Goal: Task Accomplishment & Management: Manage account settings

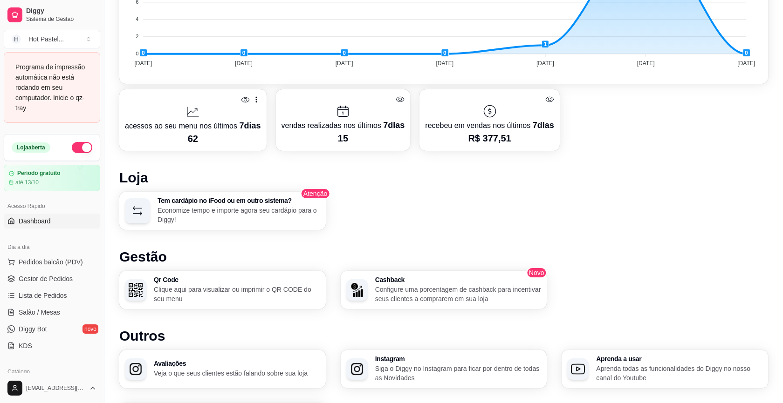
scroll to position [475, 0]
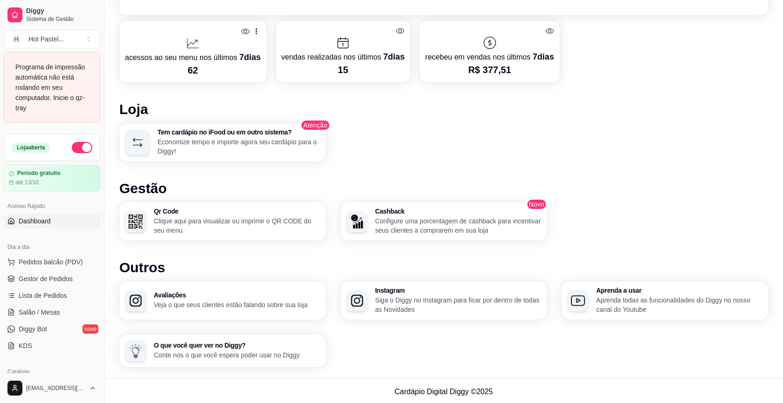
click at [64, 217] on link "Dashboard" at bounding box center [52, 221] width 96 height 15
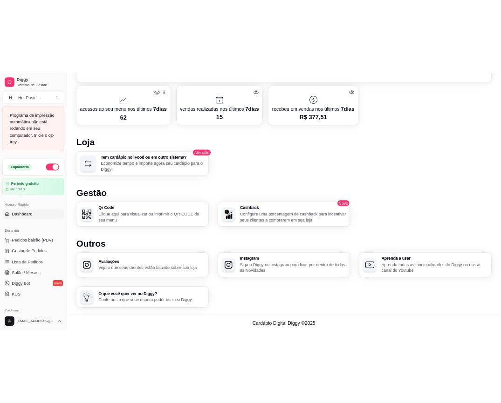
scroll to position [0, 0]
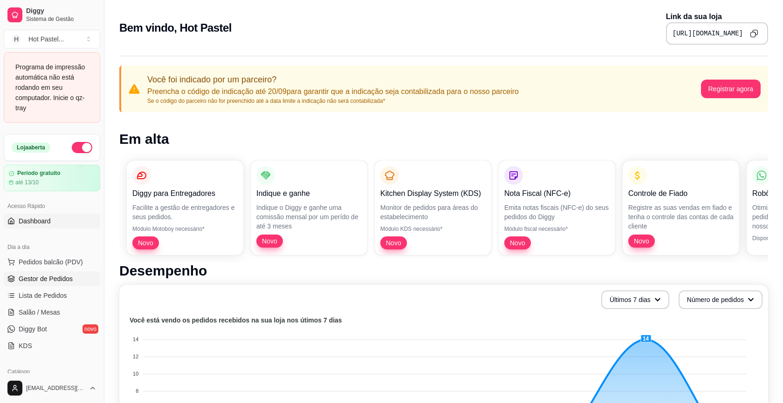
click at [60, 280] on span "Gestor de Pedidos" at bounding box center [46, 278] width 54 height 9
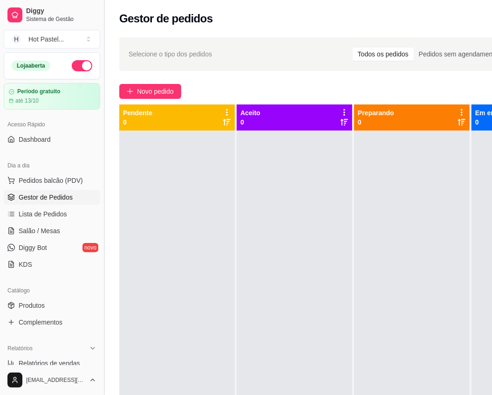
click at [103, 16] on button "Toggle Sidebar" at bounding box center [103, 197] width 7 height 395
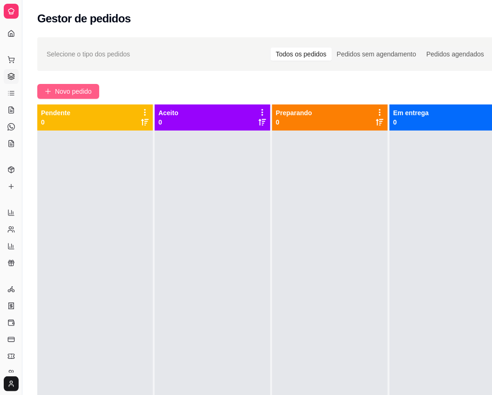
click at [79, 91] on span "Novo pedido" at bounding box center [73, 91] width 37 height 10
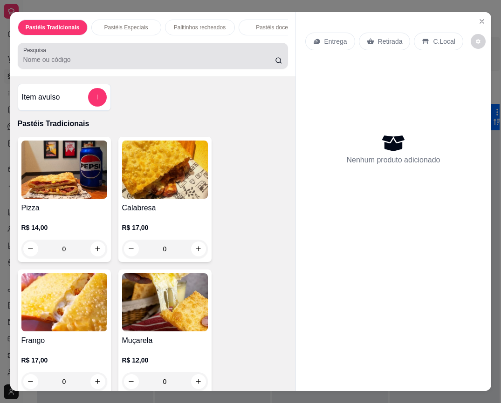
click at [169, 61] on input "Pesquisa" at bounding box center [149, 59] width 252 height 9
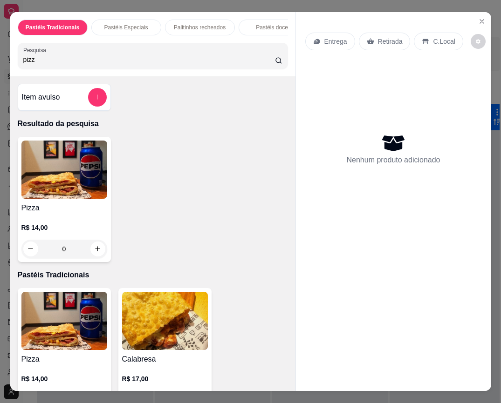
type input "pizz"
click at [91, 249] on div "0" at bounding box center [64, 249] width 86 height 19
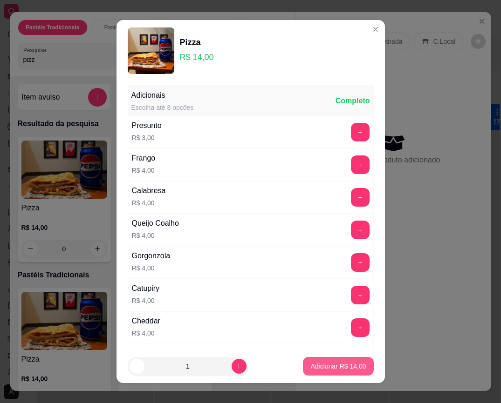
click at [332, 369] on p "Adicionar R$ 14,00" at bounding box center [337, 366] width 55 height 9
type input "1"
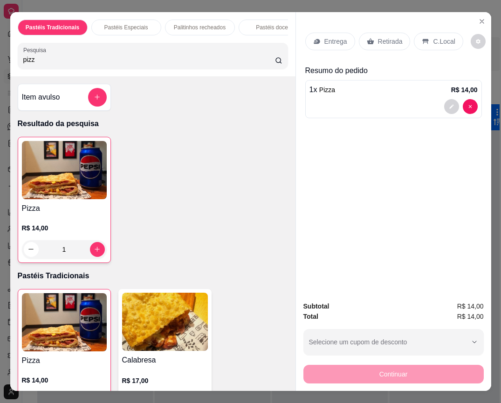
click at [54, 63] on input "pizz" at bounding box center [149, 59] width 252 height 9
type input "p"
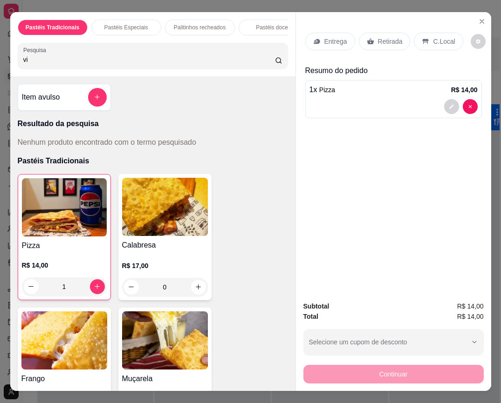
type input "v"
type input "a"
type input "v"
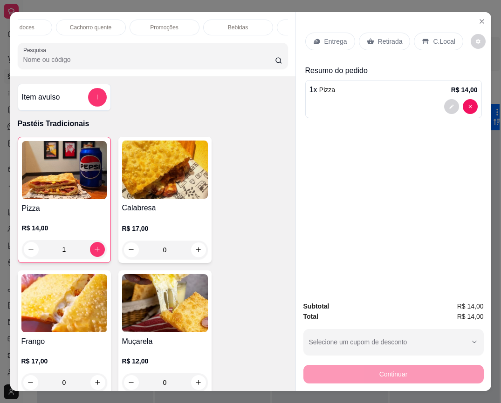
scroll to position [0, 314]
click at [196, 23] on div "Bebidas" at bounding box center [180, 28] width 70 height 16
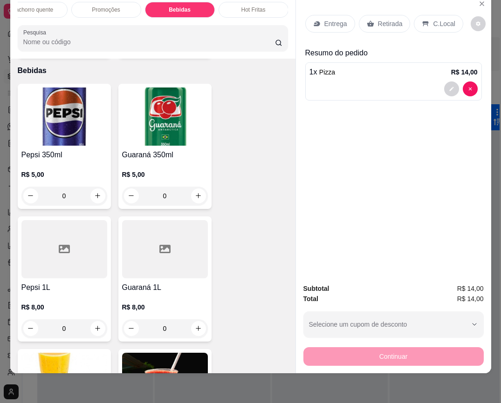
scroll to position [2551, 0]
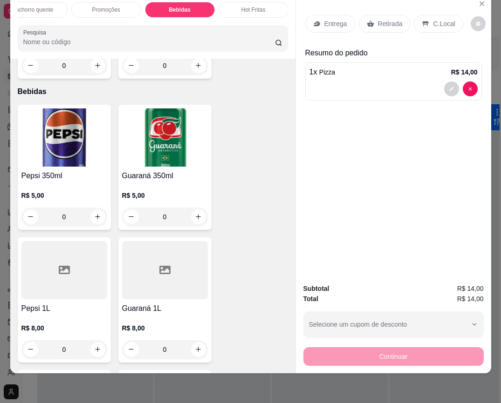
click at [234, 240] on div "Pepsi 350ml R$ 5,00 0 Guaraná 350ml R$ 5,00 0 Pepsi 1L R$ 8,00 0 Guaraná 1L R$ …" at bounding box center [153, 367] width 270 height 524
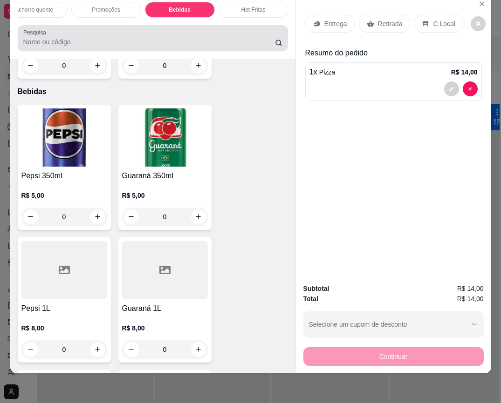
click at [77, 40] on input "Pesquisa" at bounding box center [149, 41] width 252 height 9
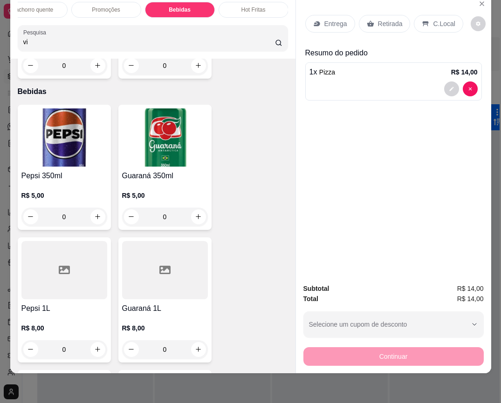
scroll to position [2588, 0]
type input "vita"
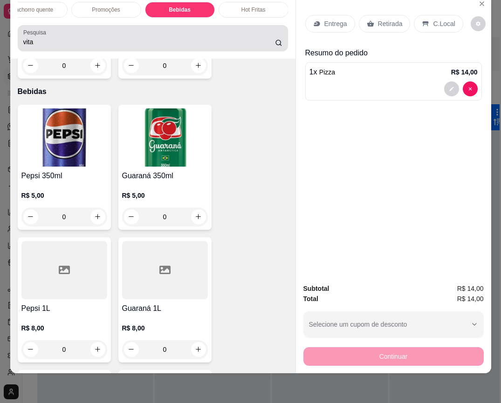
click at [275, 44] on icon at bounding box center [278, 42] width 7 height 7
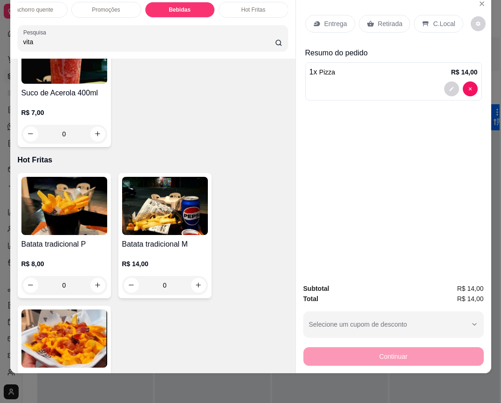
scroll to position [0, 0]
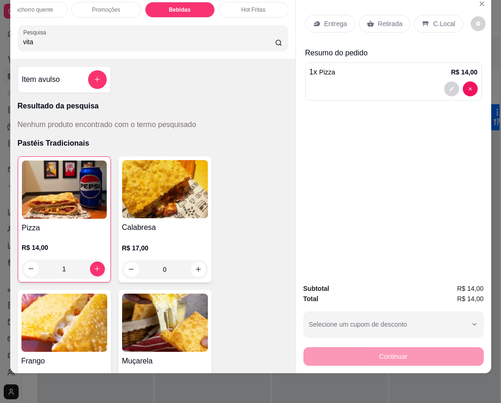
click at [296, 176] on div "Entrega Retirada C.Local Resumo do pedido 1 x Pizza R$ 14,00" at bounding box center [393, 135] width 195 height 282
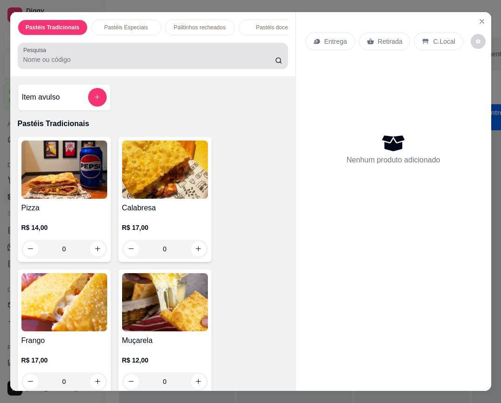
click at [136, 64] on input "Pesquisa" at bounding box center [149, 59] width 252 height 9
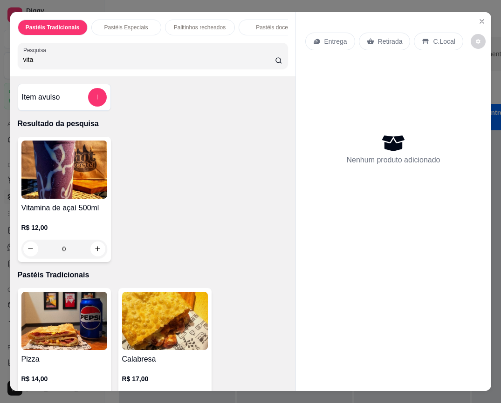
type input "vita"
click at [103, 261] on div "Vitamina de açaí 500ml R$ 12,00 0" at bounding box center [64, 199] width 93 height 125
click at [95, 252] on icon "increase-product-quantity" at bounding box center [97, 249] width 5 height 5
type input "1"
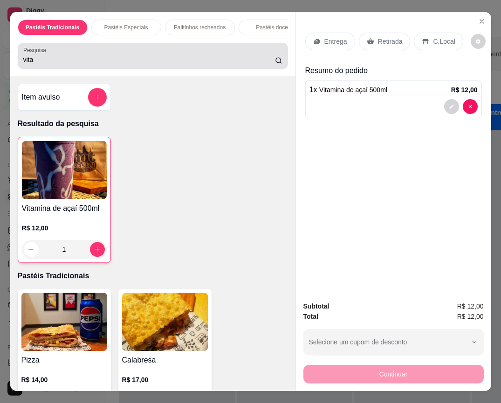
drag, startPoint x: 169, startPoint y: 71, endPoint x: -33, endPoint y: 75, distance: 201.3
click at [0, 75] on html "Diggy Sistema de Gestão H Hot Pastel ... Loja aberta Período gratuito até 13/10…" at bounding box center [250, 201] width 501 height 403
drag, startPoint x: 57, startPoint y: 69, endPoint x: -17, endPoint y: 68, distance: 74.5
click at [0, 68] on html "Diggy Sistema de Gestão H Hot Pastel ... Loja aberta Período gratuito até 13/10…" at bounding box center [250, 201] width 501 height 403
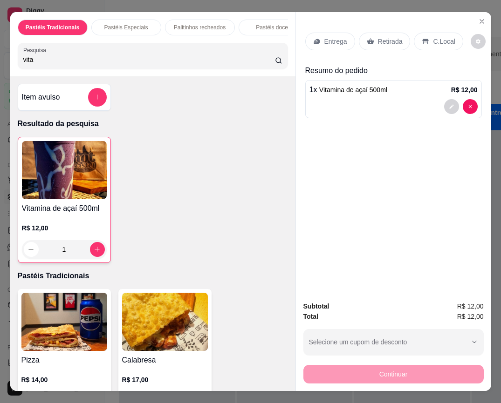
drag, startPoint x: 39, startPoint y: 60, endPoint x: -1, endPoint y: 61, distance: 39.6
click at [0, 61] on html "Diggy Sistema de Gestão H Hot Pastel ... Loja aberta Período gratuito até 13/10…" at bounding box center [250, 201] width 501 height 403
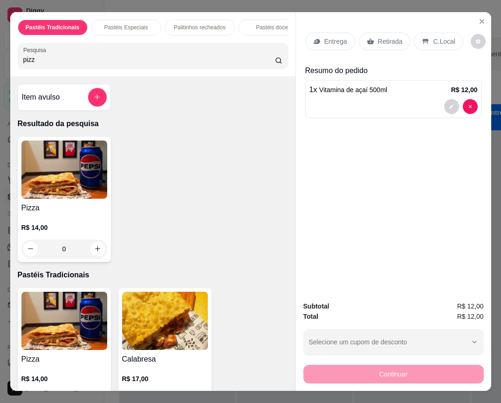
type input "pizz"
click at [95, 250] on div "0" at bounding box center [64, 249] width 86 height 19
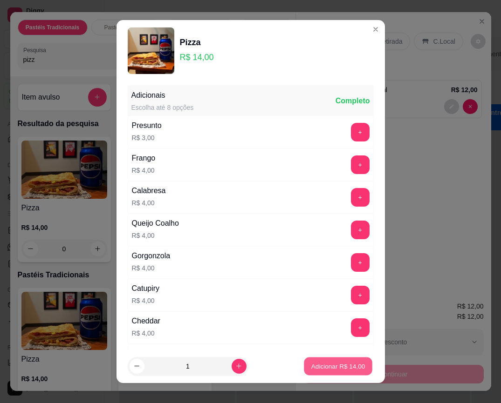
click at [345, 373] on button "Adicionar R$ 14,00" at bounding box center [338, 366] width 68 height 18
type input "1"
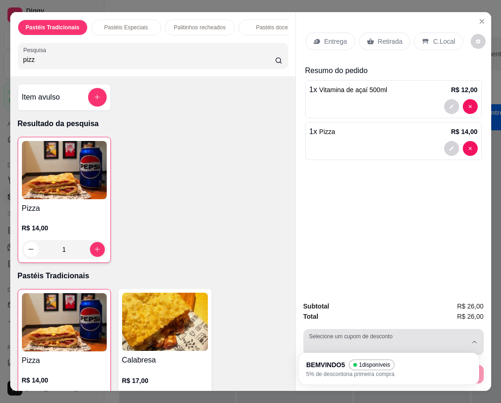
click at [389, 334] on button "Selecione um cupom de desconto" at bounding box center [393, 342] width 180 height 26
click at [389, 334] on label "Selecione um cupom de desconto" at bounding box center [352, 337] width 87 height 8
click at [473, 339] on icon "button" at bounding box center [474, 342] width 7 height 7
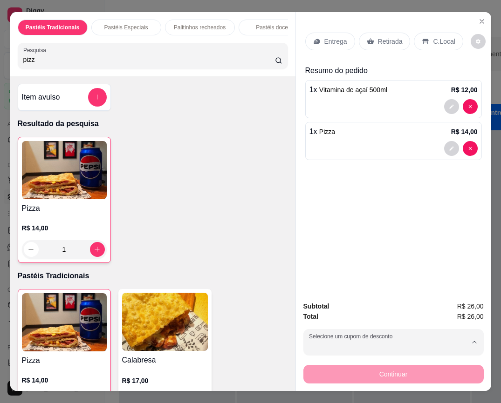
click at [433, 37] on p "C.Local" at bounding box center [444, 41] width 22 height 9
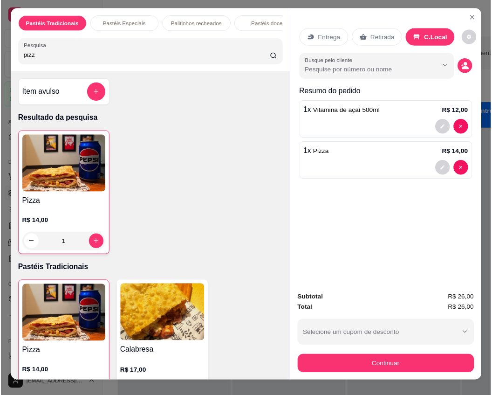
scroll to position [22, 0]
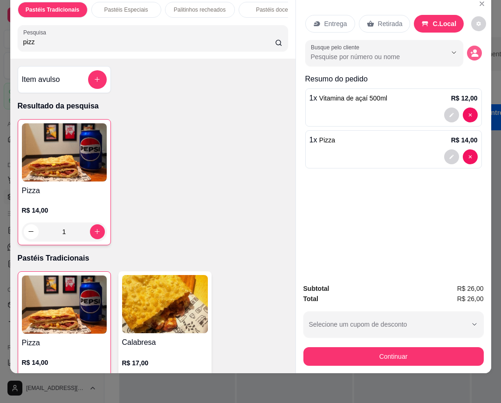
click at [470, 49] on icon "decrease-product-quantity" at bounding box center [474, 53] width 8 height 8
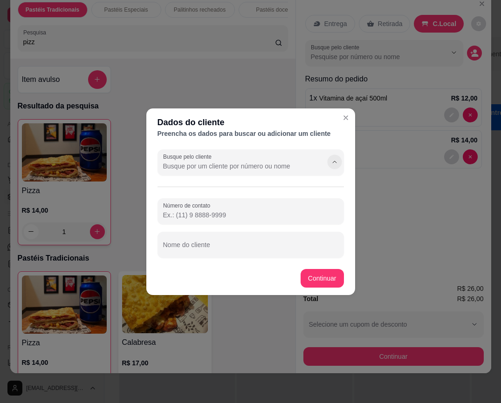
click at [334, 163] on icon "Show suggestions" at bounding box center [334, 161] width 7 height 7
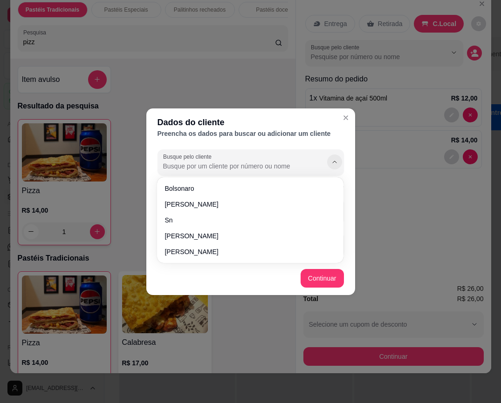
click at [334, 163] on icon "Show suggestions" at bounding box center [334, 161] width 7 height 7
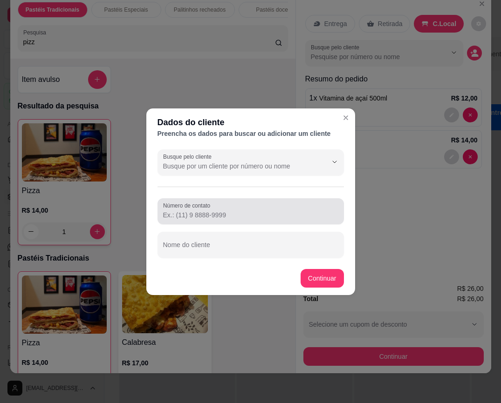
click at [194, 213] on input "Número de contato" at bounding box center [250, 215] width 175 height 9
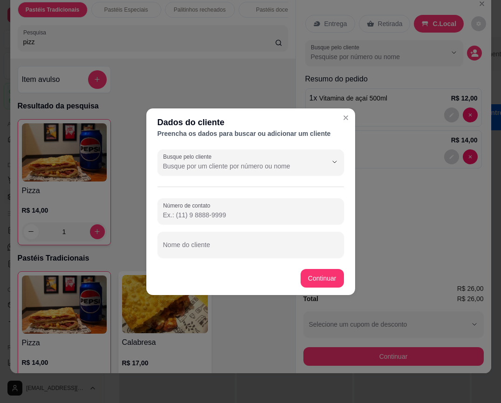
click at [224, 213] on input "Número de contato" at bounding box center [250, 215] width 175 height 9
paste input "(84) 9904-9665"
type input "(84) 9904-9665"
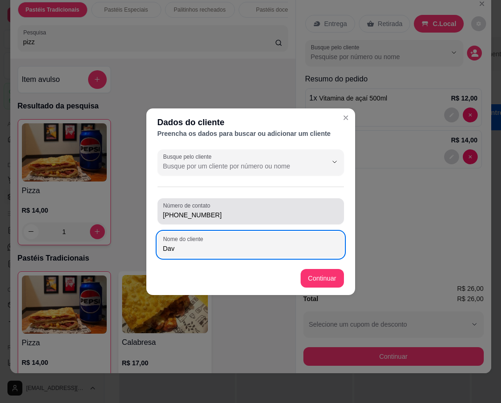
type input "Davi"
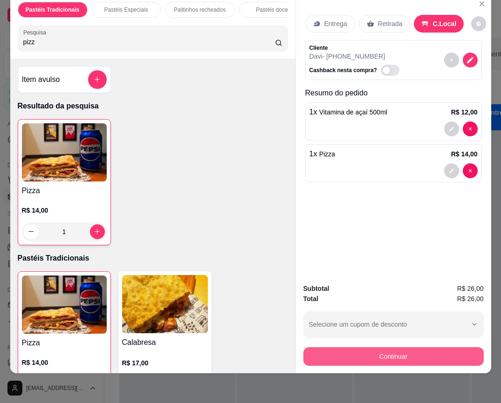
click at [380, 348] on button "Continuar" at bounding box center [393, 357] width 180 height 19
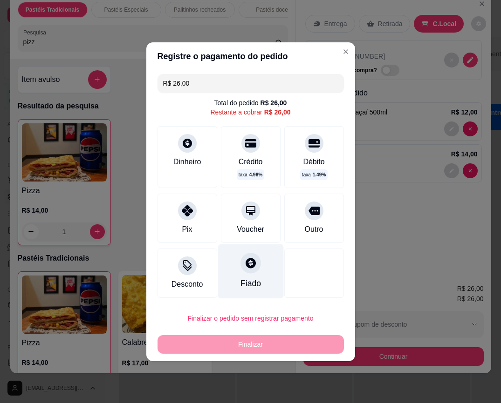
click at [245, 273] on div "Fiado" at bounding box center [251, 271] width 66 height 55
type input "R$ 0,00"
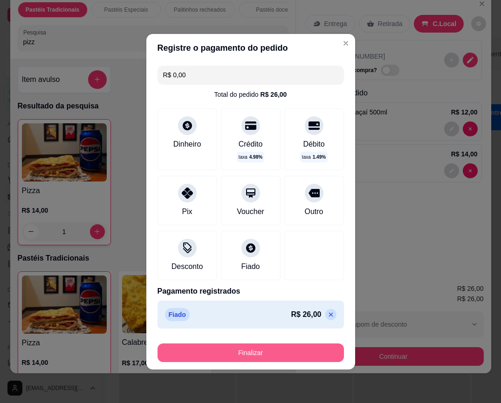
click at [313, 348] on button "Finalizar" at bounding box center [250, 353] width 186 height 19
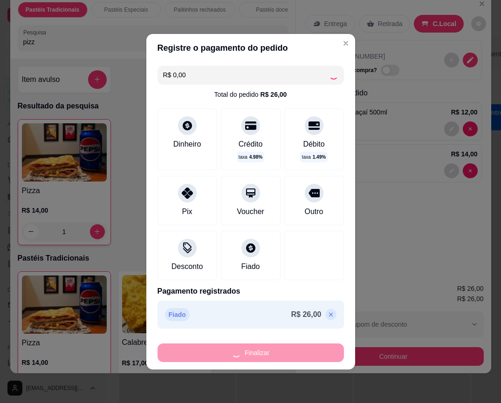
type input "0"
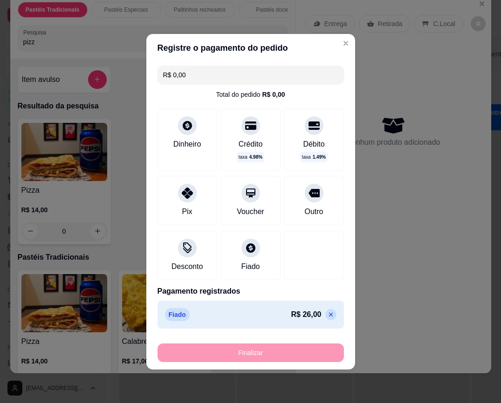
type input "-R$ 26,00"
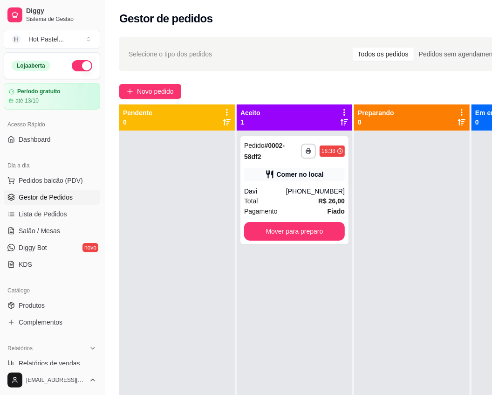
click at [446, 293] on div at bounding box center [412, 327] width 116 height 395
click at [102, 25] on button "Toggle Sidebar" at bounding box center [103, 197] width 7 height 395
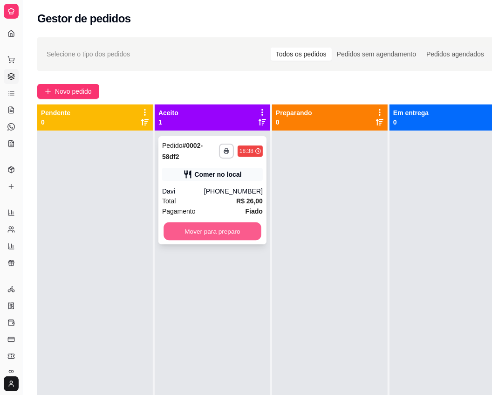
click at [205, 234] on button "Mover para preparo" at bounding box center [213, 231] width 98 height 18
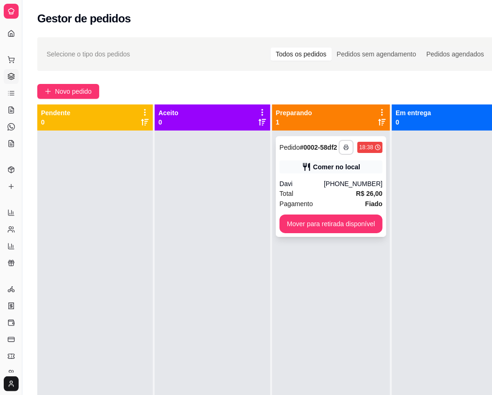
click at [348, 145] on icon "button" at bounding box center [346, 147] width 6 height 6
click at [327, 182] on button "IMPRESSORA" at bounding box center [320, 179] width 65 height 14
click at [273, 294] on div "**********" at bounding box center [331, 327] width 118 height 395
click at [344, 147] on icon "button" at bounding box center [346, 147] width 6 height 6
click at [324, 177] on button "IMPRESSORA" at bounding box center [320, 179] width 65 height 14
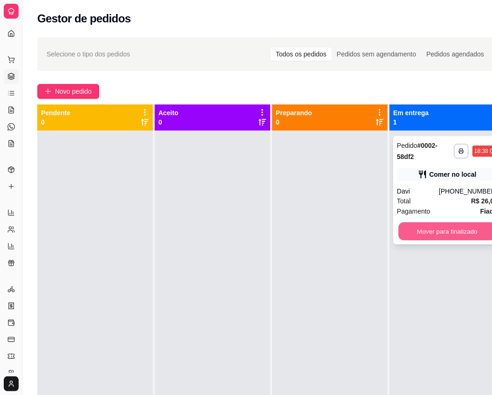
click at [437, 233] on button "Mover para finalizado" at bounding box center [447, 231] width 98 height 18
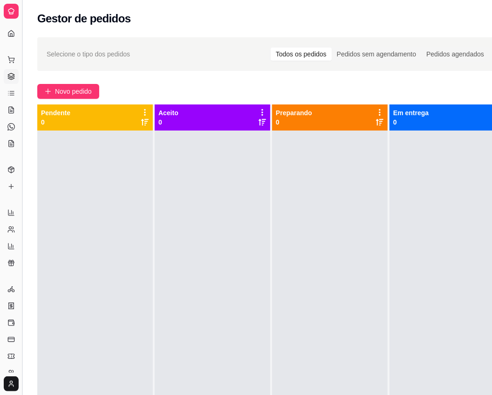
click at [21, 20] on button "Toggle Sidebar" at bounding box center [21, 197] width 7 height 395
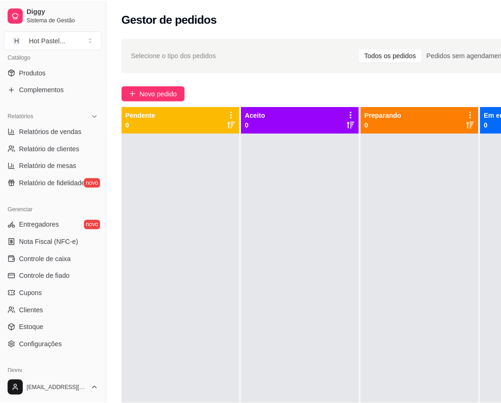
scroll to position [237, 0]
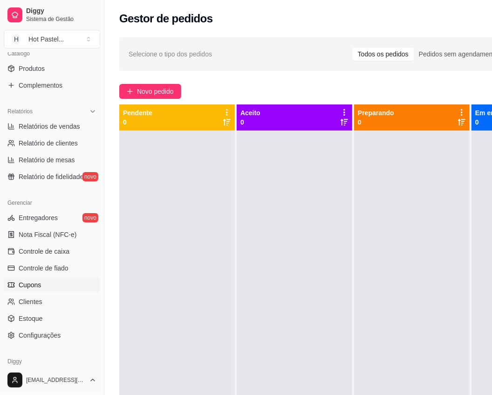
click at [41, 278] on link "Cupons" at bounding box center [52, 284] width 96 height 15
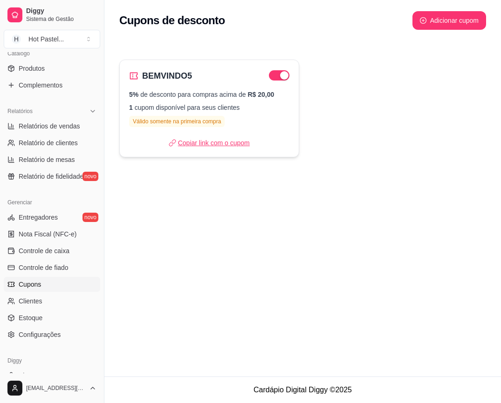
click at [232, 141] on p "Copiar link com o cupom" at bounding box center [209, 142] width 81 height 9
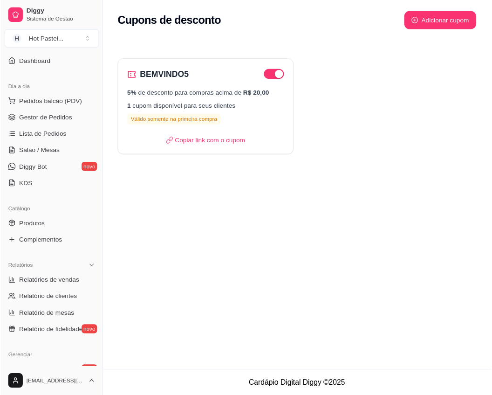
scroll to position [69, 0]
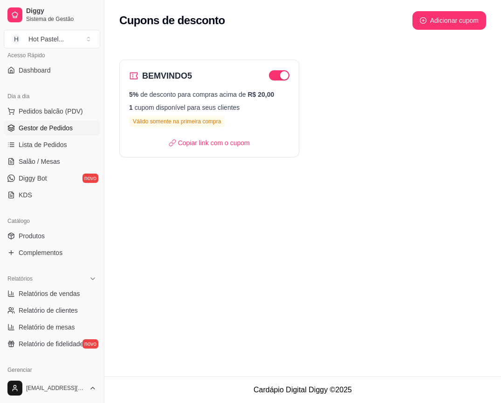
click at [75, 132] on link "Gestor de Pedidos" at bounding box center [52, 128] width 96 height 15
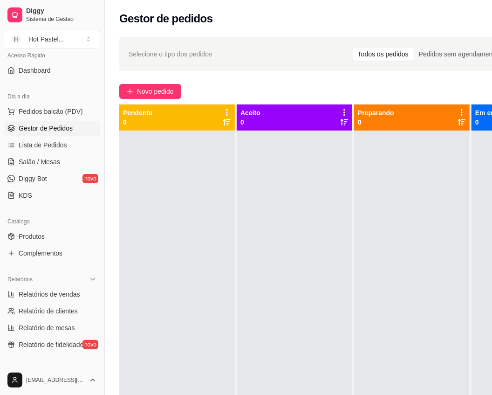
click at [105, 19] on button "Toggle Sidebar" at bounding box center [103, 197] width 7 height 395
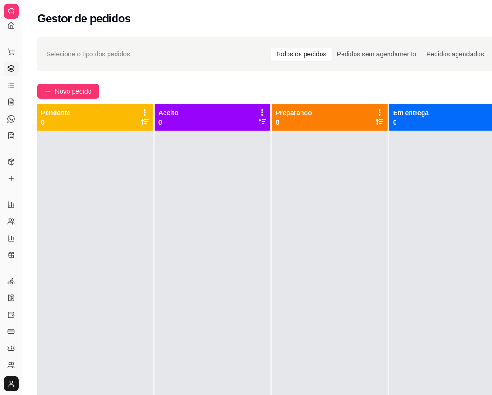
click at [243, 80] on div "Selecione o tipo dos pedidos Todos os pedidos Pedidos sem agendamento Pedidos a…" at bounding box center [268, 271] width 492 height 478
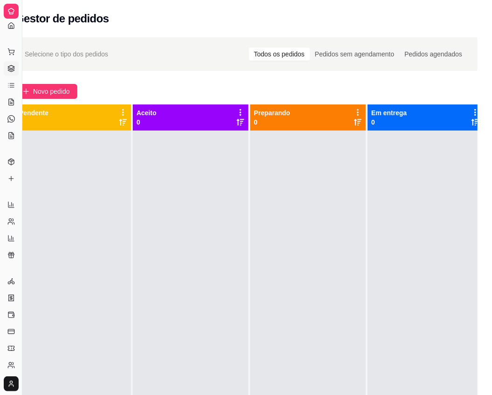
scroll to position [0, 0]
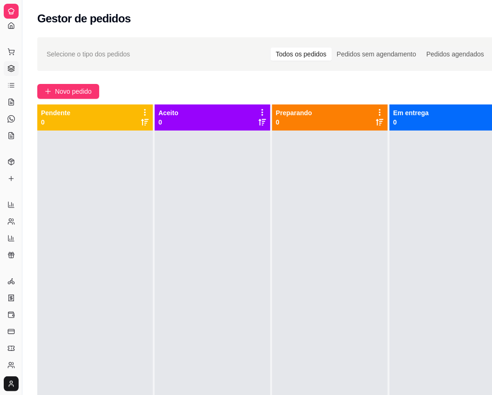
click at [357, 99] on div "Selecione o tipo dos pedidos Todos os pedidos Pedidos sem agendamento Pedidos a…" at bounding box center [268, 271] width 492 height 478
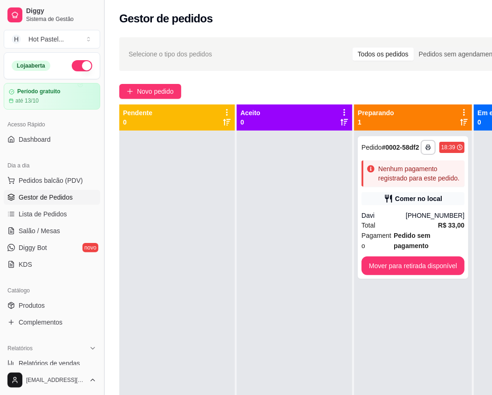
click at [106, 29] on button "Toggle Sidebar" at bounding box center [103, 197] width 7 height 395
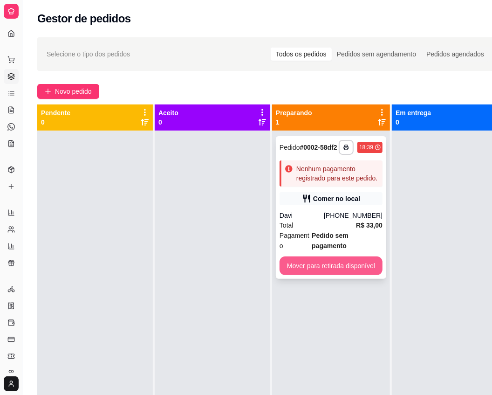
click at [359, 256] on button "Mover para retirada disponível" at bounding box center [331, 265] width 103 height 19
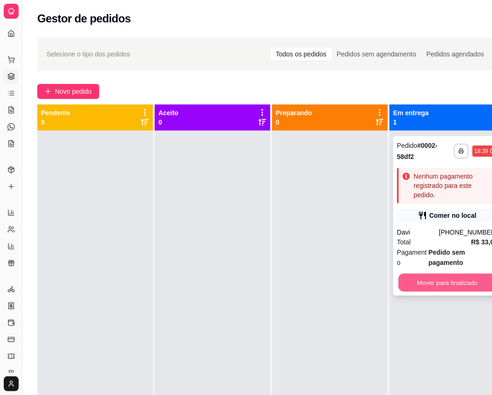
click at [427, 279] on button "Mover para finalizado" at bounding box center [447, 282] width 98 height 18
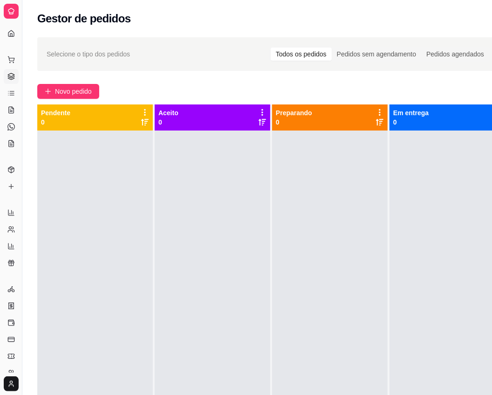
click at [367, 17] on div "Gestor de pedidos" at bounding box center [268, 18] width 462 height 15
click at [59, 93] on span "Novo pedido" at bounding box center [73, 91] width 37 height 10
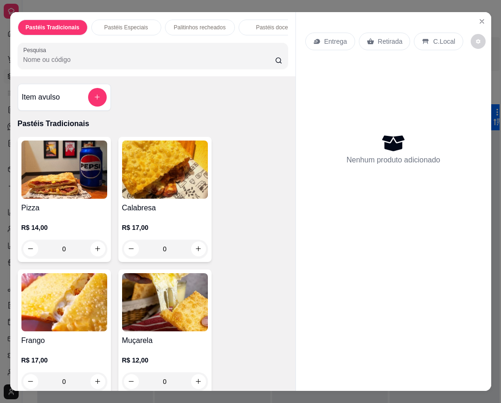
click at [61, 347] on h4 "Frango" at bounding box center [64, 340] width 86 height 11
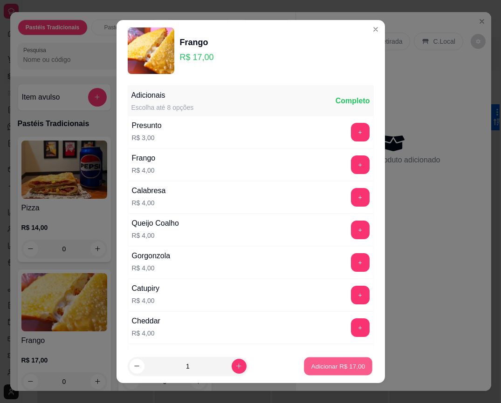
click at [334, 361] on button "Adicionar R$ 17,00" at bounding box center [338, 366] width 68 height 18
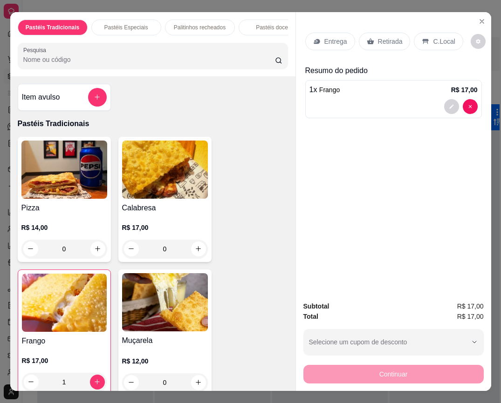
click at [469, 316] on span "R$ 17,00" at bounding box center [470, 317] width 27 height 10
click at [470, 378] on div "Continuar" at bounding box center [393, 373] width 180 height 21
click at [391, 38] on p "Retirada" at bounding box center [390, 41] width 25 height 9
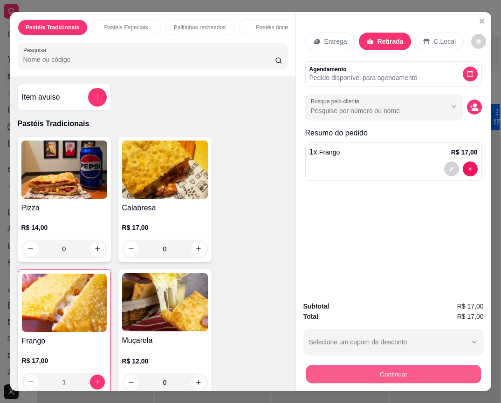
click at [424, 367] on button "Continuar" at bounding box center [393, 375] width 175 height 18
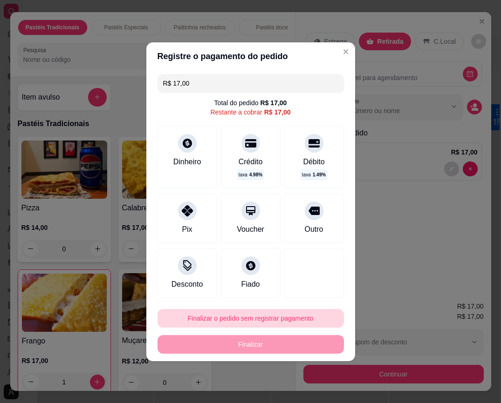
click at [300, 311] on button "Finalizar o pedido sem registrar pagamento" at bounding box center [250, 318] width 186 height 19
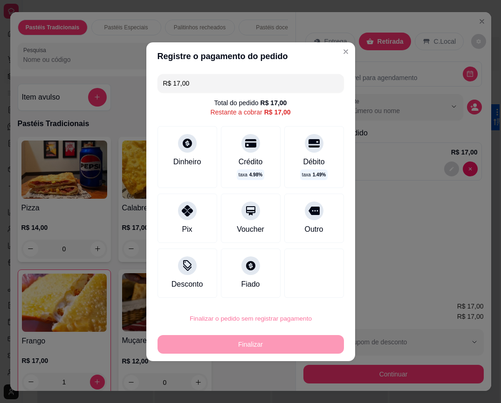
click at [308, 294] on button "Confirmar" at bounding box center [305, 292] width 33 height 14
type input "0"
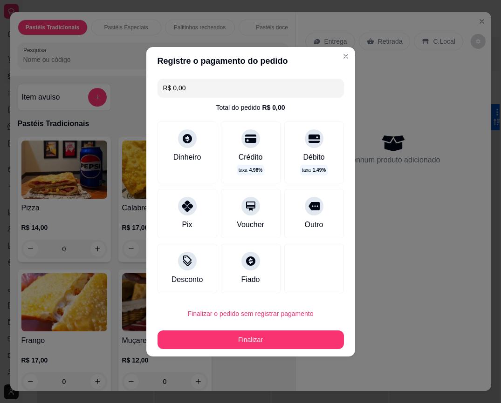
type input "R$ 0,00"
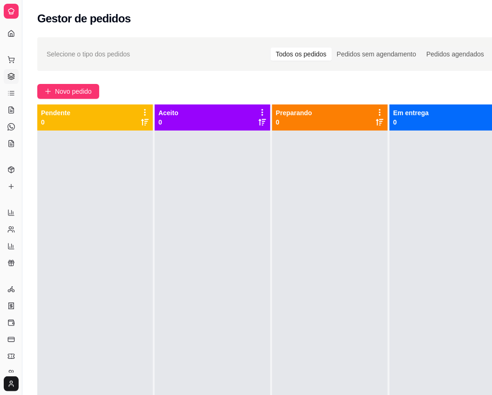
click at [286, 123] on p "0" at bounding box center [294, 121] width 36 height 9
click at [379, 115] on icon at bounding box center [380, 112] width 2 height 7
click at [336, 190] on div at bounding box center [330, 327] width 116 height 395
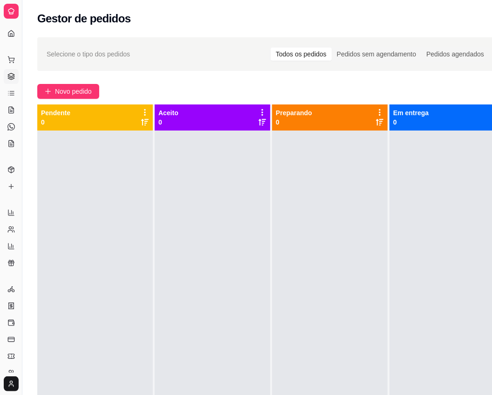
click at [379, 123] on icon at bounding box center [379, 122] width 7 height 7
click at [346, 179] on div at bounding box center [330, 327] width 116 height 395
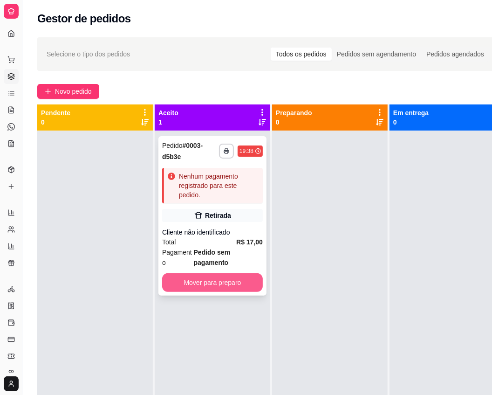
click at [240, 280] on button "Mover para preparo" at bounding box center [212, 282] width 101 height 19
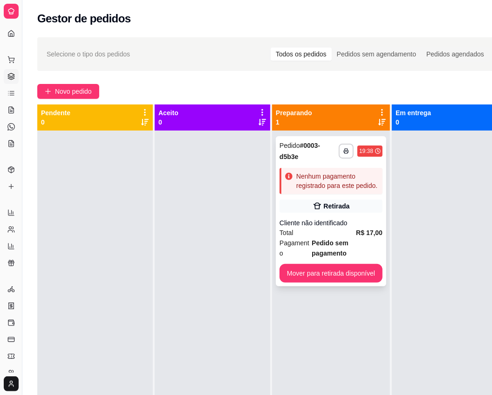
click at [339, 203] on div "Retirada" at bounding box center [337, 205] width 26 height 9
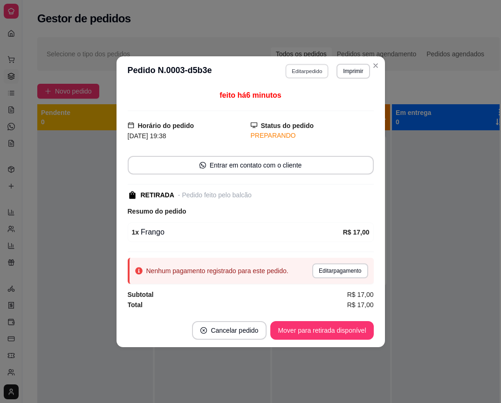
click at [313, 73] on button "Editar pedido" at bounding box center [306, 71] width 43 height 14
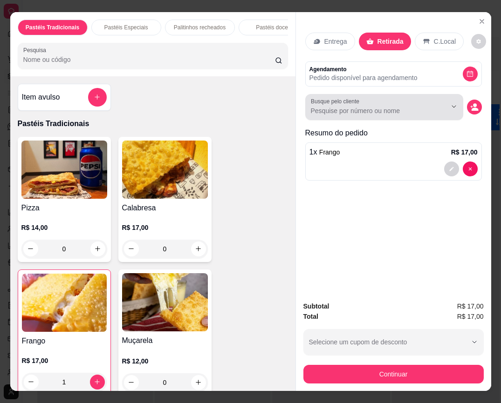
click at [399, 109] on input "Busque pelo cliente" at bounding box center [371, 110] width 121 height 9
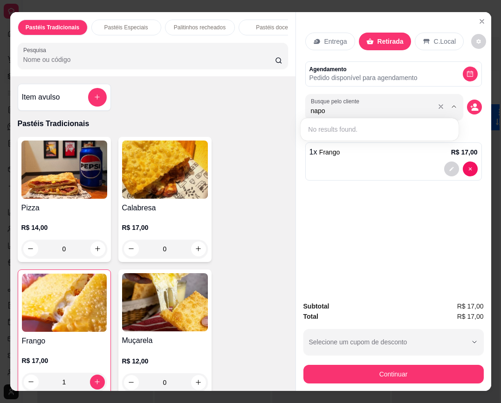
type input "nap"
click at [472, 103] on icon "decrease-product-quantity" at bounding box center [474, 107] width 8 height 8
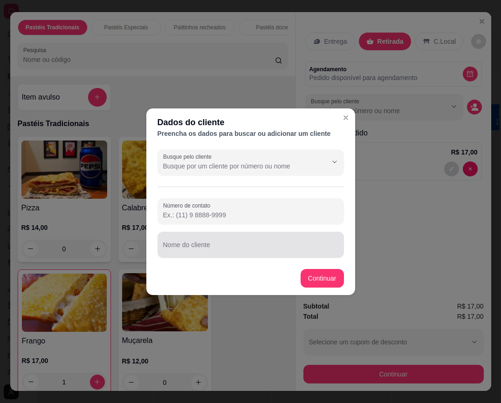
click at [210, 243] on div at bounding box center [250, 245] width 175 height 19
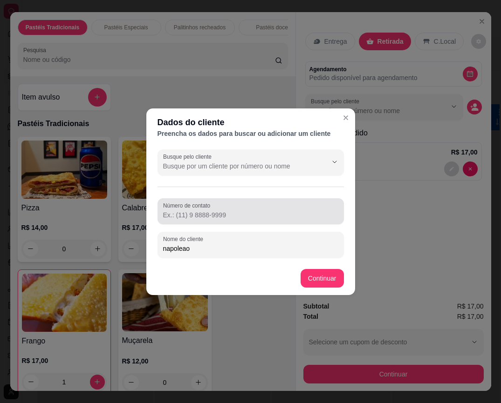
type input "napoleao"
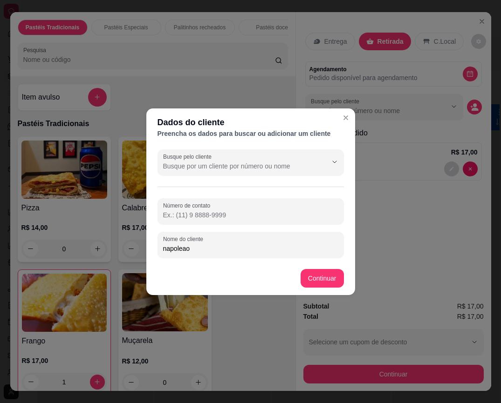
click at [220, 211] on input "Número de contato" at bounding box center [250, 215] width 175 height 9
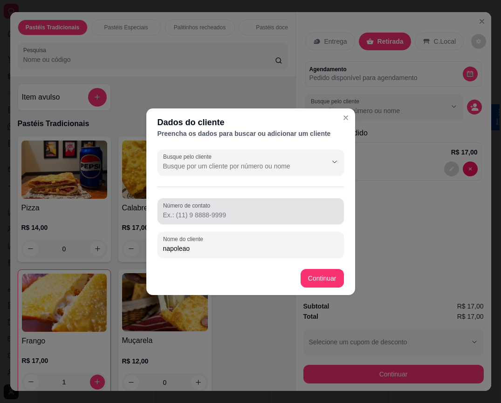
click at [193, 220] on div at bounding box center [250, 211] width 175 height 19
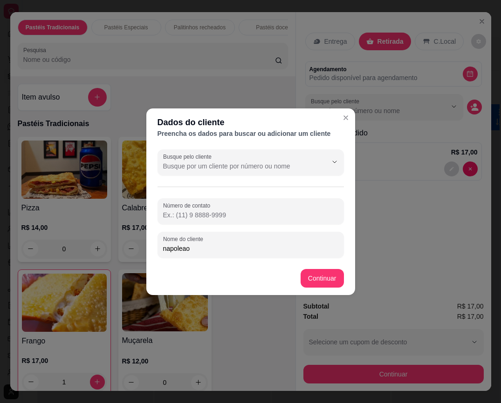
paste input "(84) 9489-0114"
type input "(84) 9489-0114"
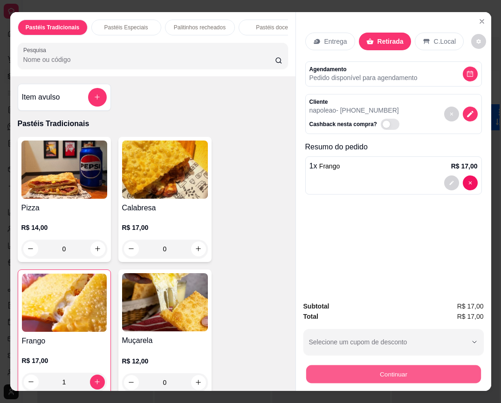
click at [383, 367] on button "Continuar" at bounding box center [393, 375] width 175 height 18
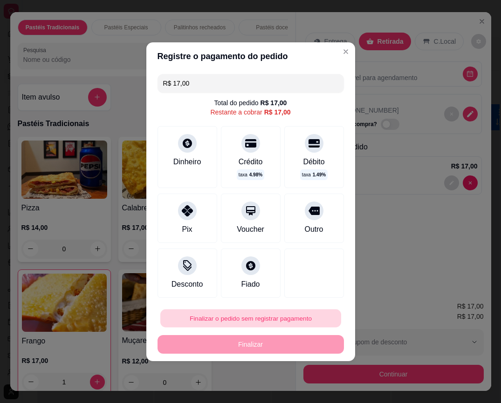
click at [266, 318] on button "Finalizar o pedido sem registrar pagamento" at bounding box center [250, 318] width 181 height 18
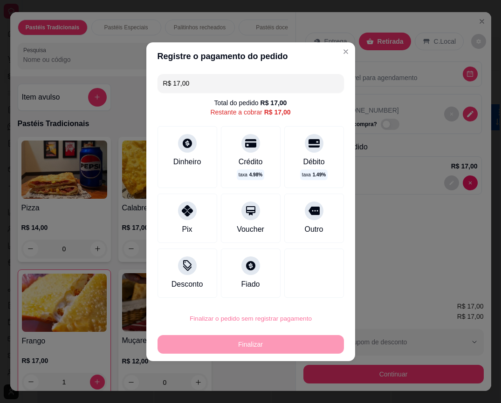
click at [307, 290] on button "Confirmar" at bounding box center [305, 292] width 34 height 14
type input "0"
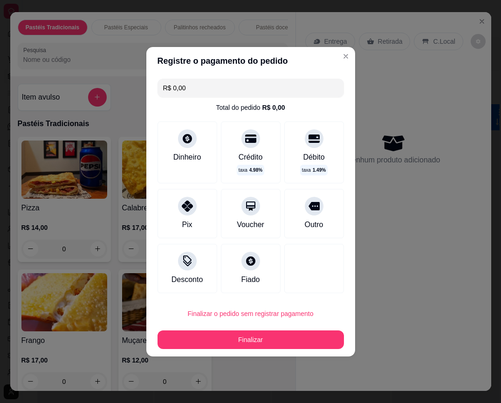
type input "R$ 0,00"
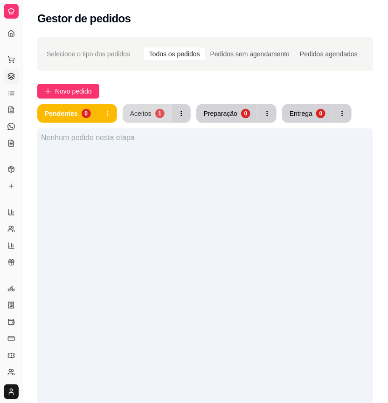
click at [161, 110] on div "1" at bounding box center [159, 113] width 9 height 9
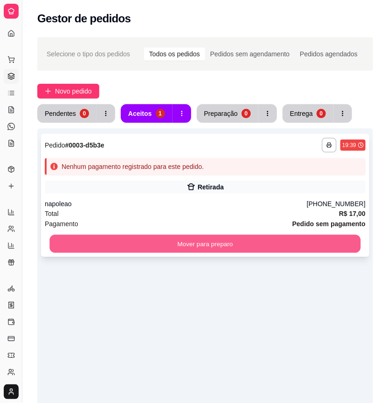
click at [241, 241] on button "Mover para preparo" at bounding box center [204, 244] width 311 height 18
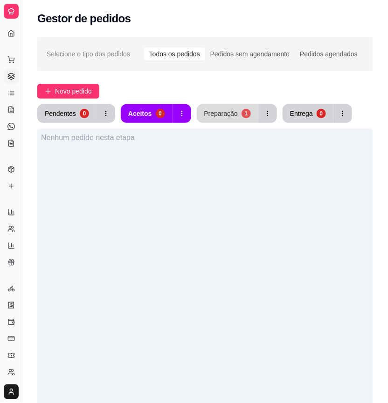
click at [220, 110] on div "Preparação" at bounding box center [221, 113] width 34 height 9
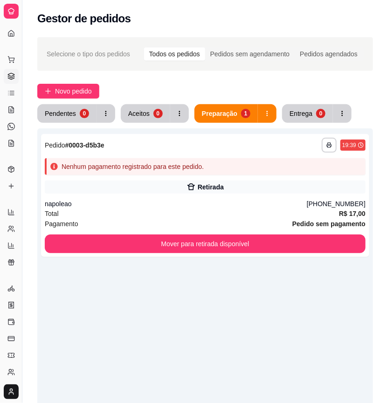
click at [252, 327] on div "**********" at bounding box center [204, 330] width 335 height 403
click at [162, 79] on div "**********" at bounding box center [204, 288] width 365 height 512
click at [52, 88] on button "Novo pedido" at bounding box center [68, 91] width 62 height 15
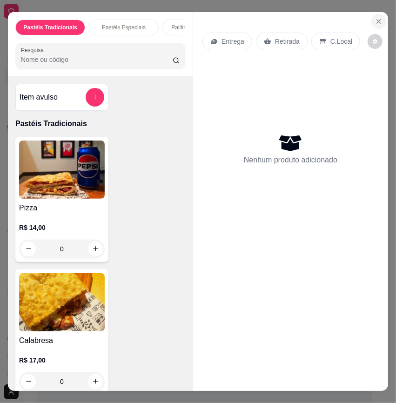
click at [376, 18] on icon "Close" at bounding box center [378, 21] width 7 height 7
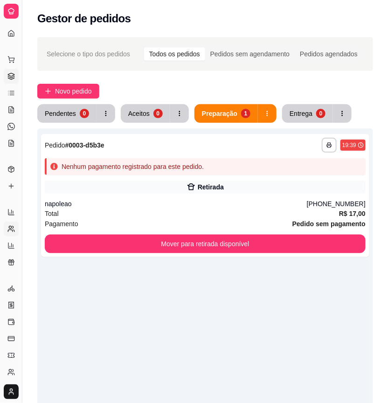
click at [13, 222] on link "Relatório de clientes" at bounding box center [11, 229] width 15 height 15
select select "30"
select select "HIGHEST_TOTAL_SPENT_WITH_ORDERS"
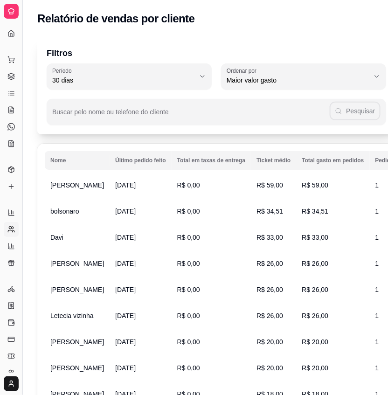
click at [22, 194] on button "Toggle Sidebar" at bounding box center [21, 197] width 7 height 395
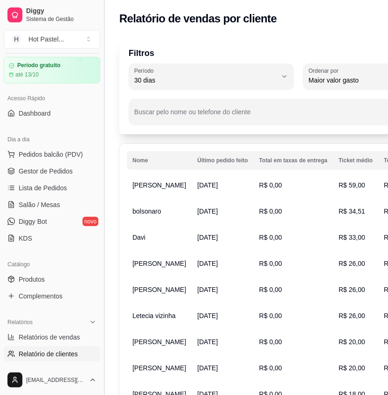
click at [106, 85] on button "Toggle Sidebar" at bounding box center [103, 197] width 7 height 395
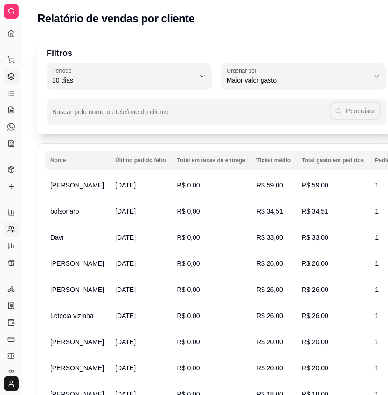
click at [12, 77] on icon at bounding box center [10, 76] width 7 height 7
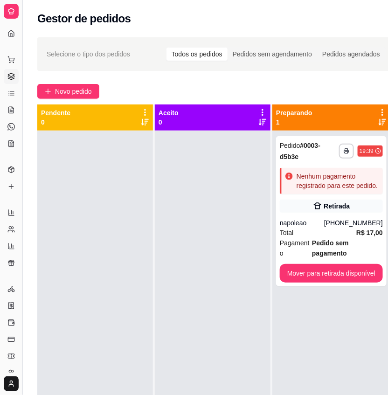
click at [22, 187] on button "Toggle Sidebar" at bounding box center [21, 197] width 7 height 395
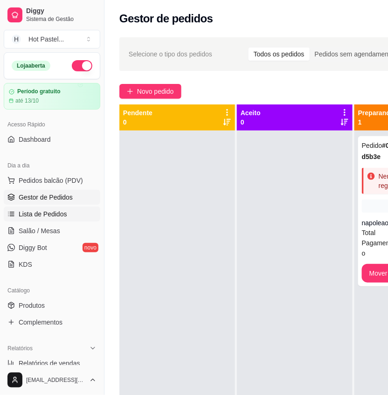
click at [67, 217] on link "Lista de Pedidos" at bounding box center [52, 213] width 96 height 15
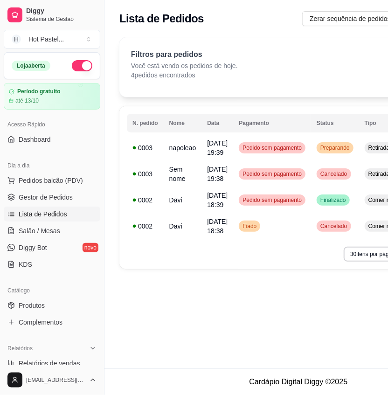
scroll to position [0, 63]
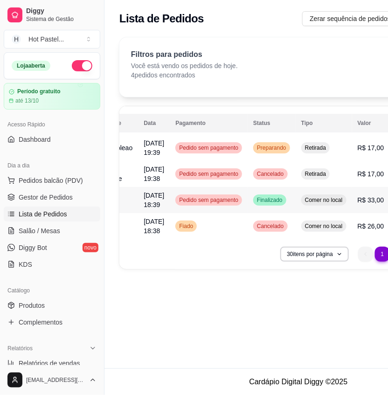
click at [343, 205] on div "Comer no local" at bounding box center [323, 199] width 45 height 11
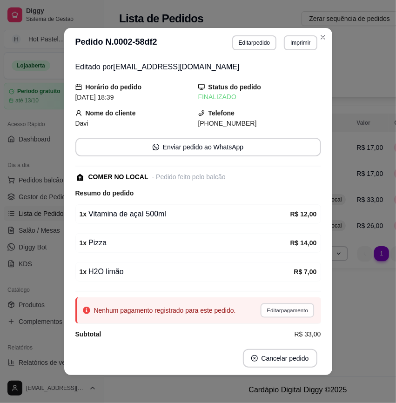
click at [266, 308] on button "Editar pagamento" at bounding box center [288, 310] width 54 height 14
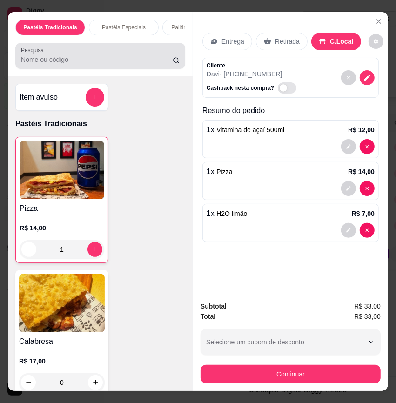
click at [54, 52] on div at bounding box center [100, 56] width 159 height 19
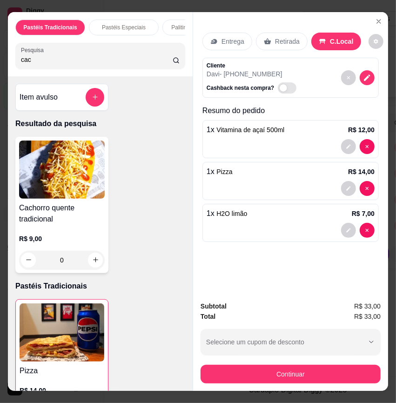
type input "cac"
click at [90, 266] on div "0" at bounding box center [62, 260] width 86 height 19
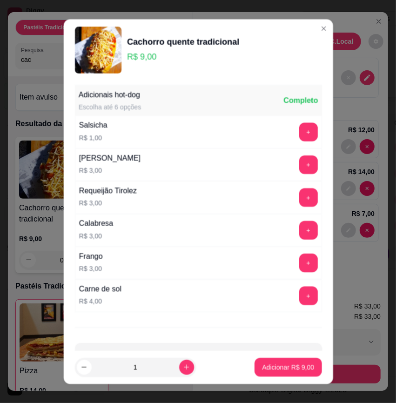
click at [90, 266] on p "R$ 3,00" at bounding box center [91, 268] width 24 height 9
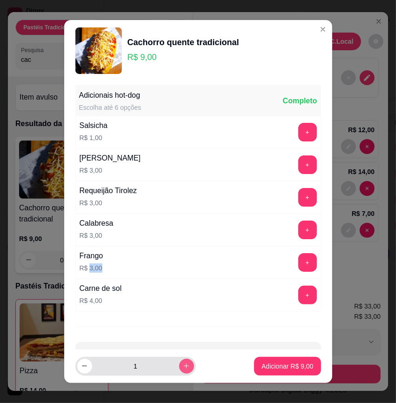
click at [183, 365] on icon "increase-product-quantity" at bounding box center [186, 366] width 7 height 7
type input "2"
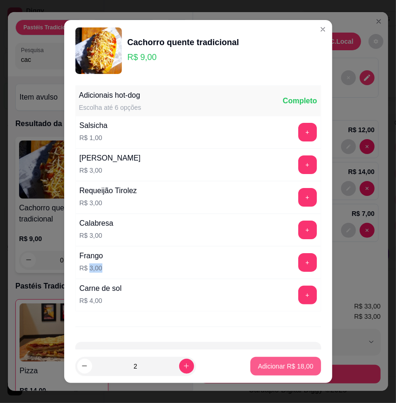
click at [258, 362] on p "Adicionar R$ 18,00" at bounding box center [285, 366] width 55 height 9
type input "2"
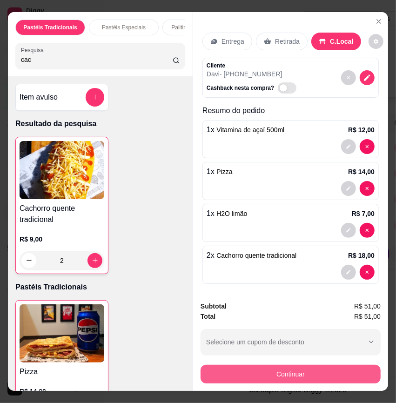
click at [311, 368] on button "Continuar" at bounding box center [291, 374] width 180 height 19
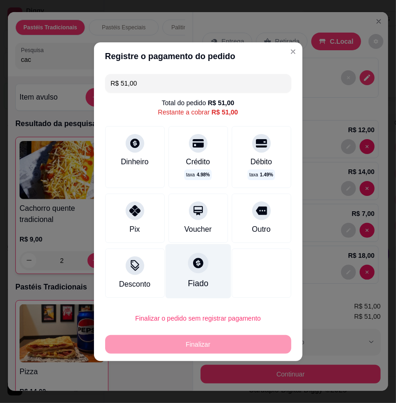
click at [201, 273] on div "Fiado" at bounding box center [198, 271] width 66 height 55
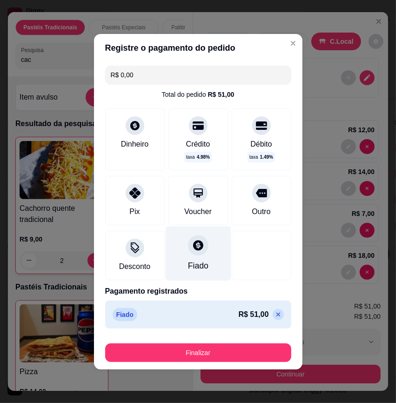
type input "R$ 0,00"
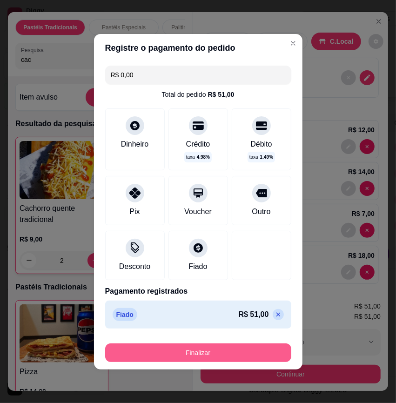
click at [229, 360] on button "Finalizar" at bounding box center [198, 353] width 186 height 19
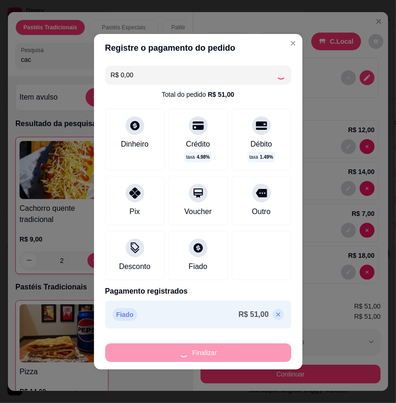
type input "0"
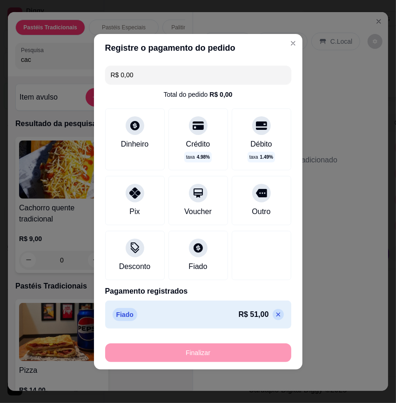
type input "-R$ 51,00"
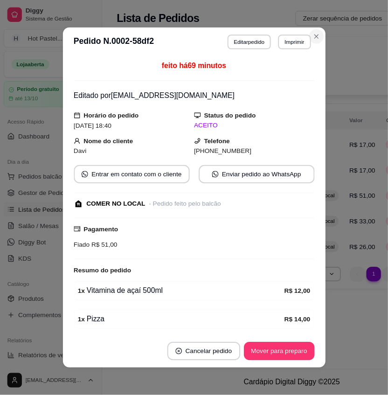
scroll to position [0, 55]
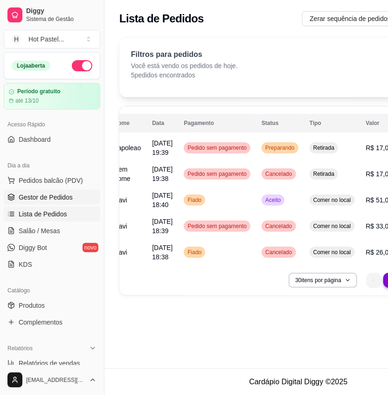
click at [50, 202] on span "Gestor de Pedidos" at bounding box center [46, 196] width 54 height 9
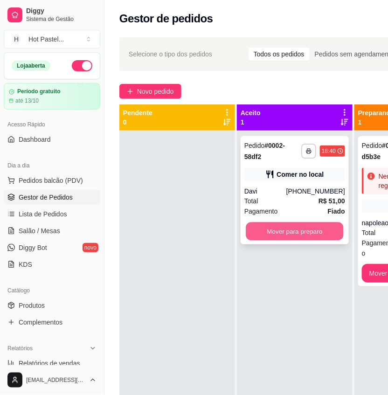
click at [269, 229] on button "Mover para preparo" at bounding box center [295, 231] width 98 height 18
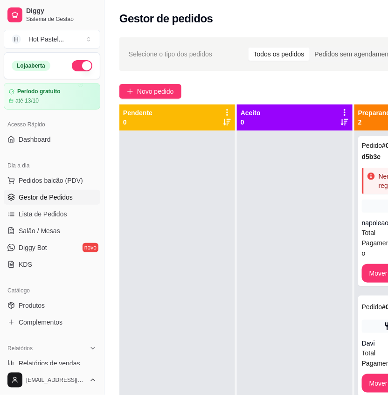
scroll to position [0, 104]
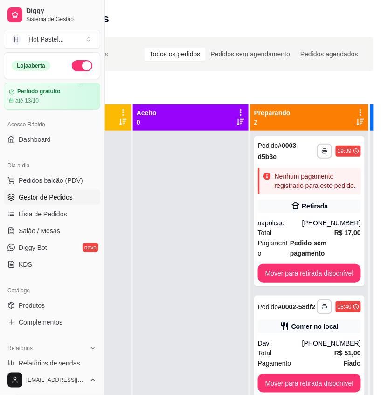
click at [105, 15] on button "Toggle Sidebar" at bounding box center [103, 197] width 7 height 395
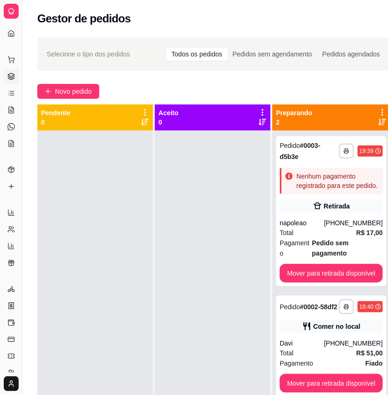
scroll to position [0, 22]
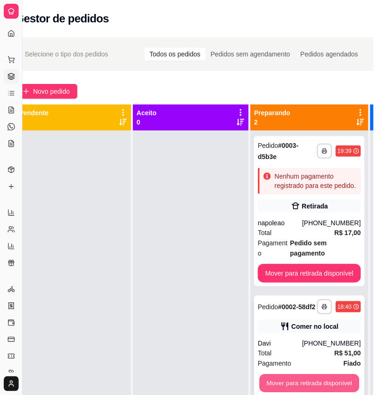
click at [318, 374] on button "Mover para retirada disponível" at bounding box center [309, 383] width 100 height 18
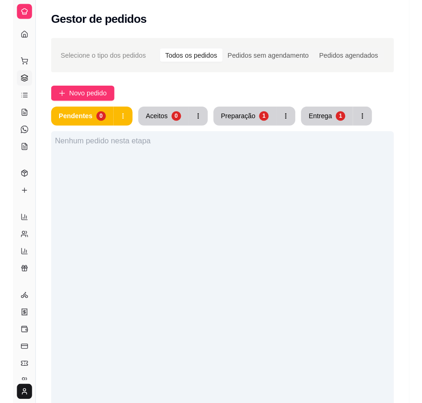
scroll to position [0, 0]
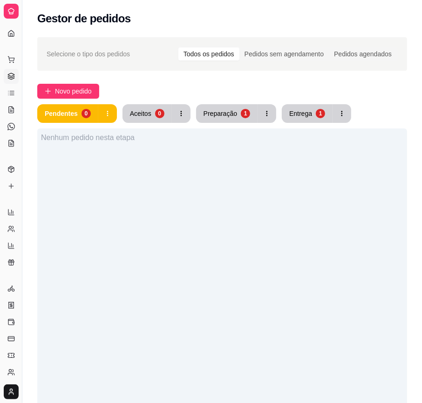
click at [119, 319] on div "Nenhum pedido nesta etapa" at bounding box center [222, 330] width 370 height 403
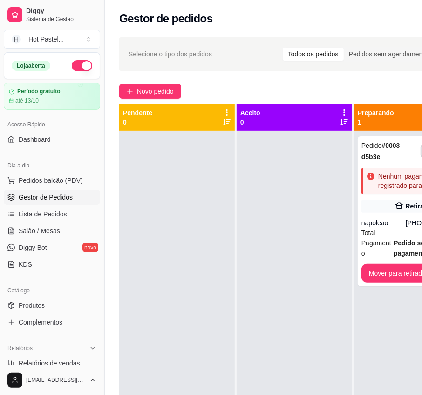
click at [103, 29] on button "Toggle Sidebar" at bounding box center [103, 197] width 7 height 395
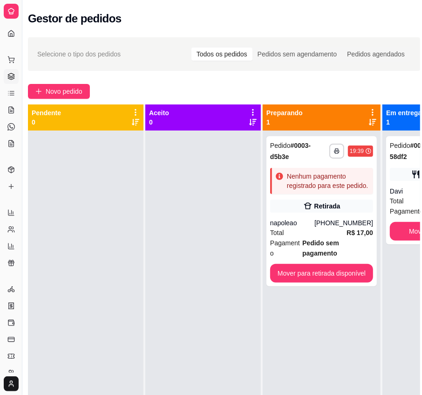
scroll to position [0, 22]
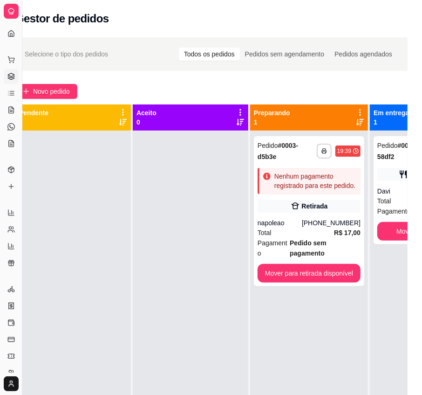
click at [320, 89] on div "Novo pedido" at bounding box center [211, 91] width 392 height 15
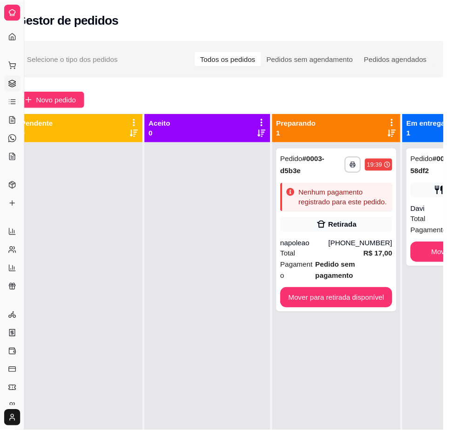
scroll to position [0, 0]
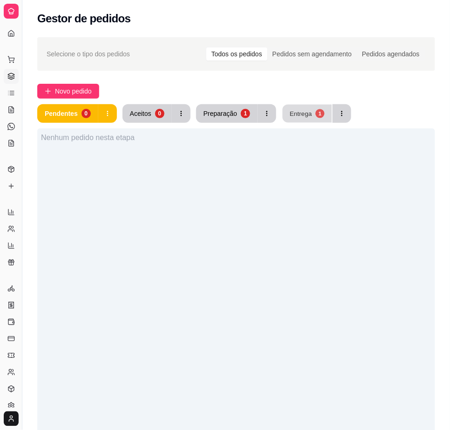
click at [316, 116] on div "1" at bounding box center [320, 113] width 9 height 9
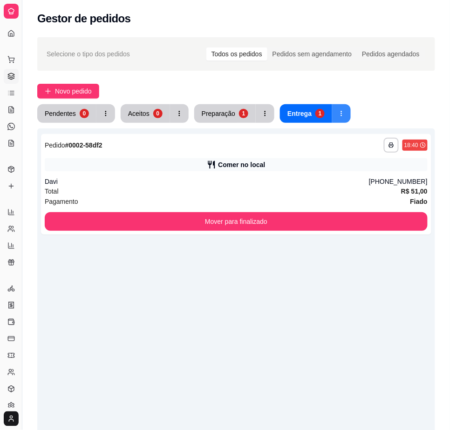
click at [341, 120] on button "button" at bounding box center [341, 113] width 19 height 19
click at [291, 112] on div "Entrega" at bounding box center [300, 113] width 24 height 9
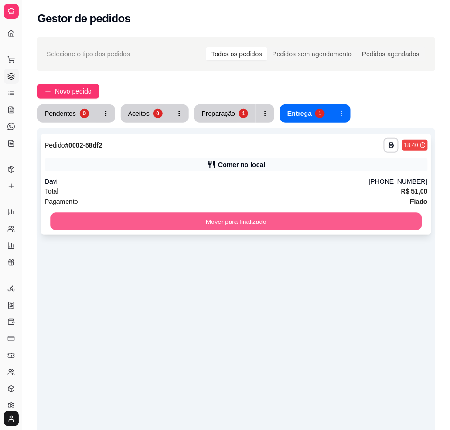
click at [264, 215] on button "Mover para finalizado" at bounding box center [235, 222] width 371 height 18
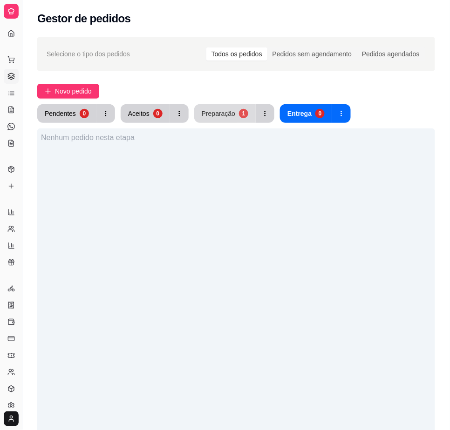
click at [224, 117] on div "Preparação" at bounding box center [219, 113] width 34 height 9
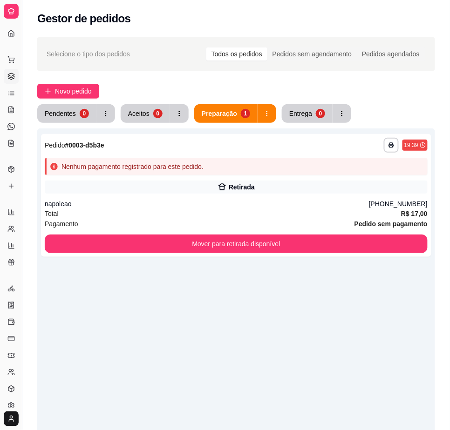
click at [225, 362] on div "**********" at bounding box center [236, 344] width 398 height 430
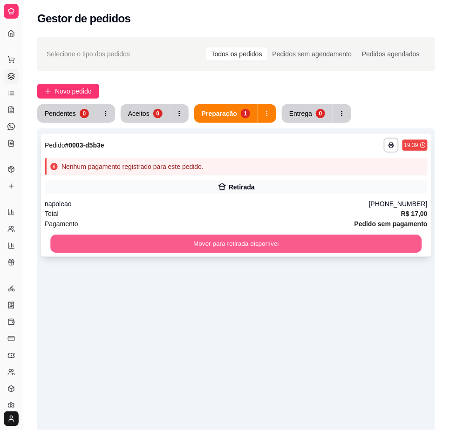
click at [265, 241] on button "Mover para retirada disponível" at bounding box center [235, 244] width 371 height 18
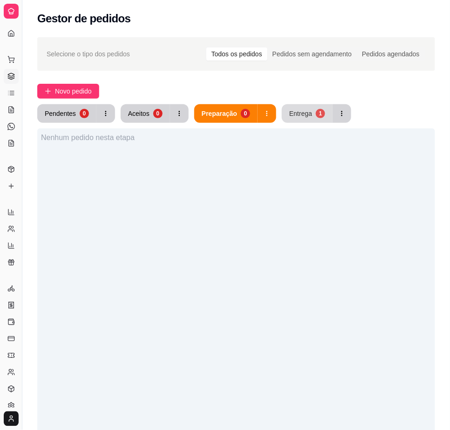
click at [309, 119] on button "Entrega 1" at bounding box center [307, 113] width 51 height 19
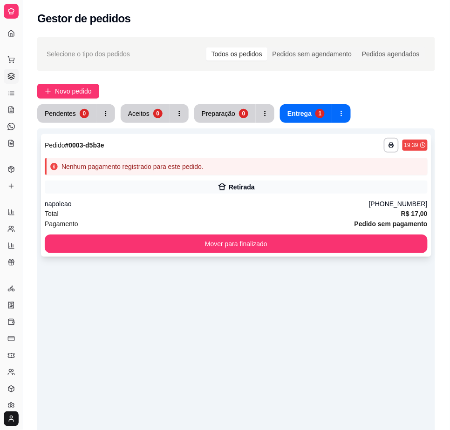
click at [313, 216] on div "Total R$ 17,00" at bounding box center [236, 214] width 383 height 10
click at [261, 278] on div "**********" at bounding box center [236, 344] width 398 height 430
click at [181, 382] on div "**********" at bounding box center [236, 344] width 398 height 430
click at [297, 384] on div "**********" at bounding box center [236, 344] width 398 height 430
click at [242, 271] on div "**********" at bounding box center [236, 344] width 398 height 430
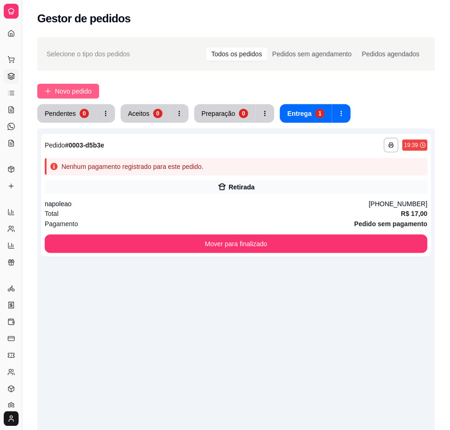
click at [74, 89] on span "Novo pedido" at bounding box center [73, 91] width 37 height 10
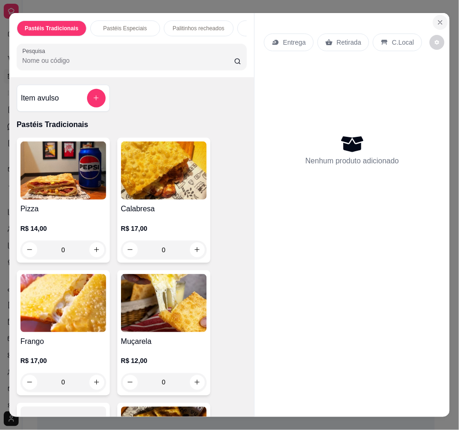
click at [430, 20] on icon "Close" at bounding box center [441, 22] width 4 height 4
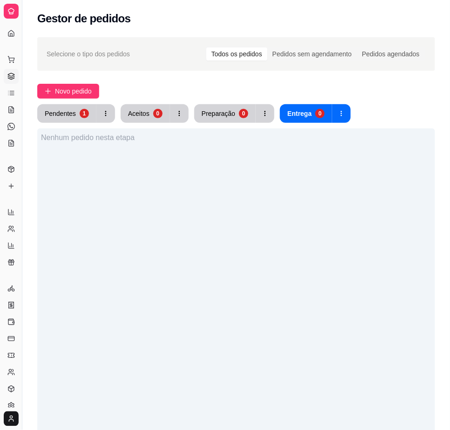
click at [86, 306] on div "Nenhum pedido nesta etapa" at bounding box center [236, 344] width 398 height 430
click at [131, 213] on div "Nenhum pedido nesta etapa" at bounding box center [236, 344] width 398 height 430
click at [71, 107] on button "Pendentes 1" at bounding box center [66, 114] width 57 height 18
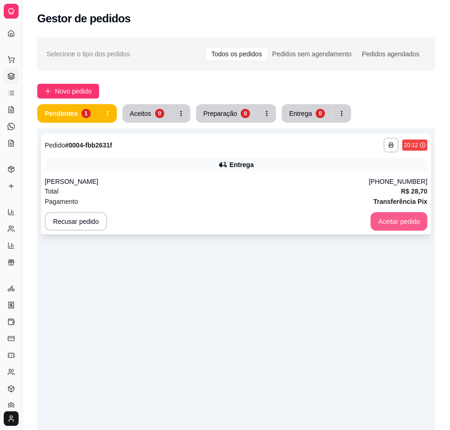
click at [392, 213] on button "Aceitar pedido" at bounding box center [399, 221] width 57 height 19
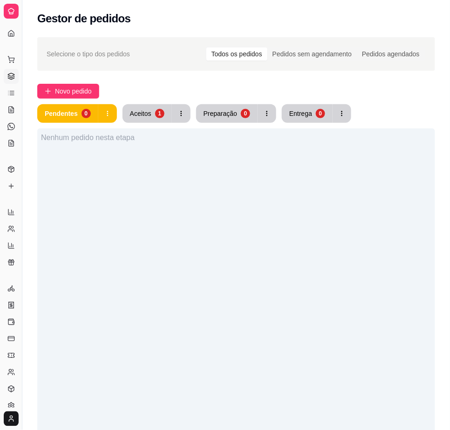
click at [165, 124] on div "Pendentes 0 Aceitos 1 Preparação 0 Entrega 0 Nenhum pedido nesta etapa" at bounding box center [236, 331] width 398 height 455
click at [156, 114] on div "1" at bounding box center [159, 113] width 9 height 9
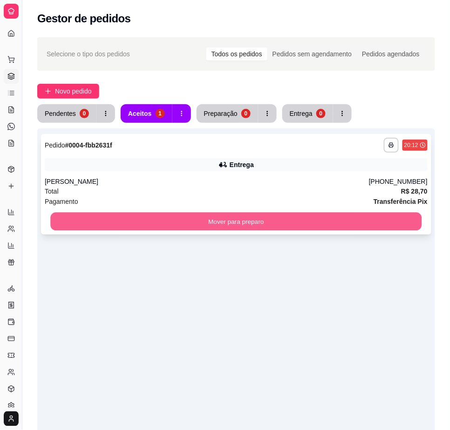
click at [318, 217] on button "Mover para preparo" at bounding box center [235, 222] width 371 height 18
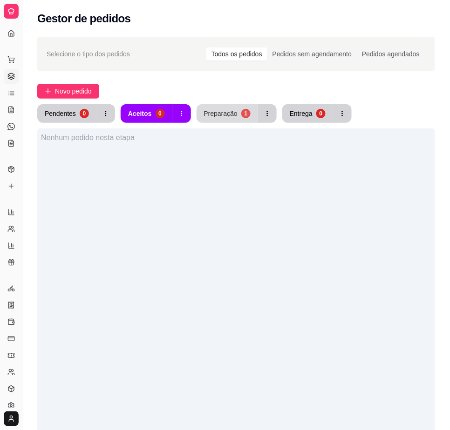
click at [223, 117] on div "Preparação" at bounding box center [221, 113] width 34 height 9
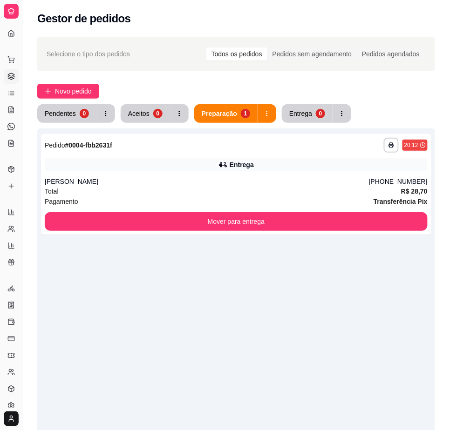
click at [263, 294] on div "**********" at bounding box center [236, 344] width 398 height 430
click at [71, 94] on span "Novo pedido" at bounding box center [73, 91] width 37 height 10
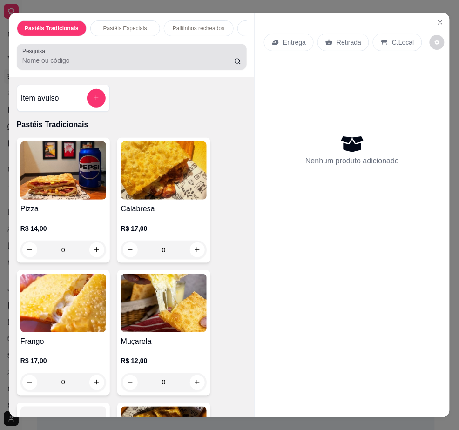
click at [102, 65] on input "Pesquisa" at bounding box center [128, 60] width 212 height 9
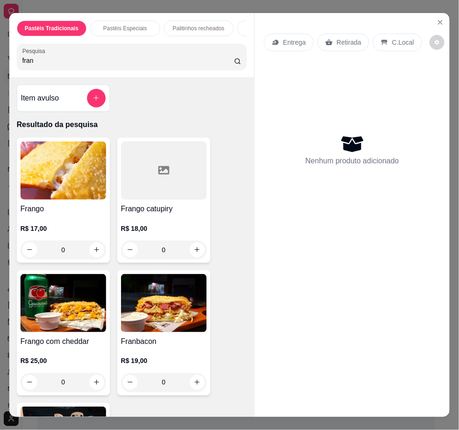
type input "fran"
click at [192, 250] on div "0" at bounding box center [164, 250] width 86 height 19
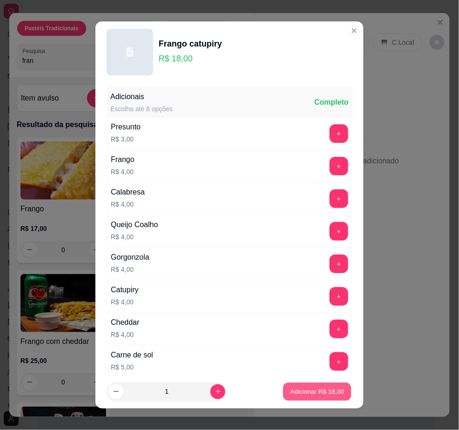
click at [291, 392] on p "Adicionar R$ 18,00" at bounding box center [318, 392] width 54 height 9
type input "1"
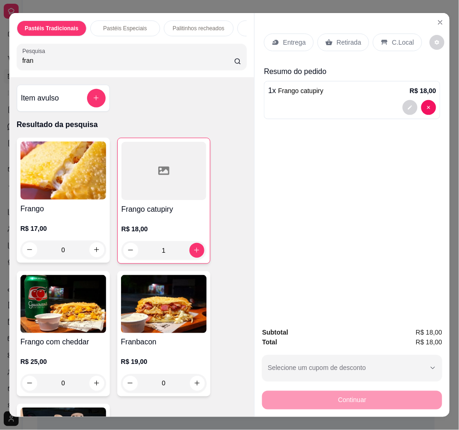
drag, startPoint x: 91, startPoint y: 61, endPoint x: -60, endPoint y: 76, distance: 151.7
click at [0, 76] on html "**********" at bounding box center [229, 215] width 459 height 430
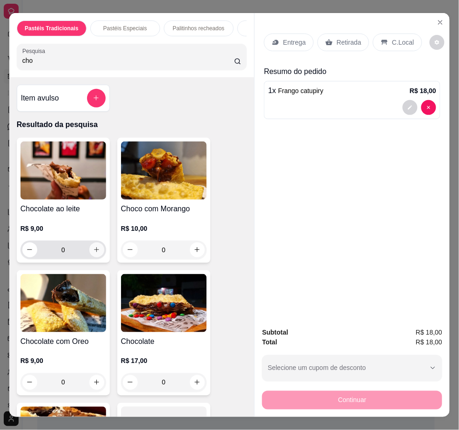
type input "cho"
click at [93, 253] on icon "increase-product-quantity" at bounding box center [96, 249] width 7 height 7
type input "1"
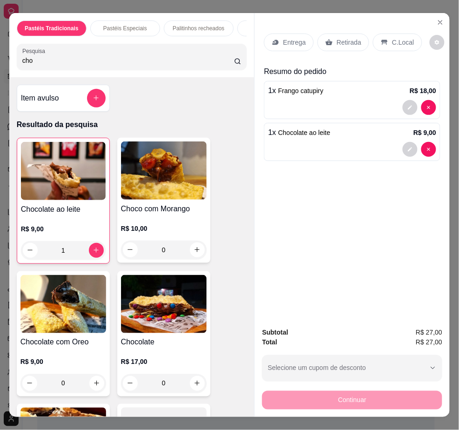
click at [299, 38] on p "Entrega" at bounding box center [294, 42] width 23 height 9
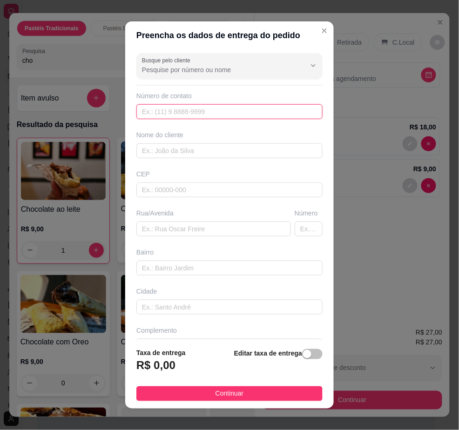
click at [222, 107] on input "text" at bounding box center [229, 111] width 186 height 15
click at [224, 115] on input "text" at bounding box center [229, 111] width 186 height 15
paste input "(84) 8852-8420"
type input "(84) 8852-8420"
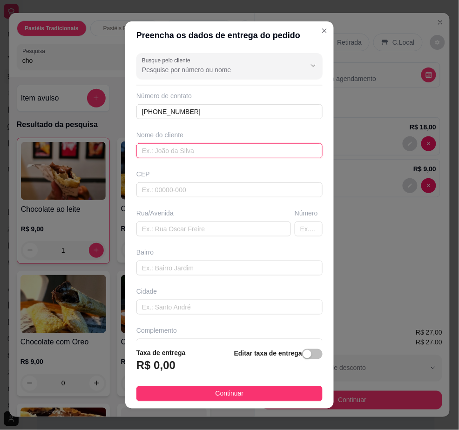
click at [195, 154] on input "text" at bounding box center [229, 150] width 186 height 15
type input "Rayane"
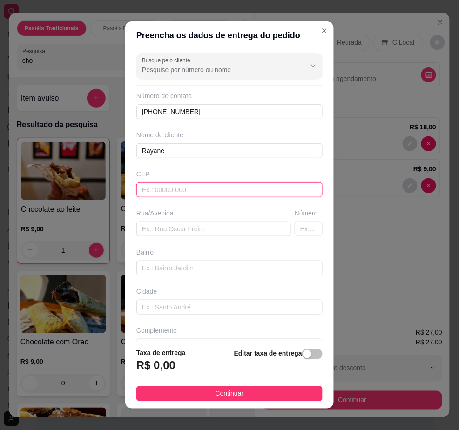
click at [200, 186] on input "text" at bounding box center [229, 190] width 186 height 15
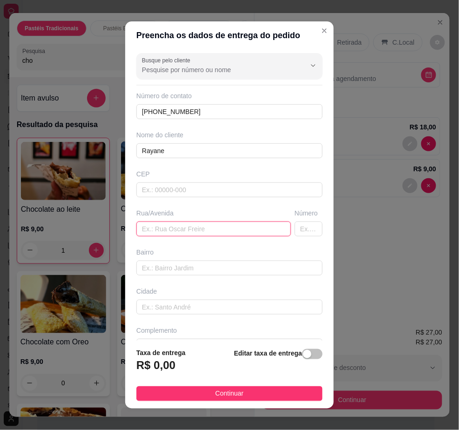
click at [198, 233] on input "text" at bounding box center [213, 229] width 155 height 15
click at [174, 226] on input "text" at bounding box center [213, 229] width 155 height 15
type input "r"
type input "Francielio pinto martins"
click at [295, 227] on input "text" at bounding box center [309, 229] width 28 height 15
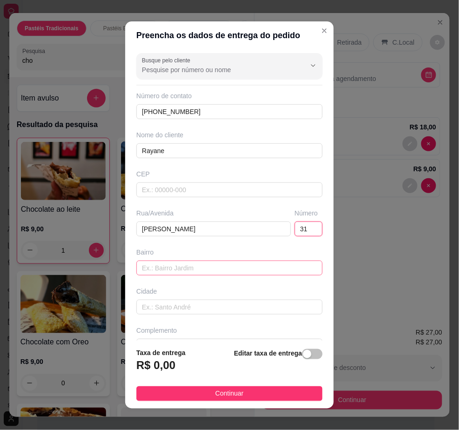
type input "31"
click at [217, 271] on input "text" at bounding box center [229, 268] width 186 height 15
type input "santo antonio"
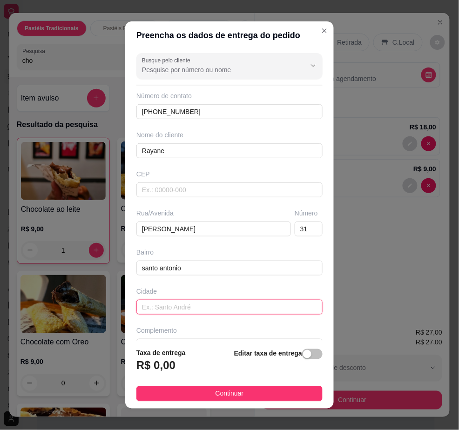
click at [214, 302] on input "text" at bounding box center [229, 307] width 186 height 15
type input "mossoro"
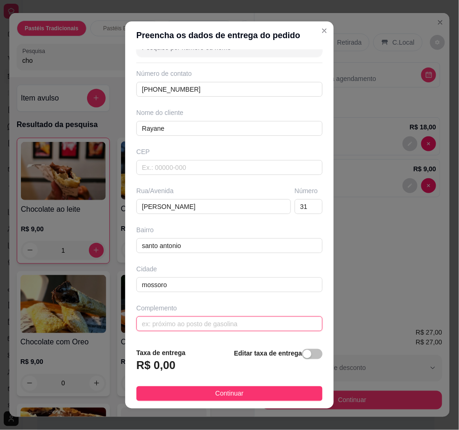
click at [276, 327] on input "text" at bounding box center [229, 324] width 186 height 15
click at [161, 324] on input "text" at bounding box center [229, 324] width 186 height 15
paste input "Próximo a Lindomar autoservice (casa azul)"
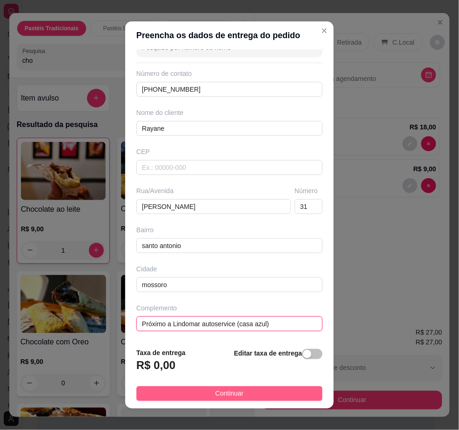
type input "Próximo a Lindomar autoservice (casa azul)"
click at [237, 397] on button "Continuar" at bounding box center [229, 394] width 186 height 15
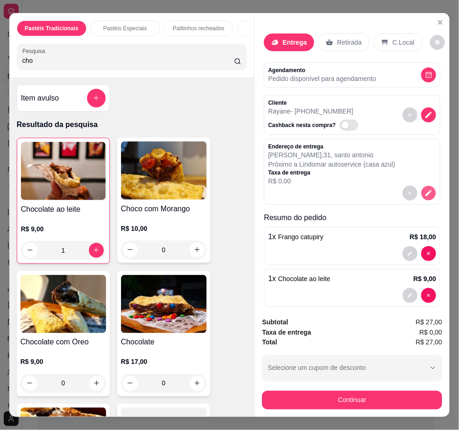
click at [422, 186] on button "decrease-product-quantity" at bounding box center [429, 193] width 14 height 14
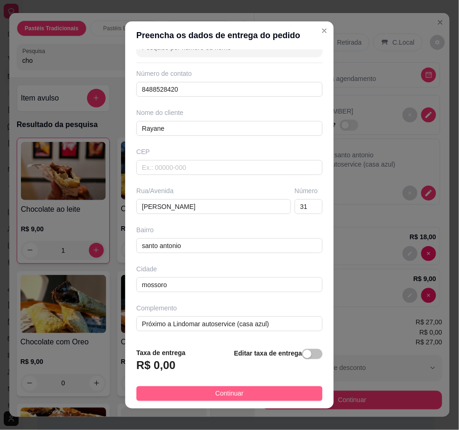
click at [228, 397] on span "Continuar" at bounding box center [230, 394] width 28 height 10
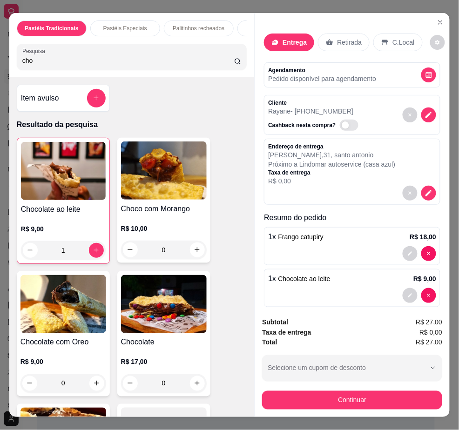
scroll to position [21, 0]
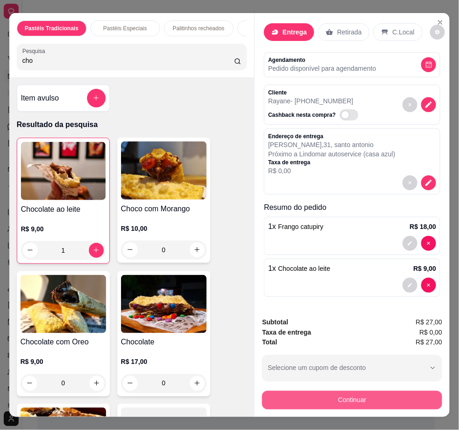
click at [332, 394] on button "Continuar" at bounding box center [352, 400] width 180 height 19
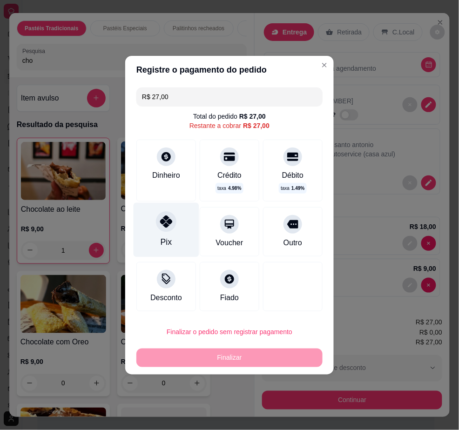
click at [160, 224] on icon at bounding box center [166, 222] width 12 height 12
type input "R$ 0,00"
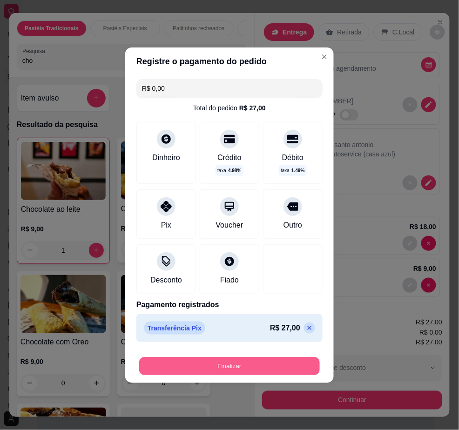
click at [250, 364] on button "Finalizar" at bounding box center [229, 366] width 181 height 18
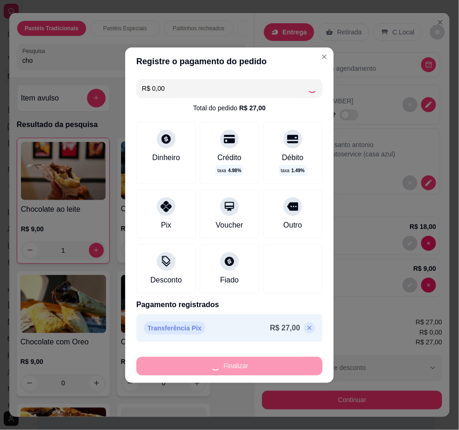
type input "0"
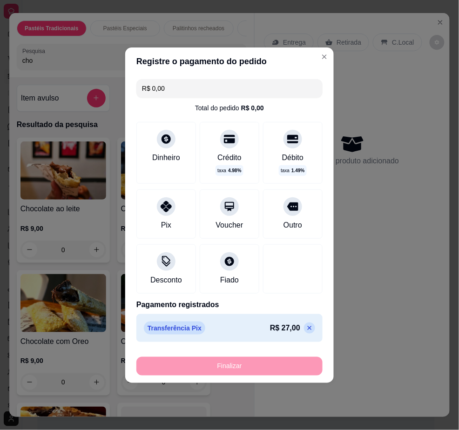
type input "-R$ 27,00"
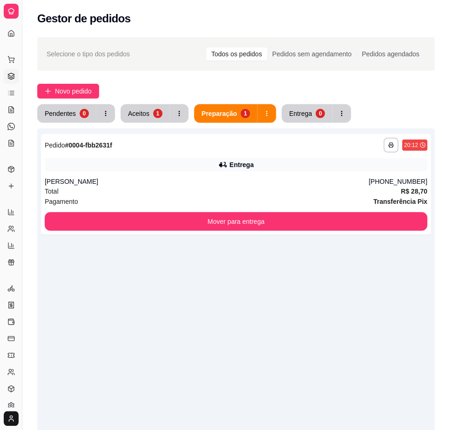
click at [140, 83] on div "**********" at bounding box center [236, 301] width 428 height 539
click at [157, 115] on div "1" at bounding box center [157, 113] width 9 height 9
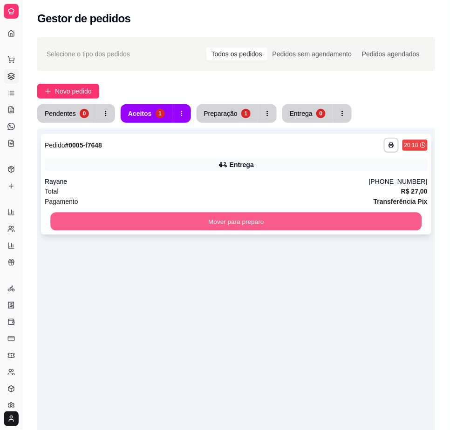
click at [254, 219] on button "Mover para preparo" at bounding box center [235, 222] width 371 height 18
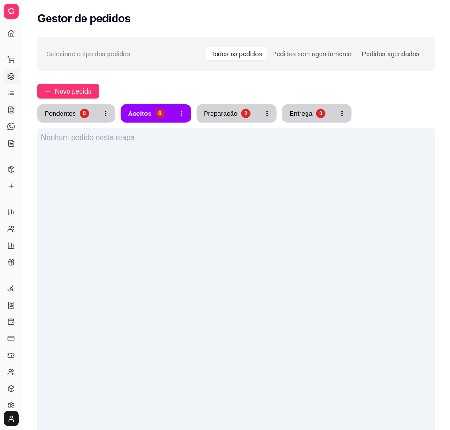
click at [249, 96] on div "Novo pedido" at bounding box center [236, 91] width 398 height 15
click at [184, 217] on div "Nenhum pedido nesta etapa" at bounding box center [236, 344] width 398 height 430
click at [81, 89] on span "Novo pedido" at bounding box center [73, 91] width 37 height 10
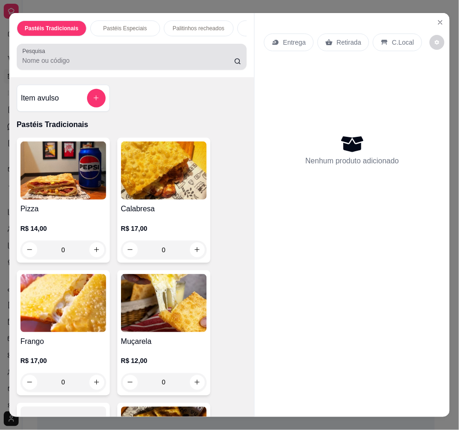
click at [101, 60] on div at bounding box center [131, 57] width 219 height 19
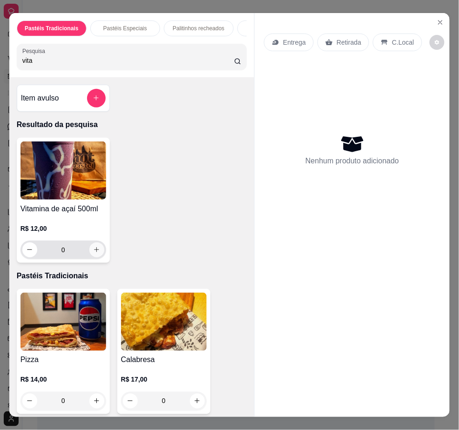
type input "vita"
click at [93, 252] on icon "increase-product-quantity" at bounding box center [96, 249] width 7 height 7
type input "1"
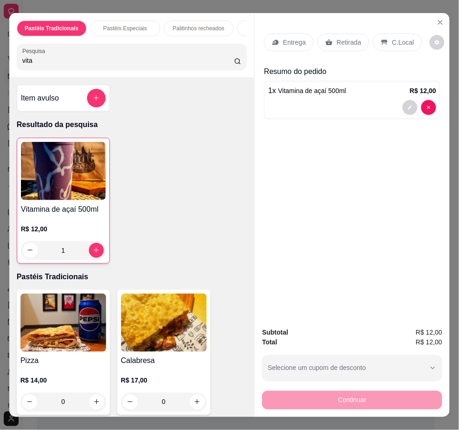
click at [291, 38] on p "Entrega" at bounding box center [294, 42] width 23 height 9
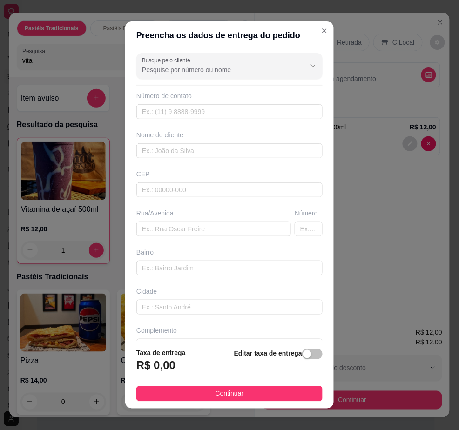
click at [180, 101] on div "Número de contato" at bounding box center [229, 95] width 186 height 9
click at [183, 108] on input "text" at bounding box center [229, 111] width 186 height 15
click at [184, 108] on input "text" at bounding box center [229, 111] width 186 height 15
click at [173, 276] on input "text" at bounding box center [229, 268] width 186 height 15
click at [163, 235] on input "text" at bounding box center [213, 229] width 155 height 15
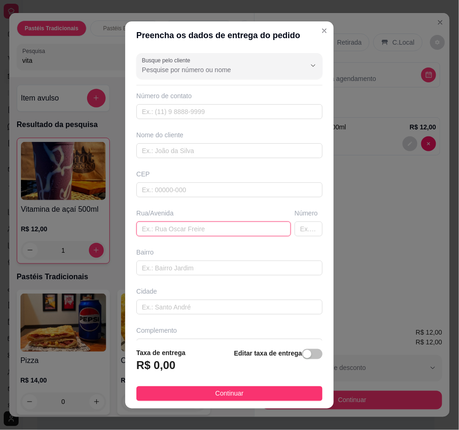
paste input "rua epitácio pessoa"
click at [226, 231] on input "rua epitácio pessoa" at bounding box center [213, 229] width 155 height 15
type input "r"
type input "Rua Epitacio Pessoal"
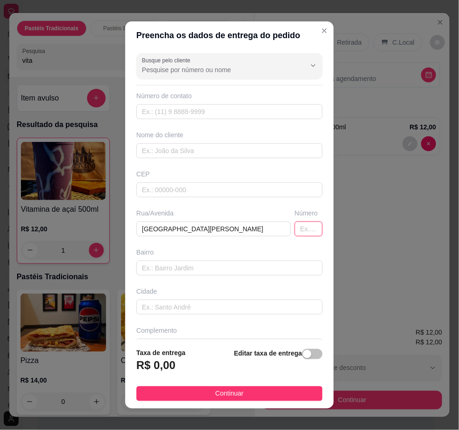
click at [295, 226] on input "text" at bounding box center [309, 229] width 28 height 15
type input "1180"
click at [207, 271] on input "text" at bounding box center [229, 268] width 186 height 15
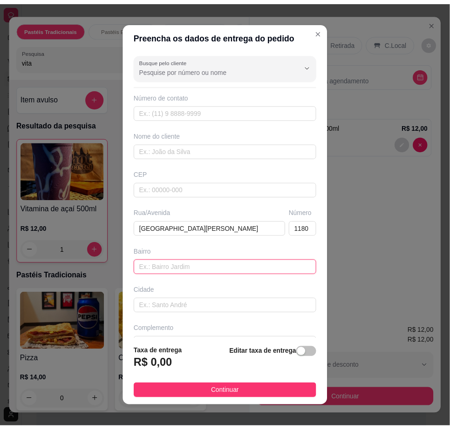
scroll to position [0, 0]
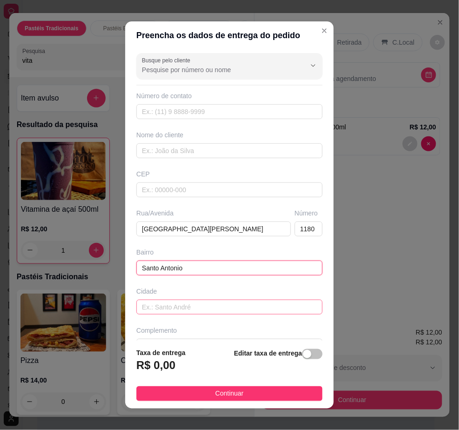
type input "Santo Antonio"
click at [183, 307] on input "text" at bounding box center [229, 307] width 186 height 15
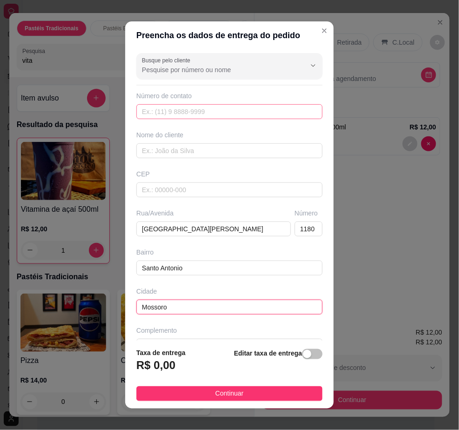
type input "Mossoro"
click at [191, 112] on input "text" at bounding box center [229, 111] width 186 height 15
click at [164, 114] on input "text" at bounding box center [229, 111] width 186 height 15
paste input "(84) 8111-6271"
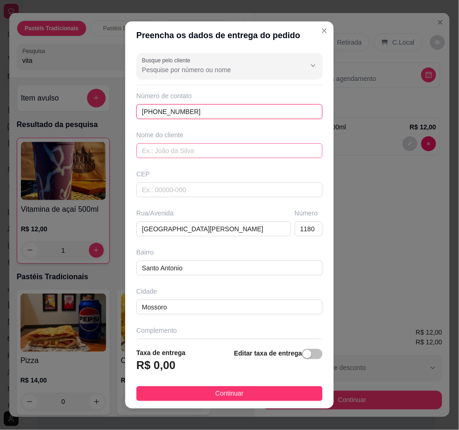
type input "(84) 8111-6271"
click at [172, 146] on input "text" at bounding box center [229, 150] width 186 height 15
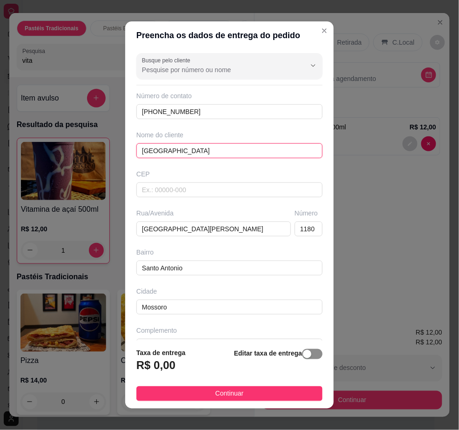
type input "Ruanda"
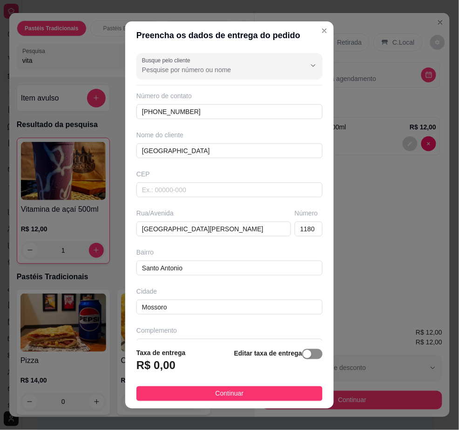
click at [302, 353] on span "button" at bounding box center [312, 354] width 20 height 10
click at [294, 353] on div "Editar taxa de entrega" at bounding box center [280, 363] width 86 height 33
click at [237, 364] on span "button" at bounding box center [247, 364] width 20 height 10
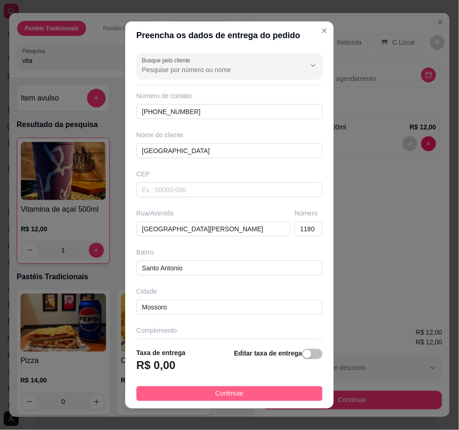
click at [246, 393] on button "Continuar" at bounding box center [229, 394] width 186 height 15
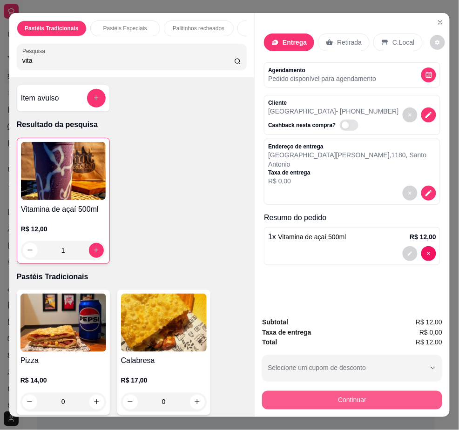
click at [357, 391] on button "Continuar" at bounding box center [352, 400] width 180 height 19
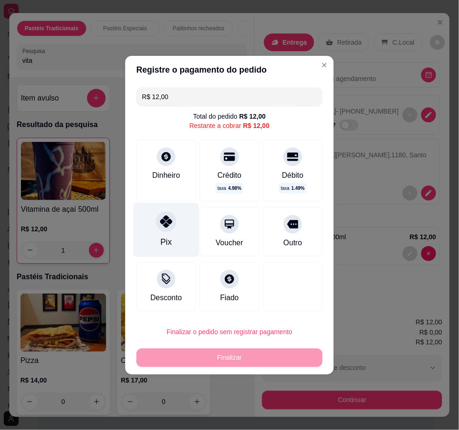
click at [170, 226] on icon at bounding box center [166, 222] width 12 height 12
type input "R$ 0,00"
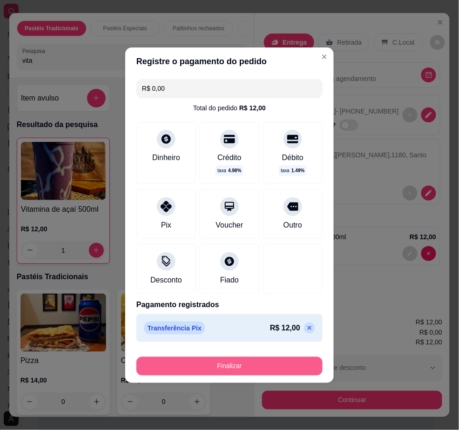
click at [241, 362] on button "Finalizar" at bounding box center [229, 366] width 186 height 19
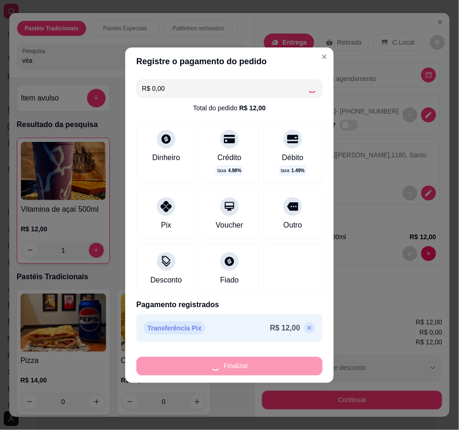
type input "0"
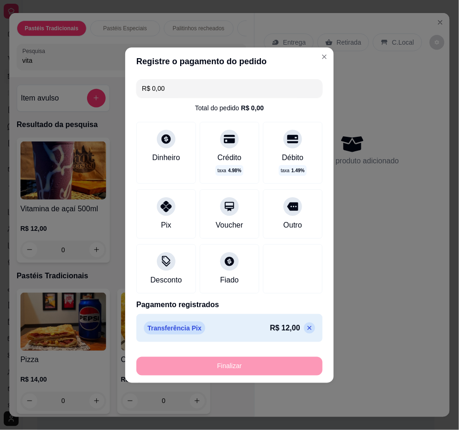
type input "-R$ 12,00"
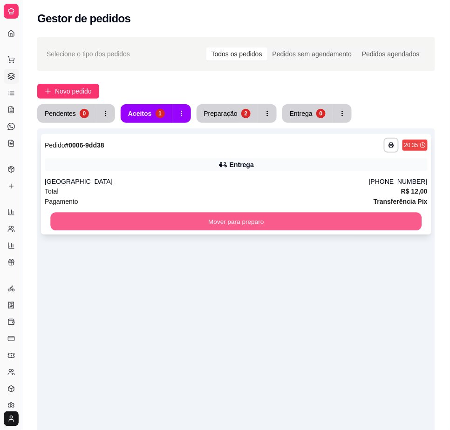
click at [205, 218] on button "Mover para preparo" at bounding box center [235, 222] width 371 height 18
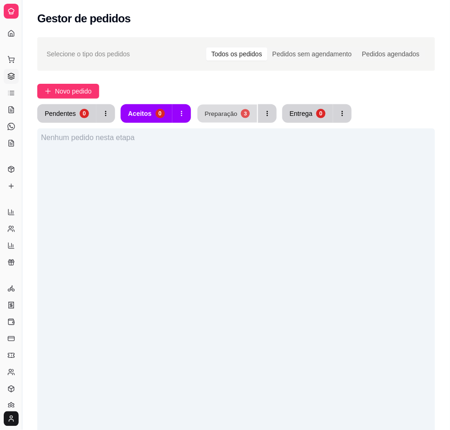
click at [221, 116] on div "Preparação" at bounding box center [221, 113] width 33 height 9
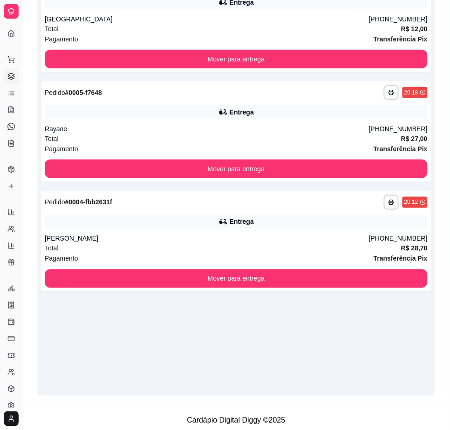
scroll to position [164, 0]
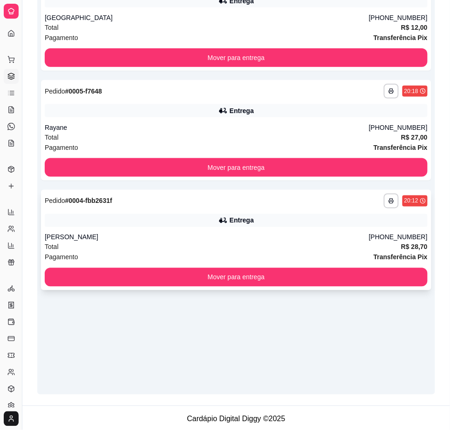
click at [350, 225] on div "Entrega" at bounding box center [236, 220] width 383 height 13
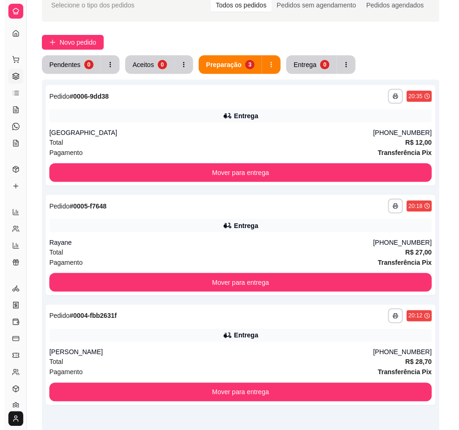
scroll to position [48, 0]
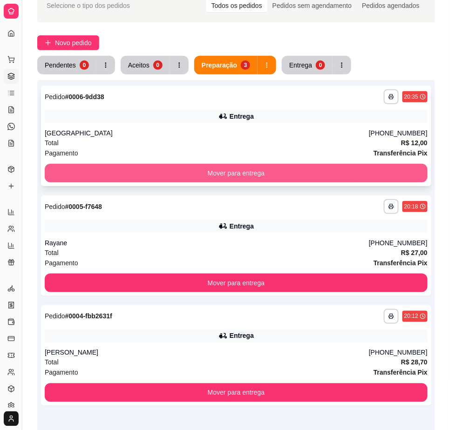
click at [271, 167] on button "Mover para entrega" at bounding box center [236, 173] width 383 height 19
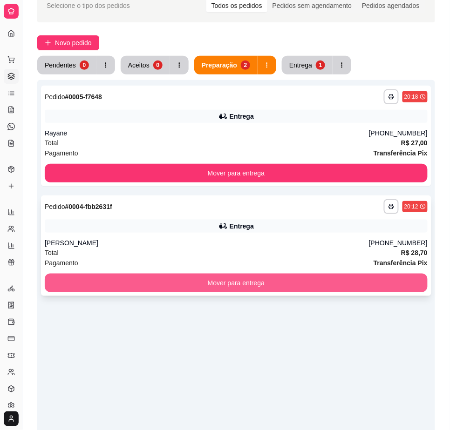
click at [295, 278] on button "Mover para entrega" at bounding box center [236, 283] width 383 height 19
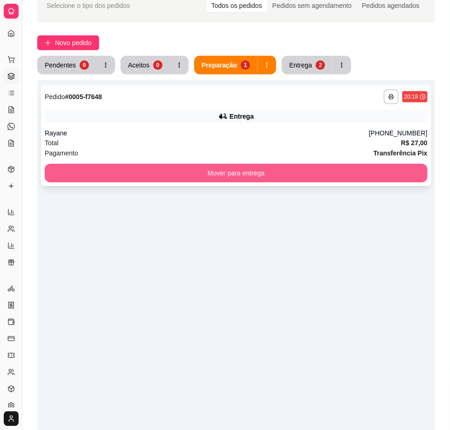
click at [233, 170] on button "Mover para entrega" at bounding box center [236, 173] width 383 height 19
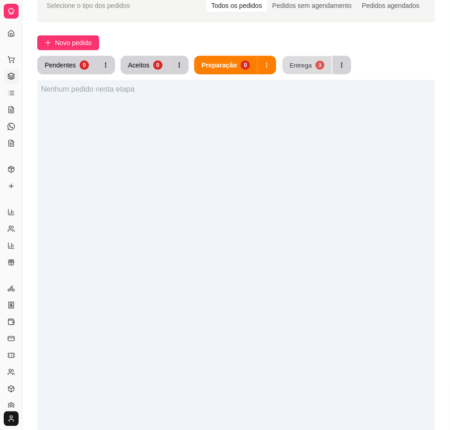
click at [302, 58] on button "Entrega 3" at bounding box center [307, 65] width 49 height 18
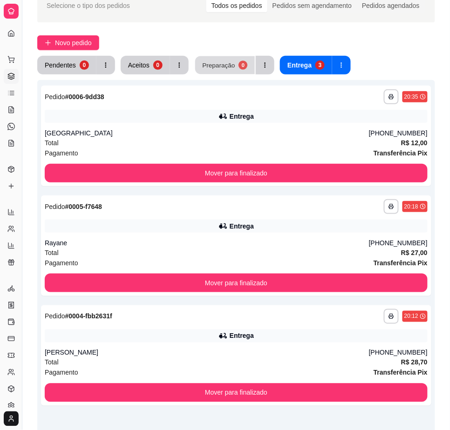
click at [215, 63] on div "Preparação" at bounding box center [218, 65] width 33 height 9
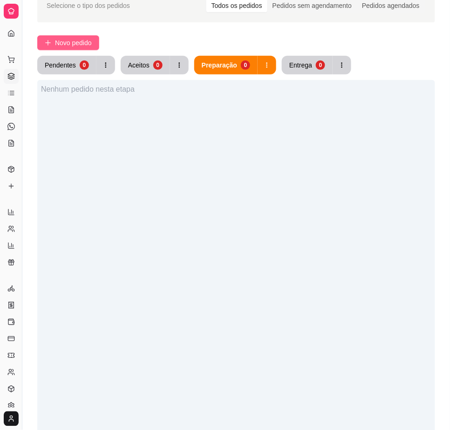
click at [85, 36] on button "Novo pedido" at bounding box center [68, 42] width 62 height 15
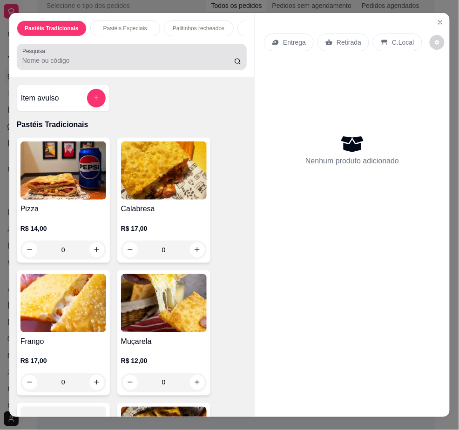
click at [157, 58] on div at bounding box center [131, 57] width 219 height 19
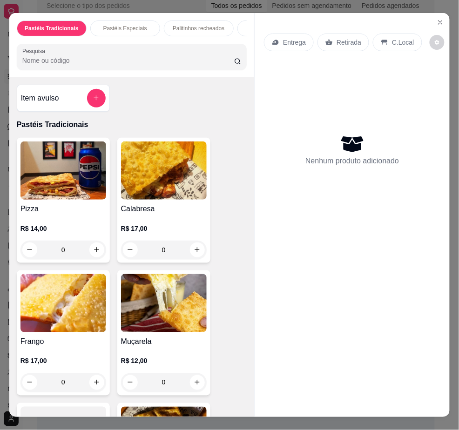
click at [191, 248] on div "0" at bounding box center [164, 250] width 86 height 19
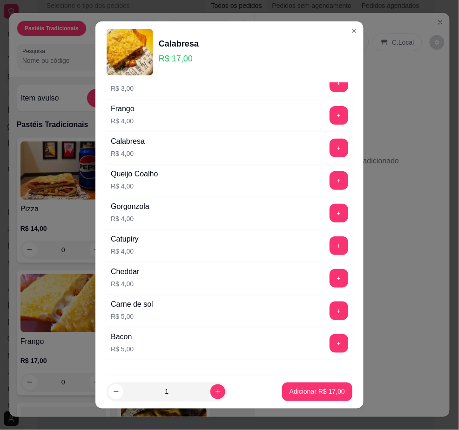
scroll to position [109, 0]
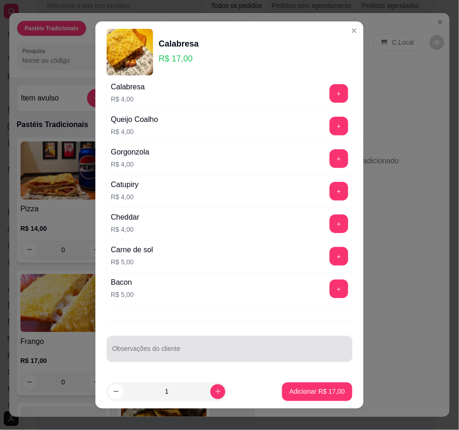
click at [280, 340] on div at bounding box center [229, 349] width 235 height 19
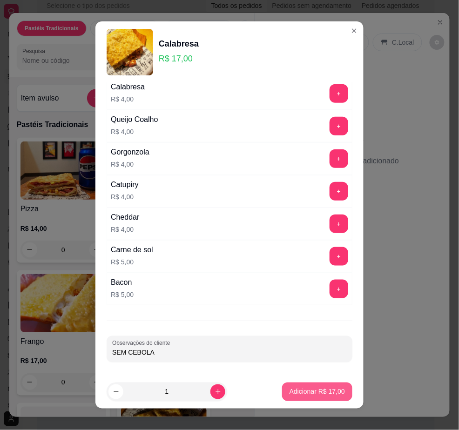
type input "SEM CEBOLA"
click at [323, 388] on p "Adicionar R$ 17,00" at bounding box center [318, 392] width 54 height 9
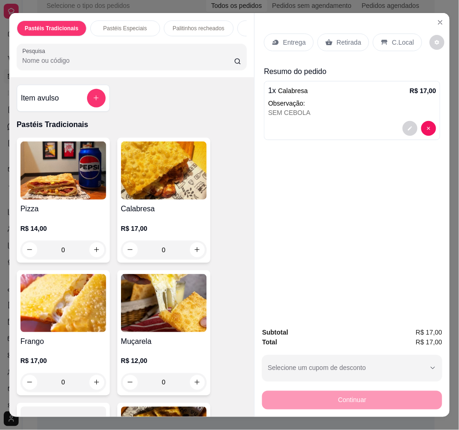
click at [329, 34] on div "Retirada" at bounding box center [344, 43] width 52 height 18
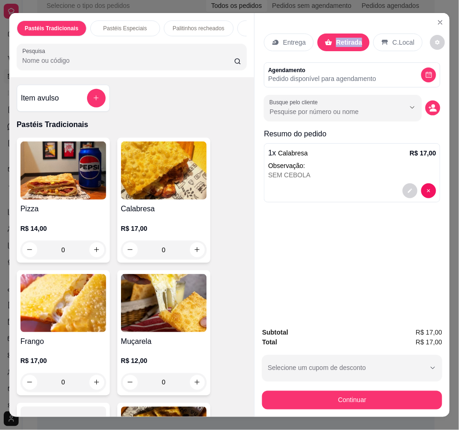
click at [329, 34] on div "Retirada" at bounding box center [344, 43] width 52 height 18
click at [430, 109] on icon "decrease-product-quantity" at bounding box center [433, 110] width 7 height 3
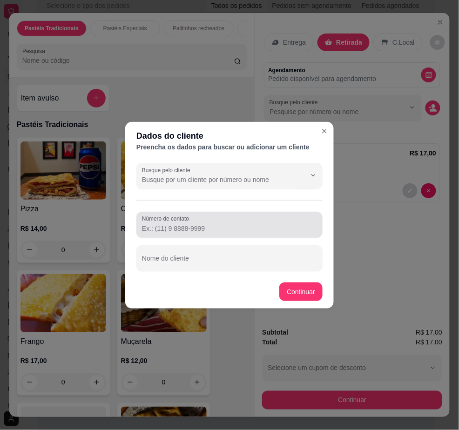
click at [186, 231] on input "Número de contato" at bounding box center [229, 228] width 175 height 9
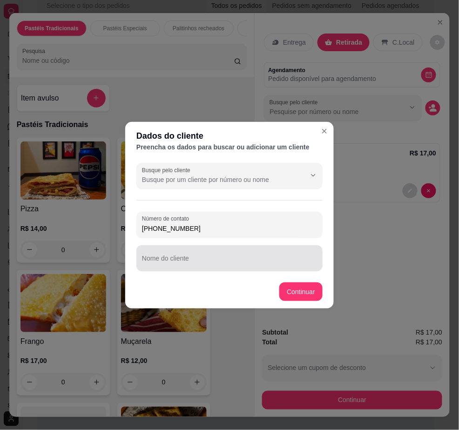
type input "(84) 9127-7324"
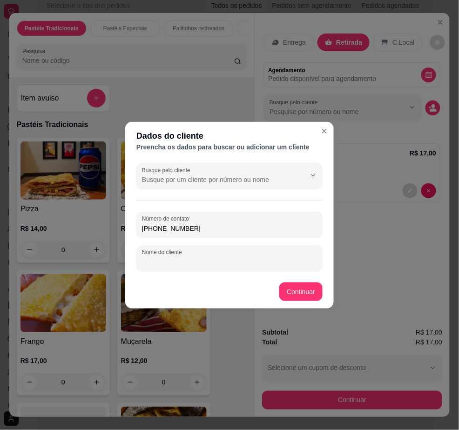
click at [192, 260] on input "Nome do cliente" at bounding box center [229, 262] width 175 height 9
type input "Luiz guilherme"
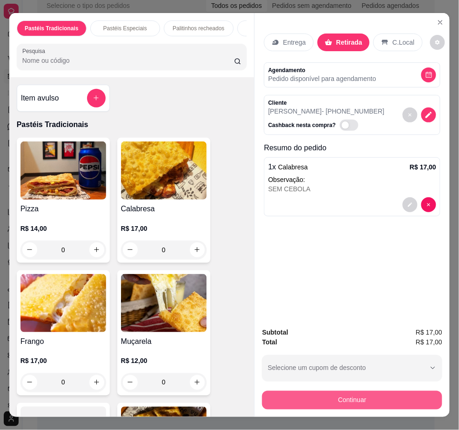
click at [355, 392] on button "Continuar" at bounding box center [352, 400] width 180 height 19
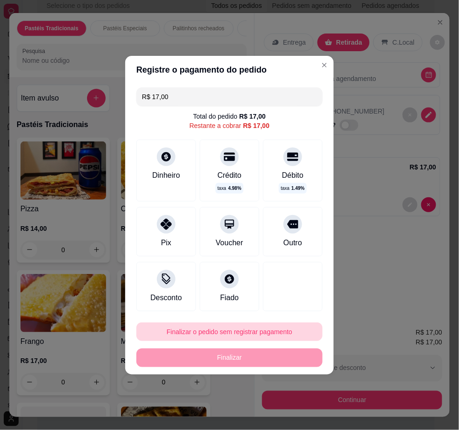
click at [211, 337] on button "Finalizar o pedido sem registrar pagamento" at bounding box center [229, 332] width 186 height 19
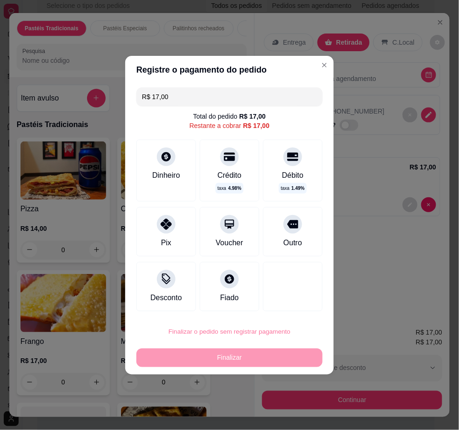
click at [286, 306] on button "Confirmar" at bounding box center [284, 306] width 33 height 14
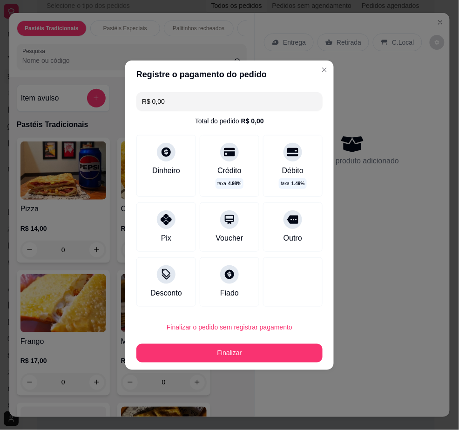
type input "R$ 0,00"
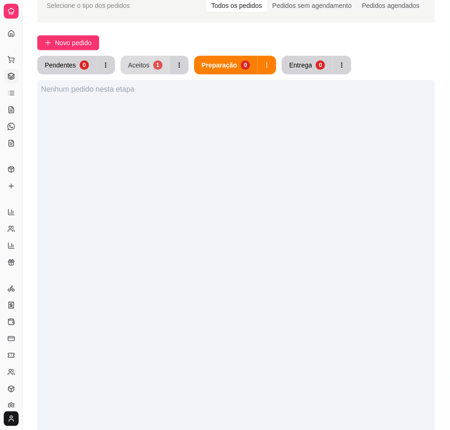
click at [140, 64] on div "Aceitos" at bounding box center [138, 65] width 21 height 9
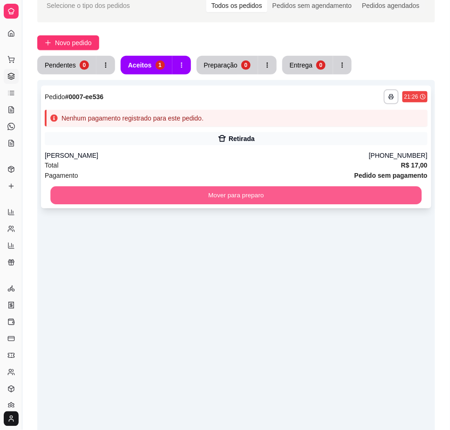
click at [256, 196] on button "Mover para preparo" at bounding box center [235, 196] width 371 height 18
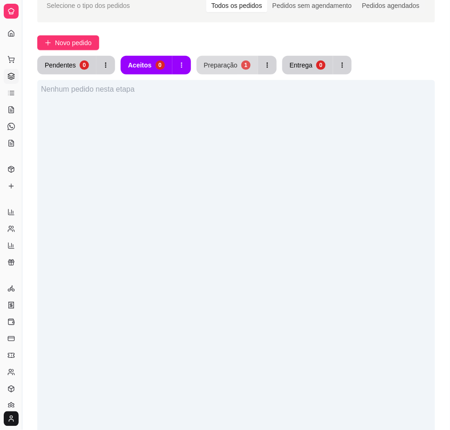
click at [224, 66] on div "Preparação" at bounding box center [221, 65] width 34 height 9
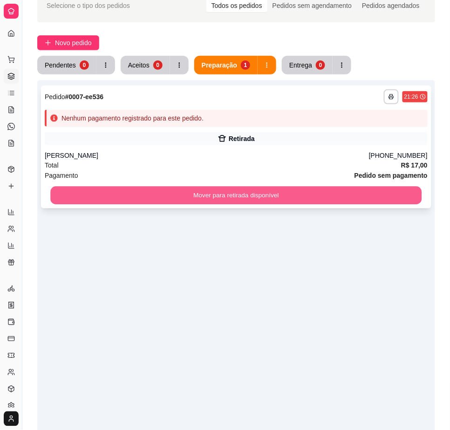
click at [313, 202] on button "Mover para retirada disponível" at bounding box center [235, 196] width 371 height 18
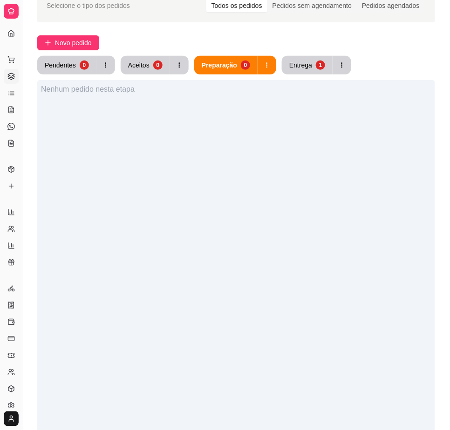
click at [136, 45] on div "Novo pedido" at bounding box center [236, 42] width 398 height 15
click at [87, 49] on button "Novo pedido" at bounding box center [68, 42] width 62 height 15
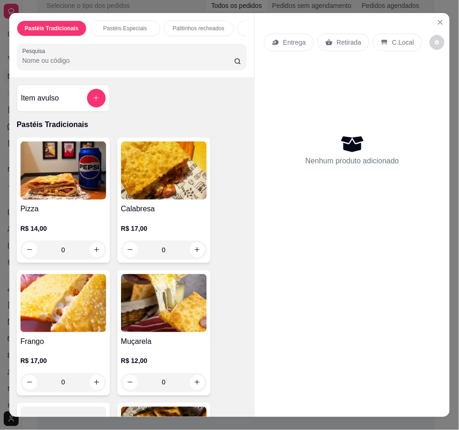
click at [110, 62] on input "Pesquisa" at bounding box center [128, 60] width 212 height 9
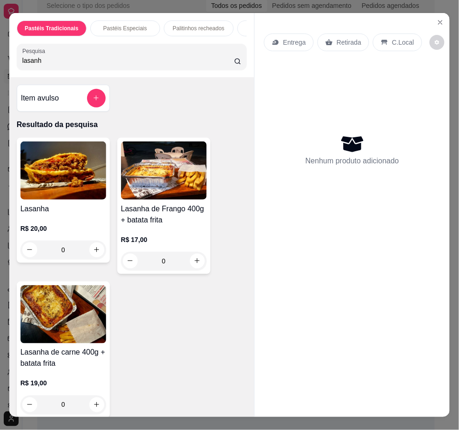
type input "lasanh"
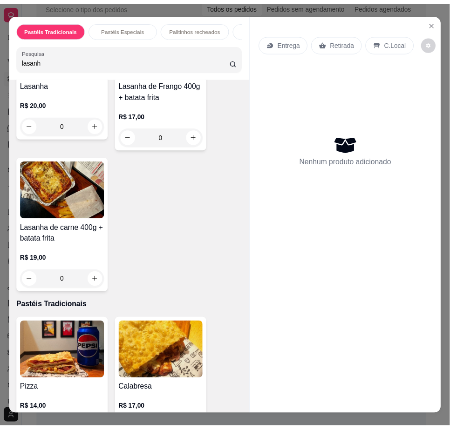
scroll to position [77, 0]
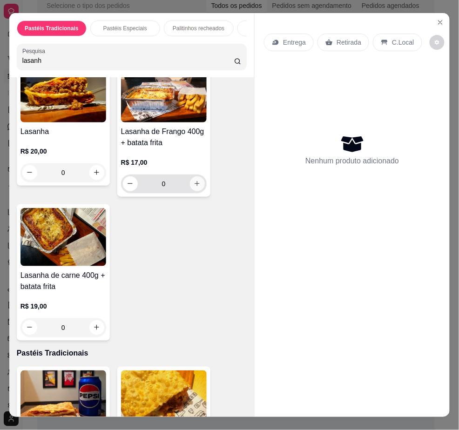
click at [196, 184] on button "increase-product-quantity" at bounding box center [197, 184] width 15 height 15
type input "1"
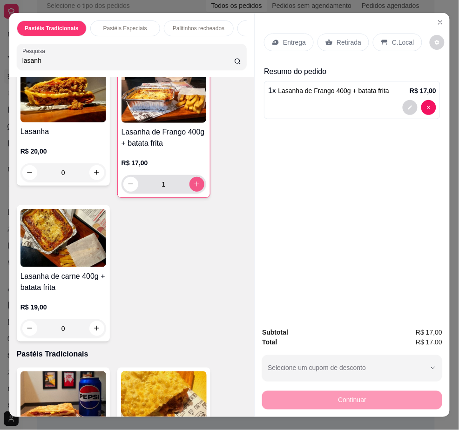
click at [190, 185] on button "increase-product-quantity" at bounding box center [197, 184] width 15 height 15
type input "2"
click at [344, 42] on p "Retirada" at bounding box center [349, 42] width 25 height 9
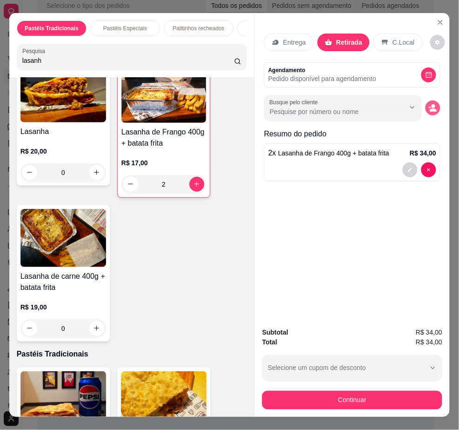
click at [429, 104] on icon "decrease-product-quantity" at bounding box center [433, 108] width 8 height 8
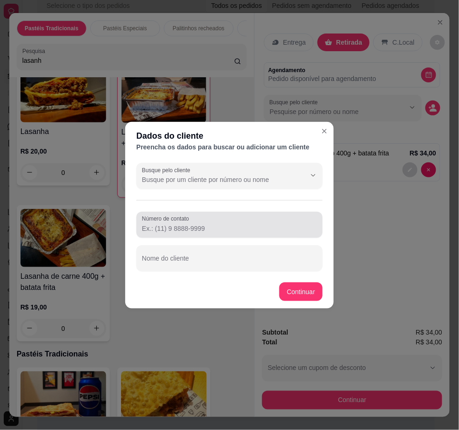
click at [209, 237] on div "Número de contato" at bounding box center [229, 225] width 186 height 26
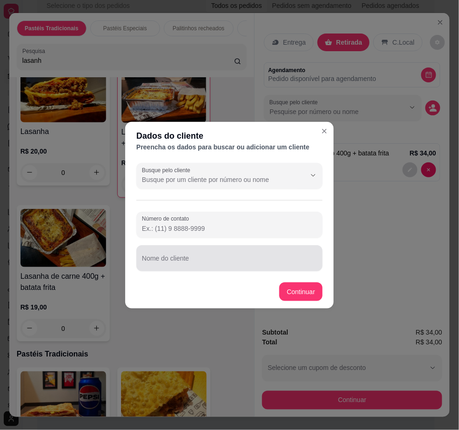
click at [209, 255] on div at bounding box center [229, 258] width 175 height 19
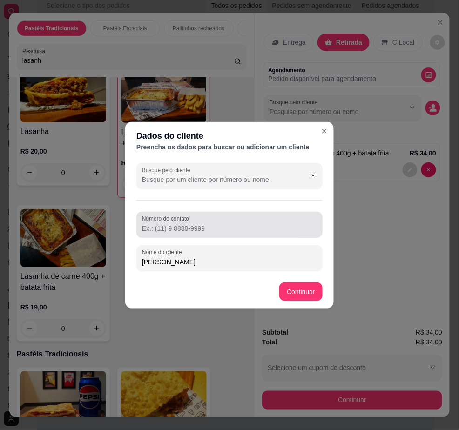
click at [189, 218] on label "Número de contato" at bounding box center [167, 219] width 50 height 8
click at [189, 224] on input "Número de contato" at bounding box center [229, 228] width 175 height 9
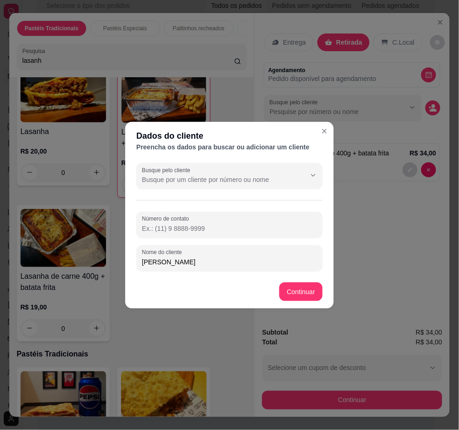
click at [191, 278] on footer "Continuar" at bounding box center [229, 292] width 209 height 34
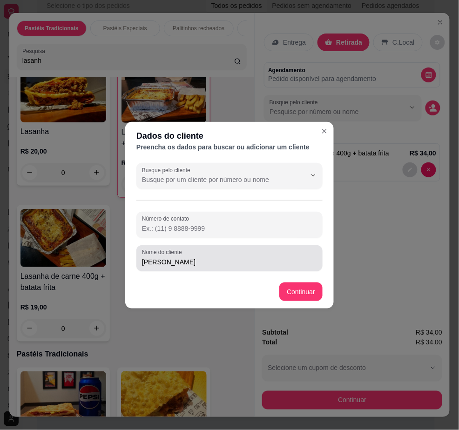
click at [189, 256] on div "Beatriz" at bounding box center [229, 258] width 175 height 19
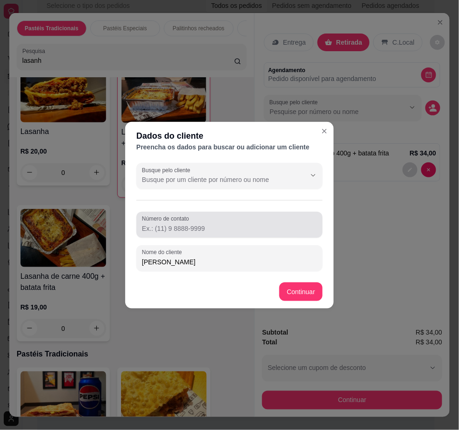
type input "Beatriz Pinheiro"
click at [188, 228] on input "Número de contato" at bounding box center [229, 228] width 175 height 9
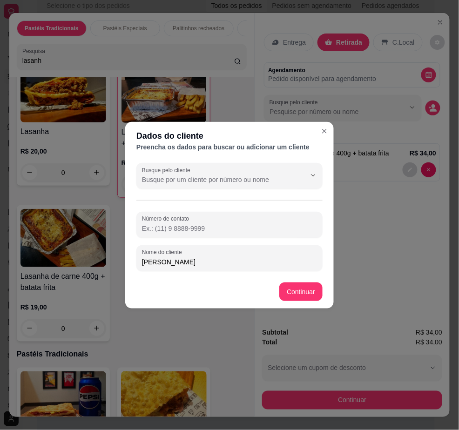
click at [282, 227] on input "Número de contato" at bounding box center [229, 228] width 175 height 9
paste input "(84) 9232-7385"
type input "(84) 9232-7385"
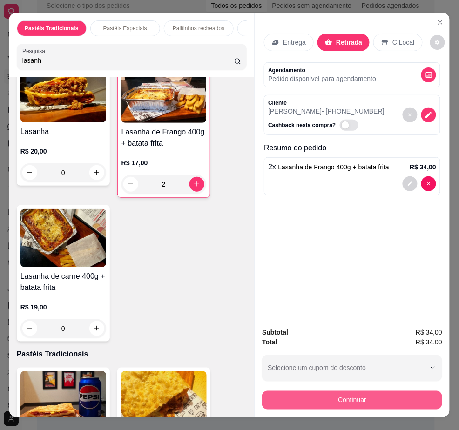
click at [377, 391] on button "Continuar" at bounding box center [352, 400] width 180 height 19
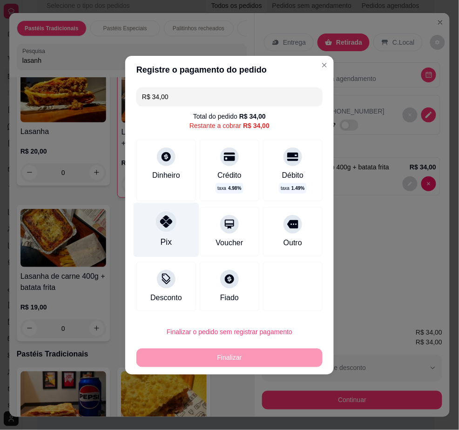
click at [157, 230] on div "Pix" at bounding box center [167, 230] width 66 height 55
type input "R$ 0,00"
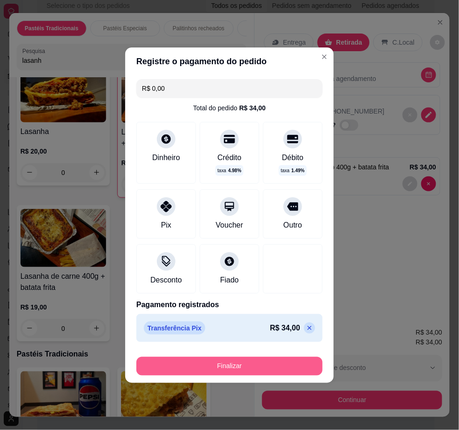
click at [243, 365] on button "Finalizar" at bounding box center [229, 366] width 186 height 19
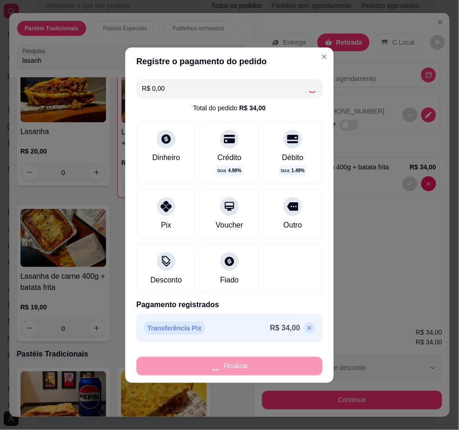
type input "0"
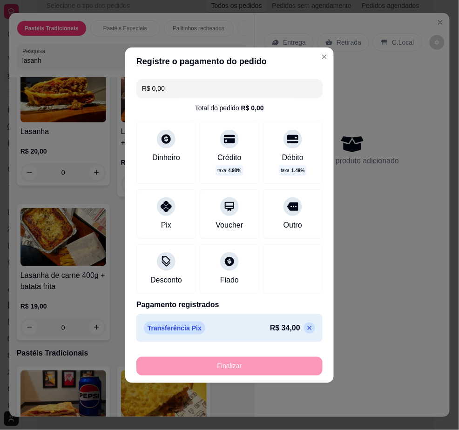
type input "-R$ 34,00"
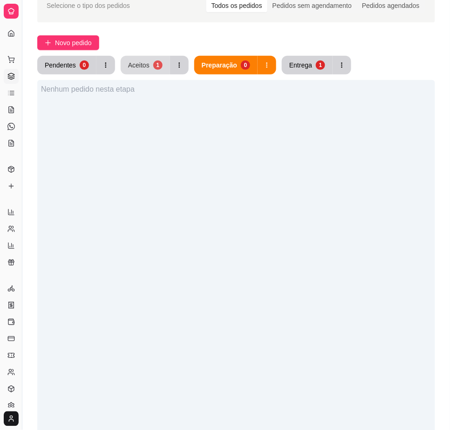
click at [140, 63] on div "Aceitos" at bounding box center [138, 65] width 21 height 9
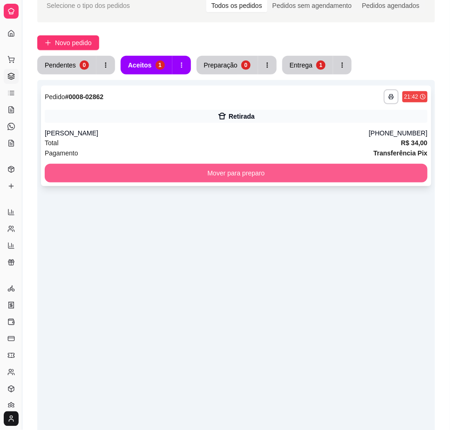
click at [188, 170] on button "Mover para preparo" at bounding box center [236, 173] width 383 height 19
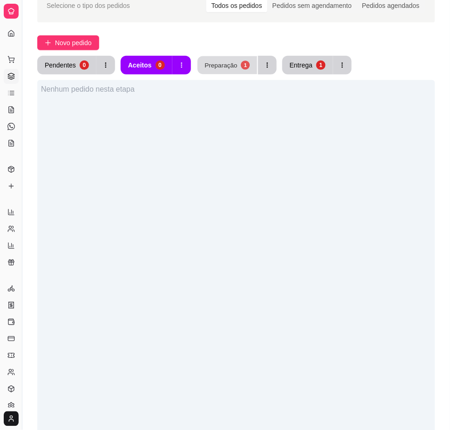
click at [220, 66] on div "Preparação" at bounding box center [221, 65] width 33 height 9
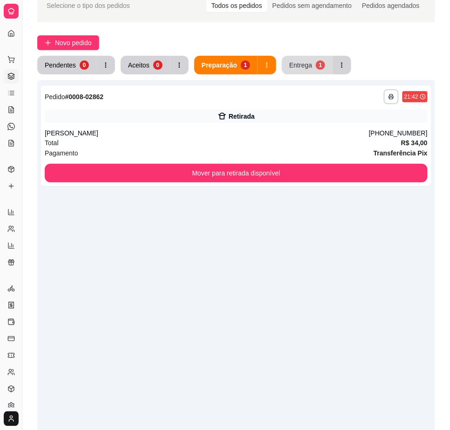
click at [302, 59] on button "Entrega 1" at bounding box center [307, 65] width 51 height 19
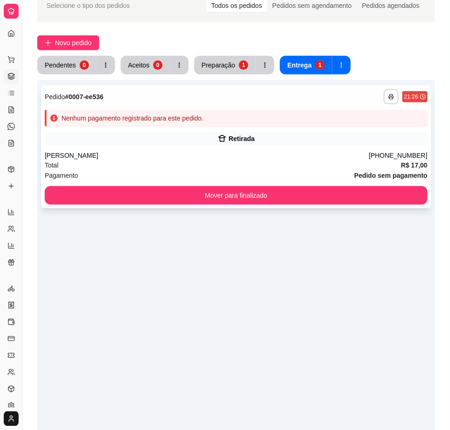
click at [160, 151] on div "Luiz guilherme" at bounding box center [207, 155] width 324 height 9
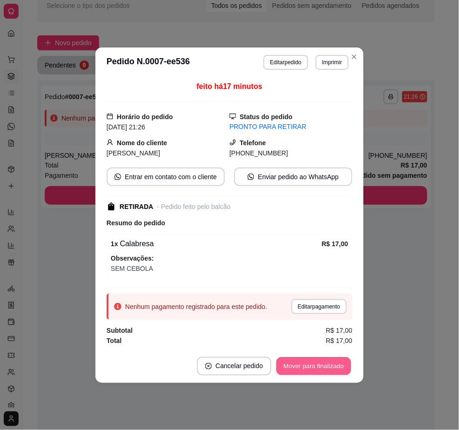
click at [316, 361] on button "Mover para finalizado" at bounding box center [314, 366] width 75 height 18
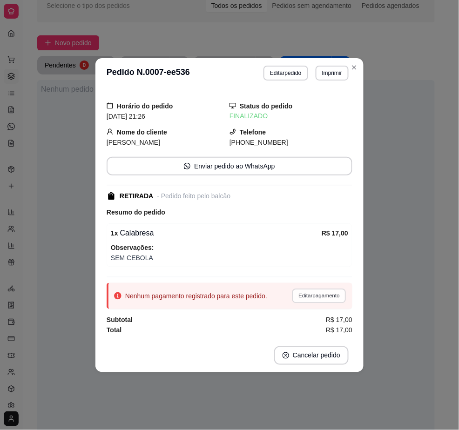
click at [316, 299] on button "Editar pagamento" at bounding box center [319, 296] width 54 height 14
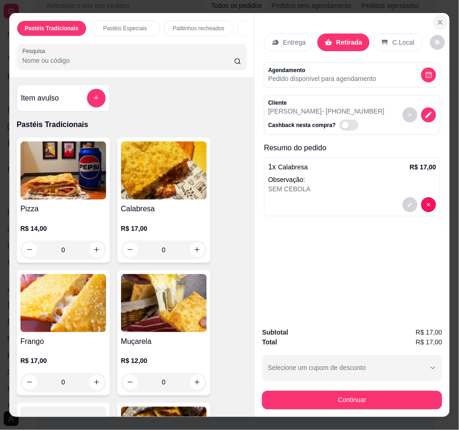
click at [430, 19] on icon "Close" at bounding box center [440, 22] width 7 height 7
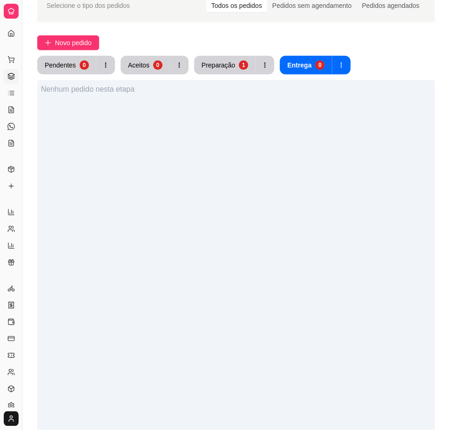
click at [168, 259] on div "Nenhum pedido nesta etapa" at bounding box center [236, 295] width 398 height 430
click at [22, 39] on button "Toggle Sidebar" at bounding box center [21, 215] width 7 height 430
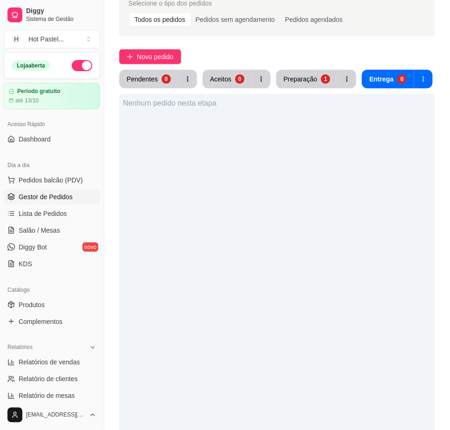
click at [256, 226] on div "Nenhum pedido nesta etapa" at bounding box center [277, 309] width 316 height 430
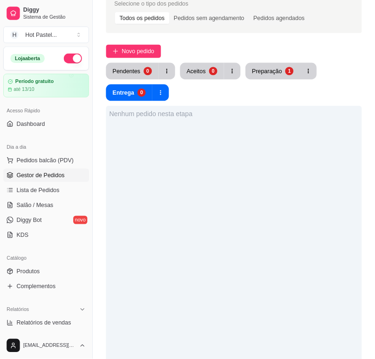
scroll to position [48, 0]
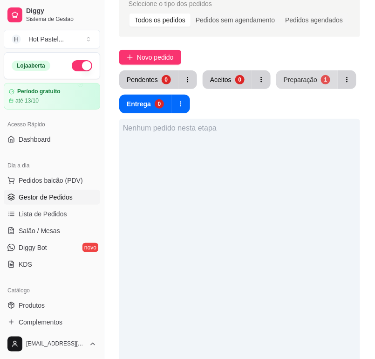
click at [300, 75] on div "Preparação" at bounding box center [301, 79] width 34 height 9
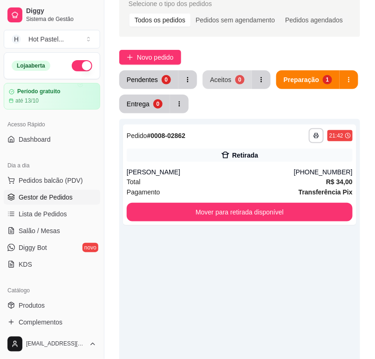
click at [227, 82] on div "Aceitos" at bounding box center [220, 79] width 21 height 9
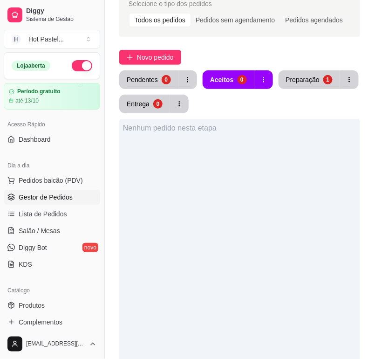
click at [102, 170] on button "Toggle Sidebar" at bounding box center [103, 179] width 7 height 359
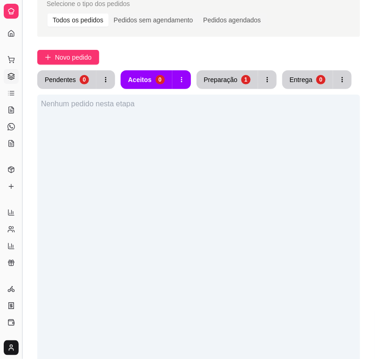
click at [102, 170] on div "Nenhum pedido nesta etapa" at bounding box center [198, 274] width 323 height 359
click at [22, 42] on button "Toggle Sidebar" at bounding box center [21, 179] width 7 height 359
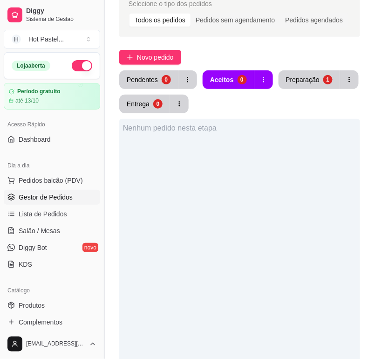
click at [101, 120] on button "Toggle Sidebar" at bounding box center [103, 179] width 7 height 359
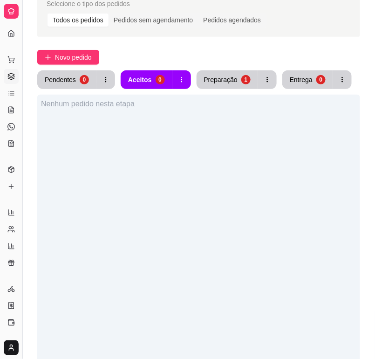
click at [20, 106] on button "Toggle Sidebar" at bounding box center [21, 179] width 7 height 359
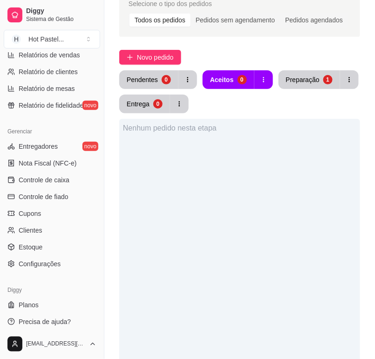
scroll to position [311, 0]
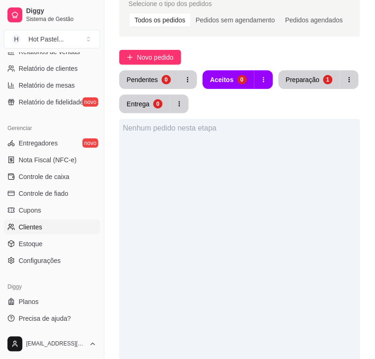
click at [34, 230] on span "Clientes" at bounding box center [31, 226] width 24 height 9
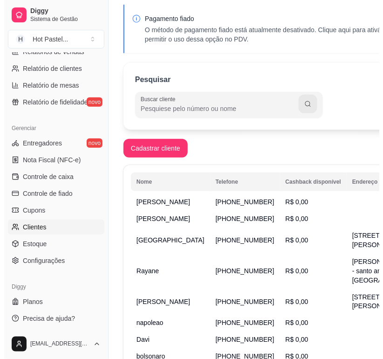
scroll to position [35, 0]
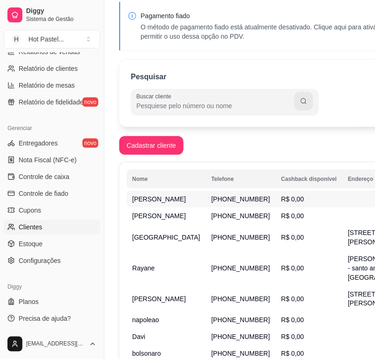
click at [168, 206] on td "Beatriz Pinheiro" at bounding box center [166, 199] width 79 height 17
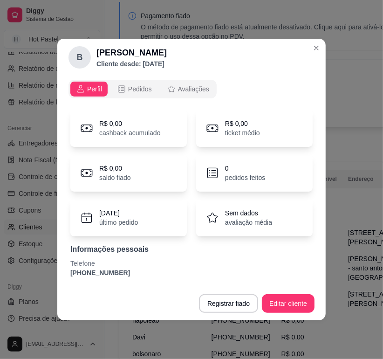
click at [136, 205] on div "16/09/2025 último pedido" at bounding box center [128, 217] width 116 height 37
click at [286, 224] on div "Sem dados avaliação média" at bounding box center [254, 217] width 116 height 37
click at [136, 89] on span "Pedidos" at bounding box center [140, 88] width 24 height 9
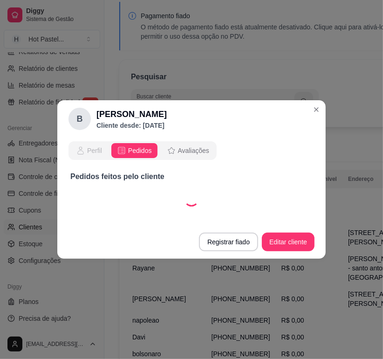
click at [92, 155] on button "Perfil" at bounding box center [88, 150] width 37 height 15
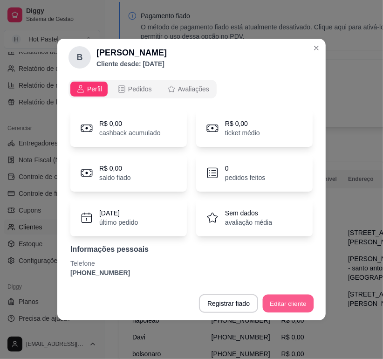
click at [297, 305] on button "Editar cliente" at bounding box center [288, 303] width 51 height 18
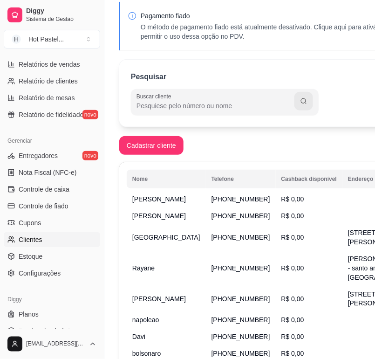
scroll to position [311, 0]
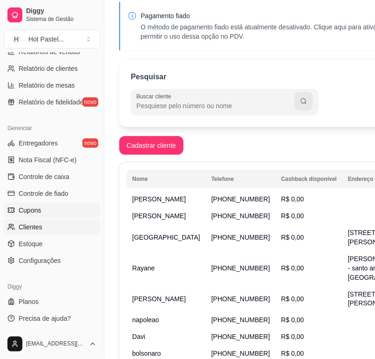
click at [34, 210] on span "Cupons" at bounding box center [30, 209] width 22 height 9
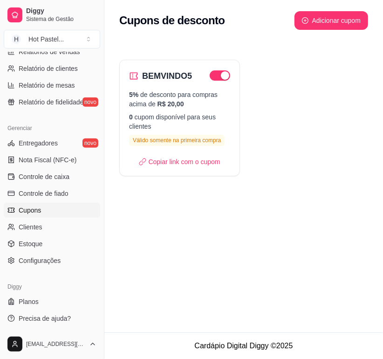
click at [219, 269] on div "Cupons de desconto Adicionar cupom BEMVINDO5 5% de desconto para compras acima …" at bounding box center [243, 166] width 279 height 332
click at [47, 222] on link "Clientes" at bounding box center [52, 226] width 96 height 15
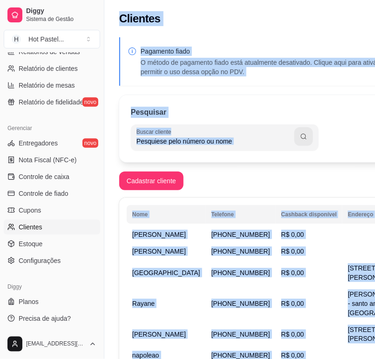
click at [276, 141] on div "Buscar cliente" at bounding box center [274, 137] width 287 height 26
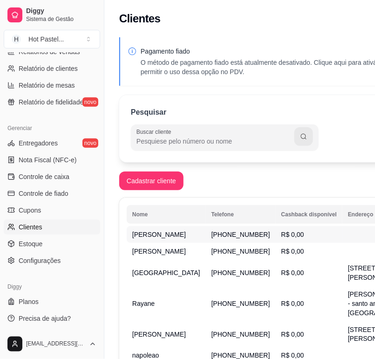
click at [134, 243] on td "Beatriz Pinheiro" at bounding box center [166, 234] width 79 height 17
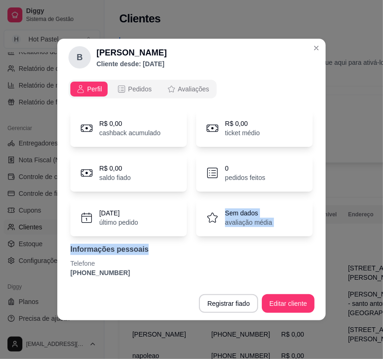
drag, startPoint x: 143, startPoint y: 239, endPoint x: 191, endPoint y: 225, distance: 51.0
click at [191, 225] on div "R$ 0,00 cashback acumulado R$ 0,00 ticket médio R$ 0,00 saldo fiado 0 pedidos f…" at bounding box center [191, 193] width 242 height 168
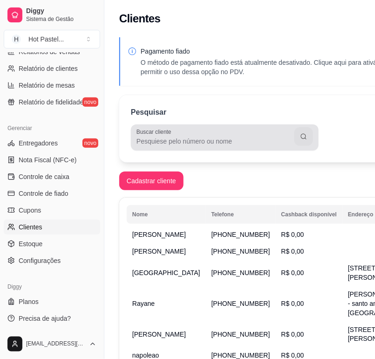
click at [204, 143] on input "Buscar cliente" at bounding box center [215, 140] width 158 height 9
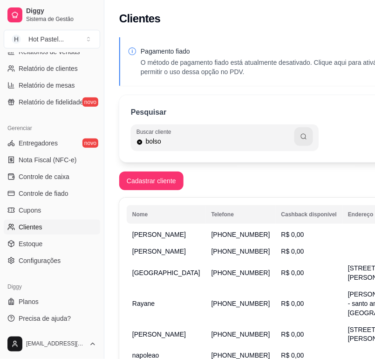
type input "bolso"
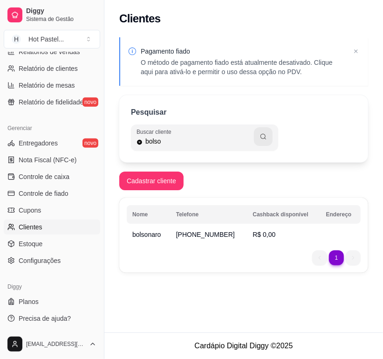
drag, startPoint x: 306, startPoint y: 298, endPoint x: 277, endPoint y: 296, distance: 29.0
click at [306, 298] on div "Clientes Pagamento fiado O método de pagamento fiado está atualmente desativado…" at bounding box center [243, 166] width 279 height 332
click at [306, 297] on div "Clientes Pagamento fiado O método de pagamento fiado está atualmente desativado…" at bounding box center [243, 166] width 279 height 332
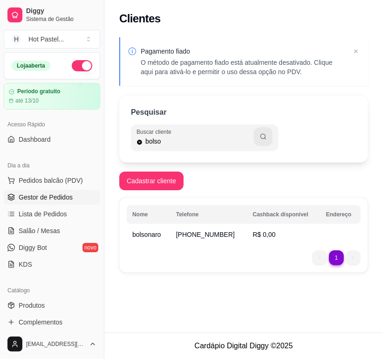
click at [48, 199] on span "Gestor de Pedidos" at bounding box center [46, 196] width 54 height 9
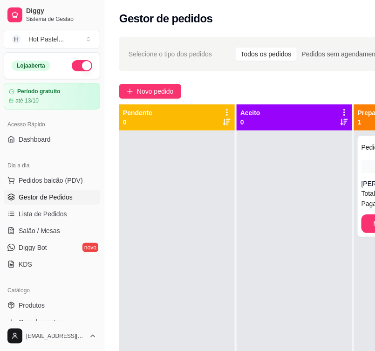
click at [212, 82] on div "**********" at bounding box center [291, 249] width 375 height 435
click at [103, 49] on button "Toggle Sidebar" at bounding box center [103, 175] width 7 height 351
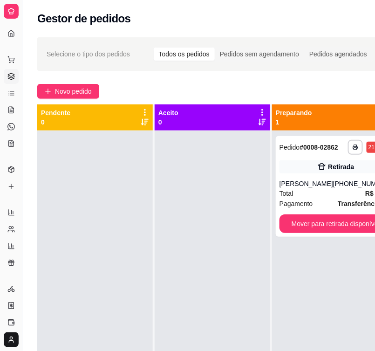
click at [249, 77] on div "**********" at bounding box center [209, 249] width 375 height 435
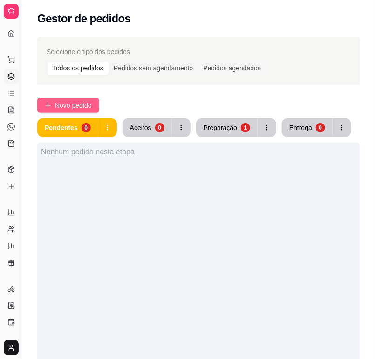
click at [57, 100] on span "Novo pedido" at bounding box center [73, 105] width 37 height 10
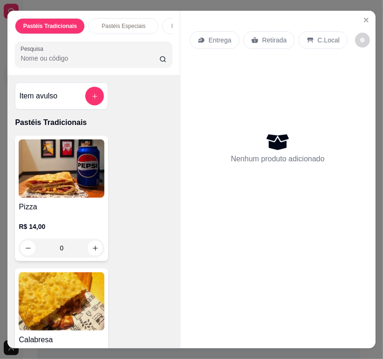
click at [277, 35] on p "Retirada" at bounding box center [274, 39] width 25 height 9
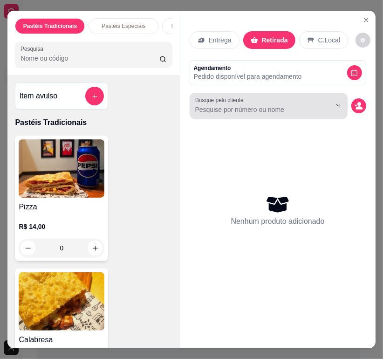
click at [287, 105] on input "Busque pelo cliente" at bounding box center [255, 109] width 121 height 9
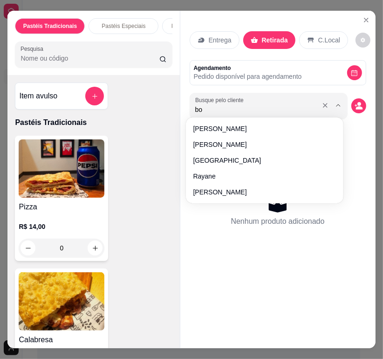
type input "bol"
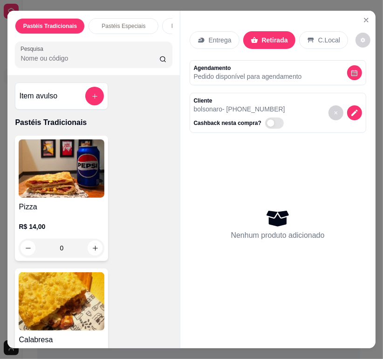
click at [62, 59] on input "Pesquisa" at bounding box center [89, 58] width 139 height 9
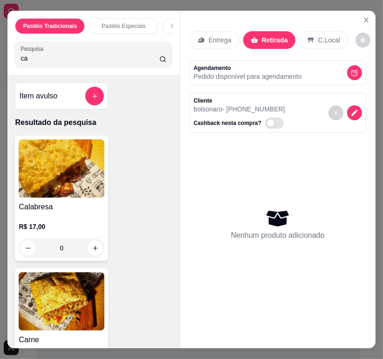
type input "ca"
click at [88, 251] on div "0" at bounding box center [62, 248] width 86 height 19
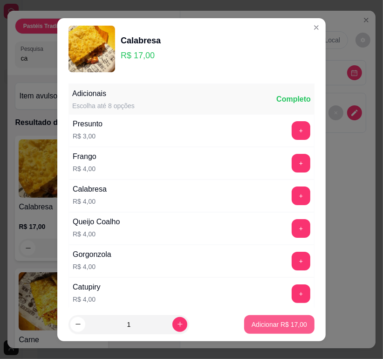
click at [280, 323] on p "Adicionar R$ 17,00" at bounding box center [279, 324] width 55 height 9
type input "1"
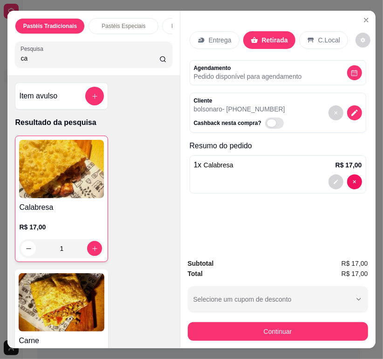
click at [267, 119] on span "Automatic updates" at bounding box center [271, 122] width 9 height 7
click at [265, 125] on input "Automatic updates" at bounding box center [268, 128] width 6 height 6
click at [265, 119] on span "Automatic updates" at bounding box center [274, 122] width 19 height 11
click at [265, 125] on input "Automatic updates" at bounding box center [268, 128] width 6 height 6
checkbox input "false"
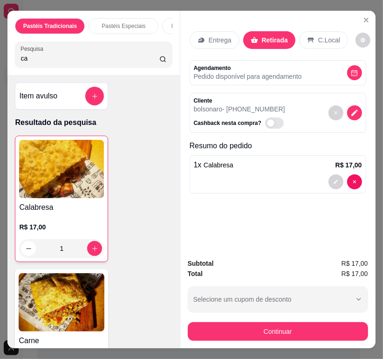
click at [314, 314] on div "Subtotal R$ 17,00 Total R$ 17,00 Selecione um cupom de desconto Selecione um cu…" at bounding box center [278, 299] width 180 height 82
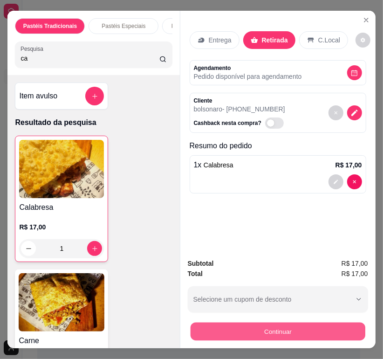
click at [315, 328] on button "Continuar" at bounding box center [277, 331] width 175 height 18
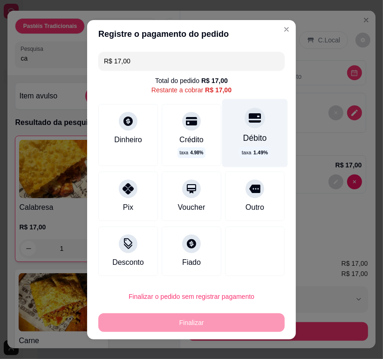
click at [245, 113] on div at bounding box center [255, 118] width 20 height 20
type input "R$ 0,00"
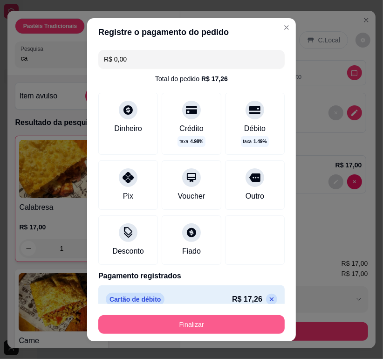
click at [200, 324] on button "Finalizar" at bounding box center [191, 324] width 186 height 19
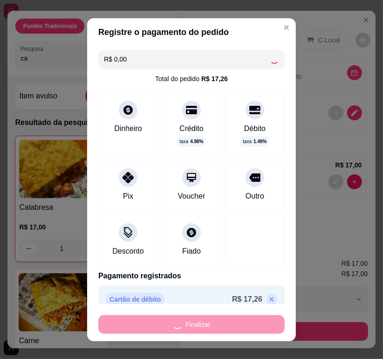
type input "0"
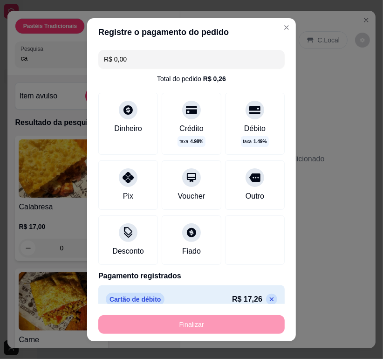
type input "-R$ 17,00"
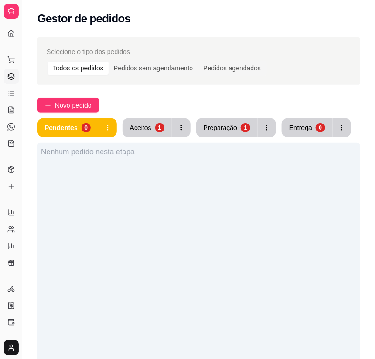
click at [350, 171] on div "Nenhum pedido nesta etapa" at bounding box center [198, 322] width 323 height 359
click at [262, 294] on div "Nenhum pedido nesta etapa" at bounding box center [198, 322] width 323 height 359
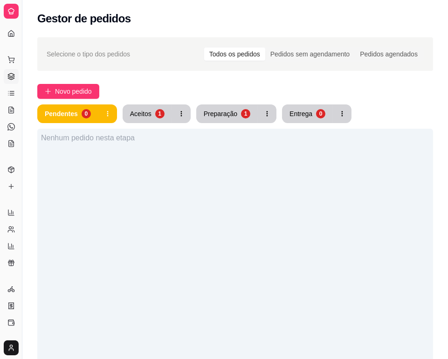
click at [310, 235] on div "Nenhum pedido nesta etapa" at bounding box center [235, 308] width 396 height 359
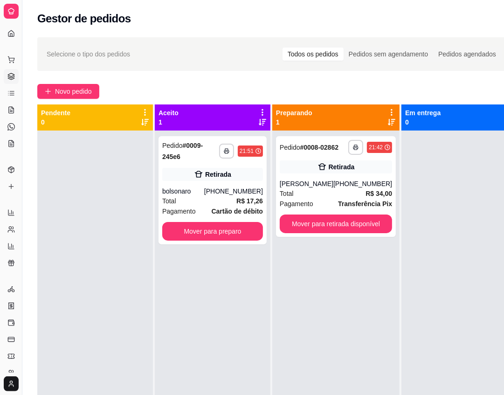
click at [336, 327] on div "**********" at bounding box center [335, 327] width 127 height 395
click at [236, 338] on div "**********" at bounding box center [213, 327] width 116 height 395
click at [227, 241] on div "**********" at bounding box center [212, 190] width 108 height 108
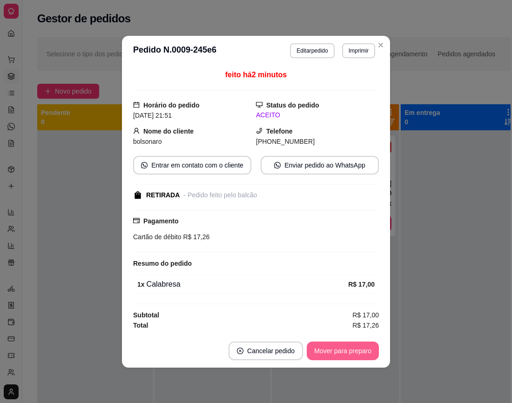
click at [352, 350] on button "Mover para preparo" at bounding box center [343, 351] width 72 height 19
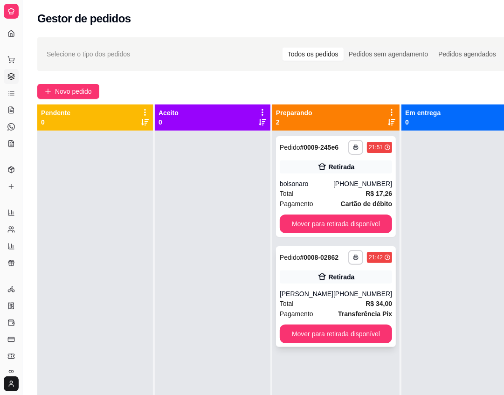
click at [332, 324] on div "**********" at bounding box center [336, 296] width 120 height 101
click at [313, 285] on div "**********" at bounding box center [336, 296] width 120 height 101
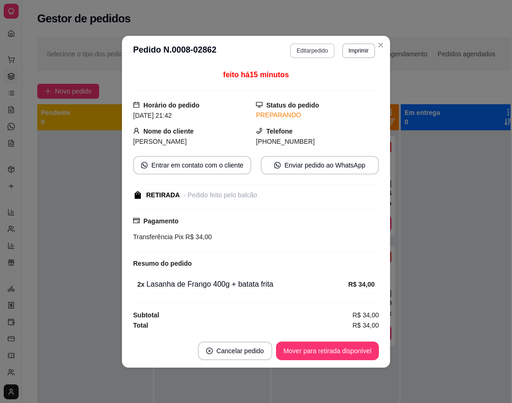
click at [313, 45] on button "Editar pedido" at bounding box center [312, 50] width 44 height 15
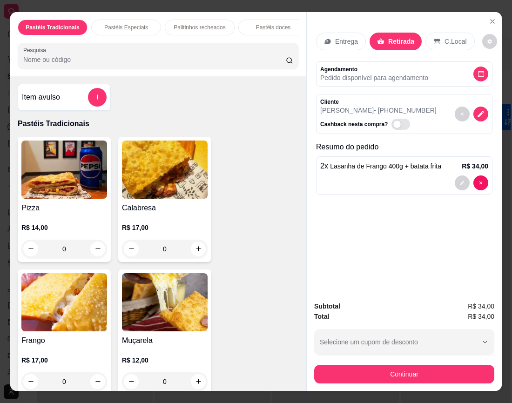
click at [73, 61] on input "Pesquisa" at bounding box center [154, 59] width 263 height 9
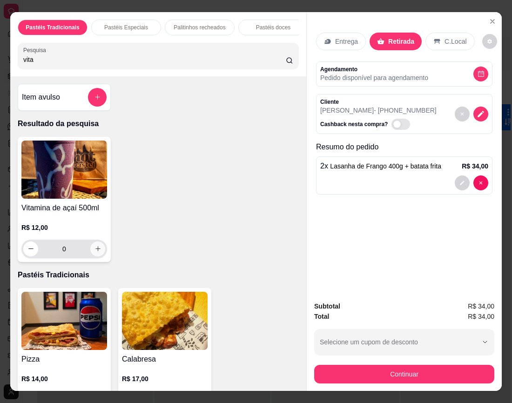
type input "vita"
click at [95, 252] on icon "increase-product-quantity" at bounding box center [98, 249] width 7 height 7
type input "1"
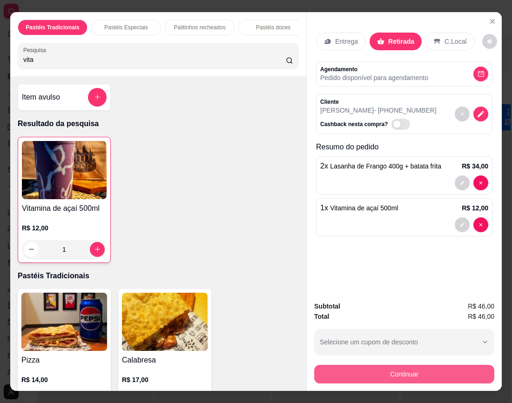
click at [396, 369] on button "Continuar" at bounding box center [404, 374] width 180 height 19
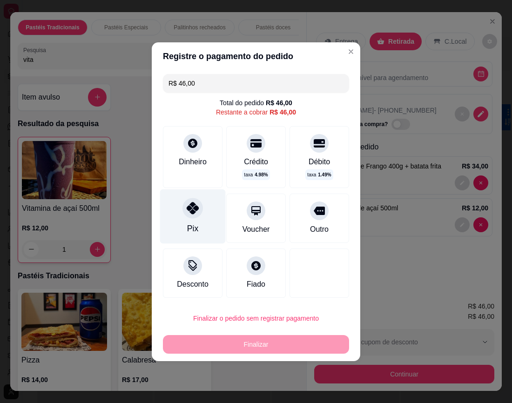
click at [196, 218] on div "Pix" at bounding box center [193, 216] width 66 height 55
type input "R$ 0,00"
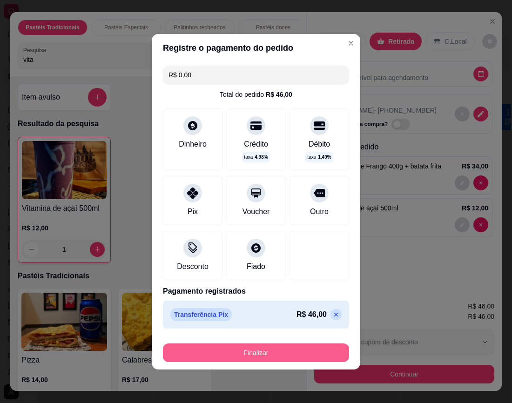
click at [280, 351] on button "Finalizar" at bounding box center [256, 353] width 186 height 19
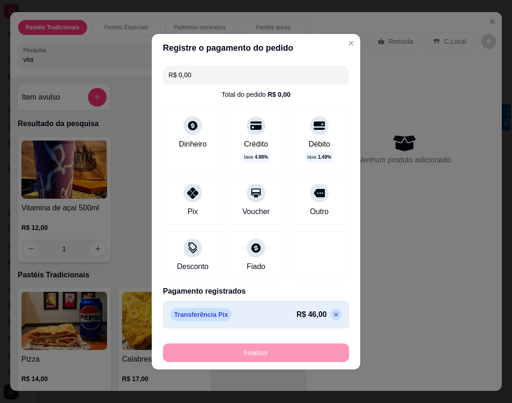
type input "0"
type input "-R$ 46,00"
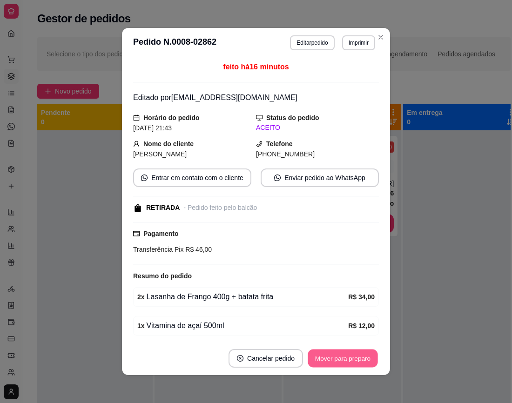
click at [352, 360] on button "Mover para preparo" at bounding box center [343, 359] width 70 height 18
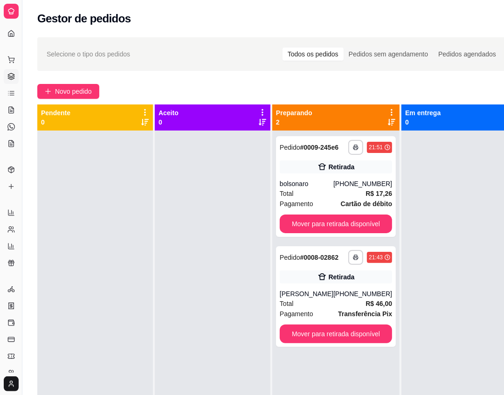
click at [247, 81] on div "**********" at bounding box center [274, 271] width 504 height 478
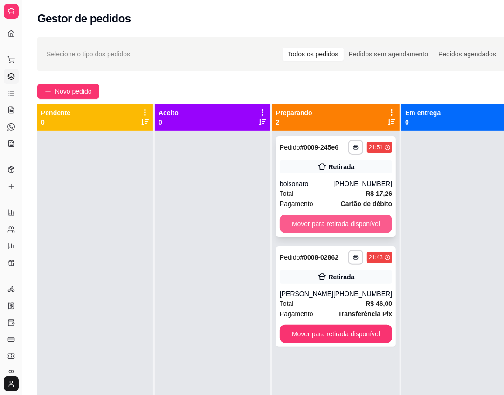
click at [328, 230] on button "Mover para retirada disponível" at bounding box center [336, 223] width 112 height 19
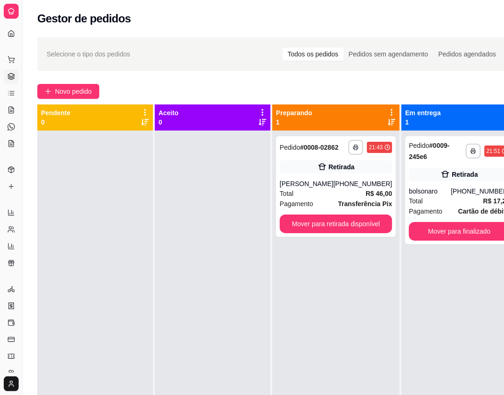
click at [417, 302] on div "**********" at bounding box center [459, 327] width 116 height 395
click at [284, 327] on div "**********" at bounding box center [335, 327] width 127 height 395
click at [356, 188] on div "(84) 9232-7385" at bounding box center [362, 183] width 59 height 9
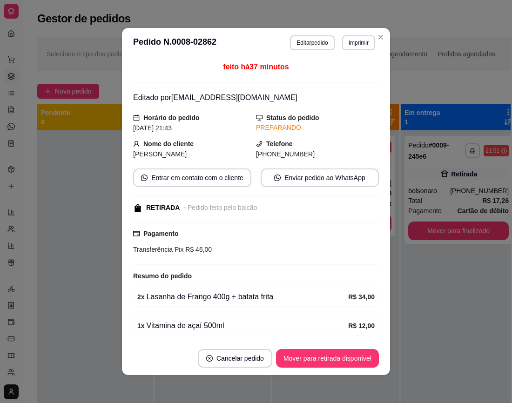
scroll to position [37, 0]
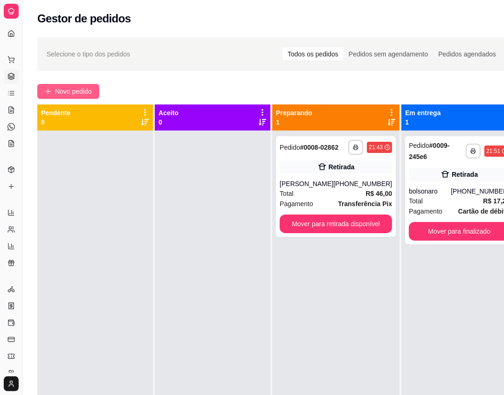
click at [64, 91] on span "Novo pedido" at bounding box center [73, 91] width 37 height 10
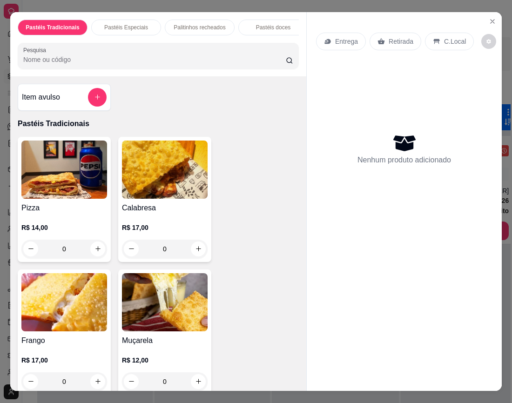
click at [156, 64] on input "Pesquisa" at bounding box center [154, 59] width 263 height 9
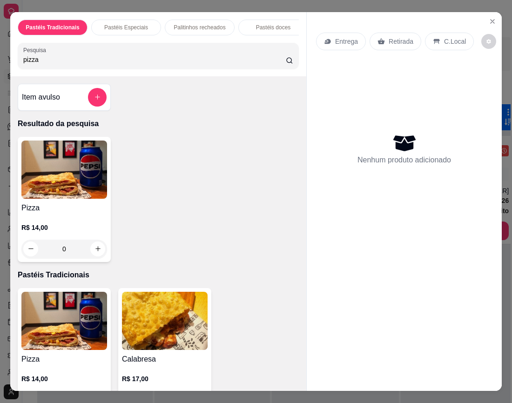
type input "pizza"
click at [94, 252] on div "0" at bounding box center [64, 249] width 86 height 19
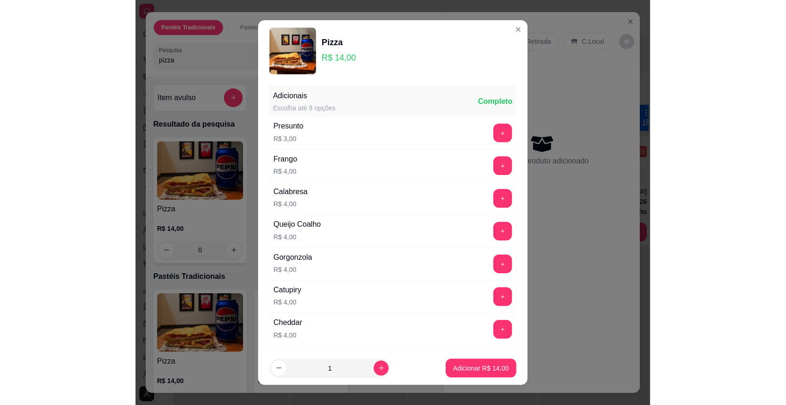
scroll to position [131, 0]
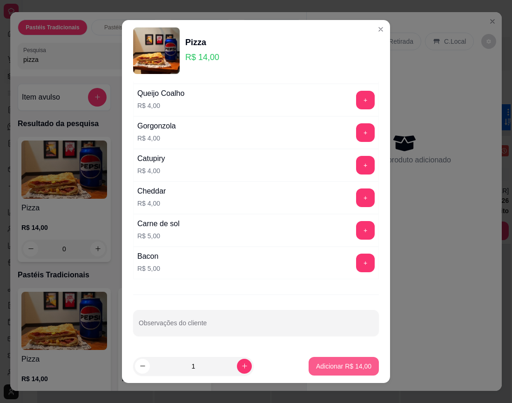
click at [345, 371] on button "Adicionar R$ 14,00" at bounding box center [344, 366] width 70 height 19
type input "1"
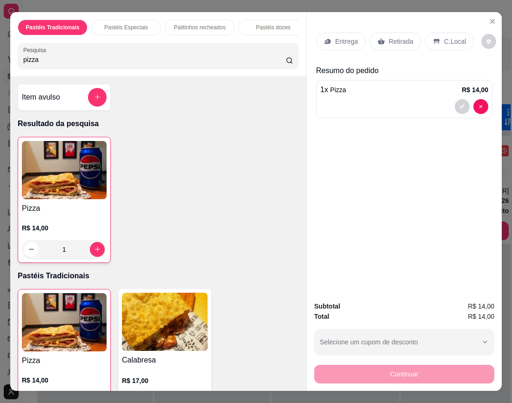
drag, startPoint x: 104, startPoint y: 67, endPoint x: 15, endPoint y: 68, distance: 89.0
click at [18, 68] on div "Pesquisa pizza" at bounding box center [158, 56] width 281 height 26
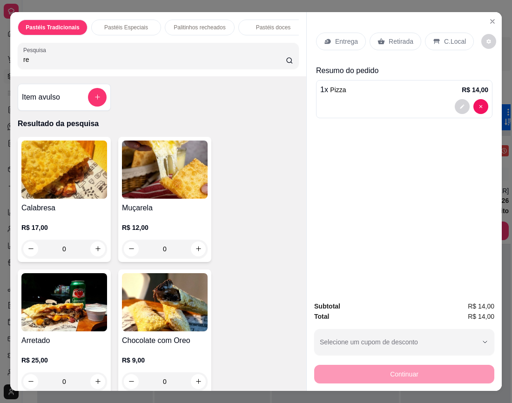
type input "r"
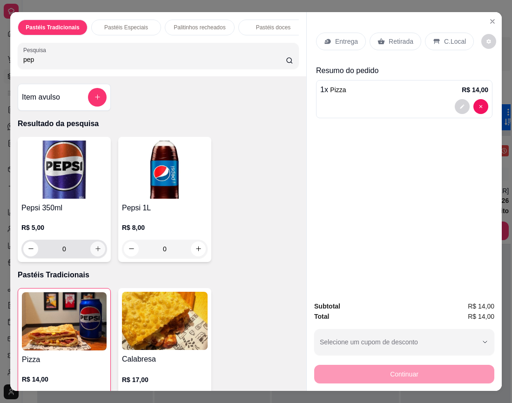
type input "pep"
click at [95, 252] on icon "increase-product-quantity" at bounding box center [98, 249] width 7 height 7
type input "1"
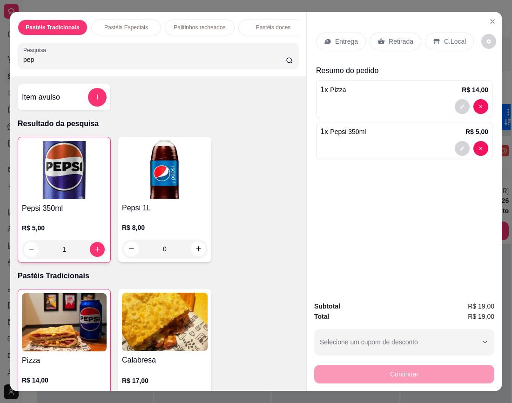
click at [389, 37] on p "Retirada" at bounding box center [401, 41] width 25 height 9
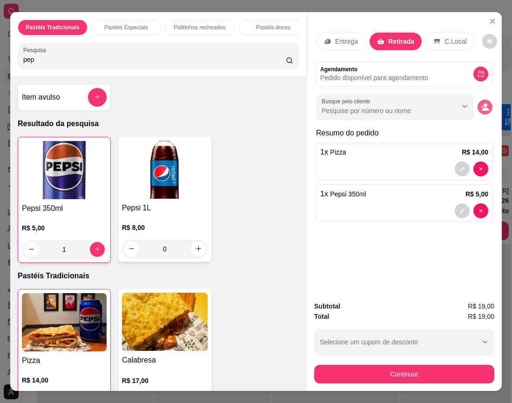
click at [430, 108] on icon "decrease-product-quantity" at bounding box center [486, 109] width 7 height 3
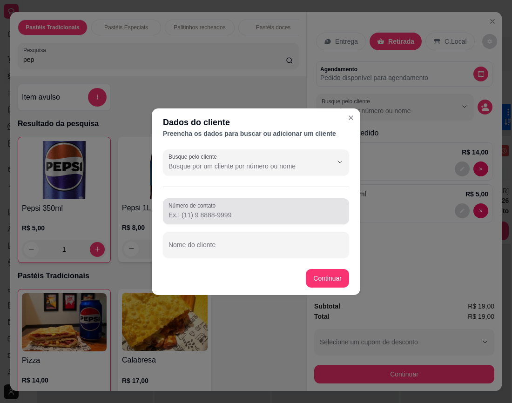
click at [236, 218] on input "Número de contato" at bounding box center [256, 215] width 175 height 9
click at [237, 204] on div at bounding box center [256, 211] width 175 height 19
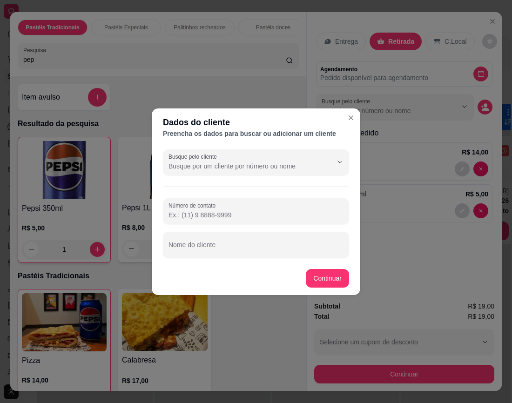
click at [237, 204] on div at bounding box center [256, 211] width 175 height 19
paste input "(84) 8807-5223"
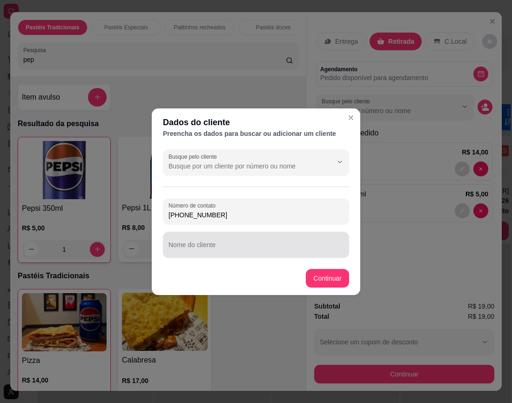
type input "(84) 8807-5223"
click at [224, 249] on input "Nome do cliente" at bounding box center [256, 248] width 175 height 9
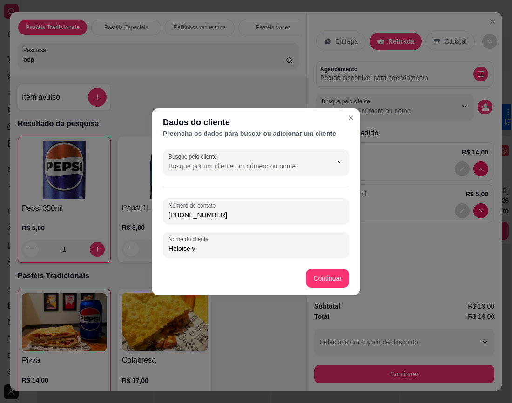
click at [234, 251] on input "Heloise v" at bounding box center [256, 248] width 175 height 9
type input "Heloise Victoria"
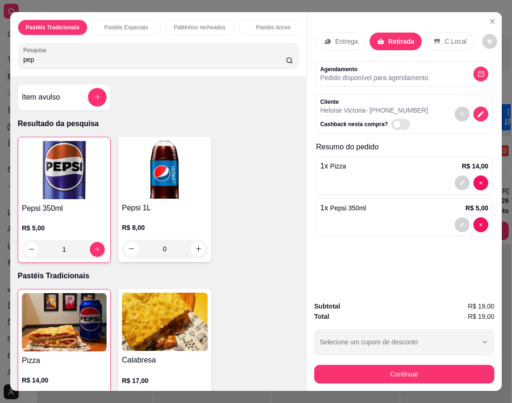
click at [333, 18] on div "Entrega Retirada C.Local Agendamento Pedido disponível para agendamento Cliente…" at bounding box center [404, 153] width 195 height 282
drag, startPoint x: 46, startPoint y: 73, endPoint x: -62, endPoint y: 72, distance: 107.6
click at [0, 72] on html "**********" at bounding box center [256, 201] width 512 height 403
drag, startPoint x: 68, startPoint y: 57, endPoint x: -48, endPoint y: 47, distance: 116.4
click at [0, 47] on html "**********" at bounding box center [256, 201] width 512 height 403
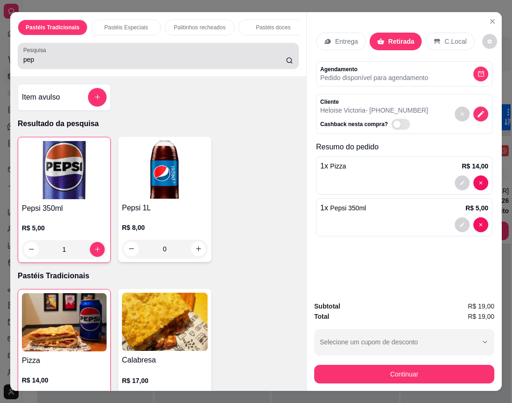
click at [52, 52] on div "pep" at bounding box center [158, 56] width 270 height 19
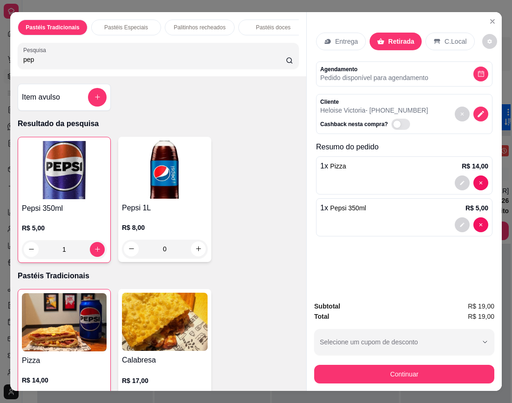
drag, startPoint x: 51, startPoint y: 59, endPoint x: -46, endPoint y: 59, distance: 96.9
click at [0, 59] on html "**********" at bounding box center [256, 201] width 512 height 403
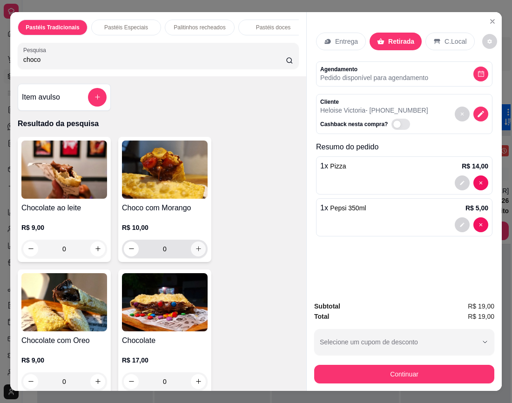
type input "choco"
click at [195, 250] on icon "increase-product-quantity" at bounding box center [198, 249] width 7 height 7
type input "1"
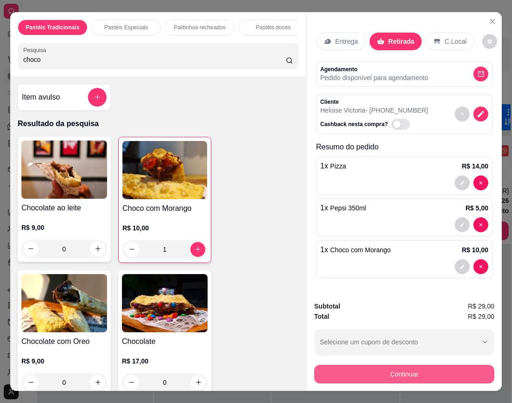
click at [388, 369] on button "Continuar" at bounding box center [404, 374] width 180 height 19
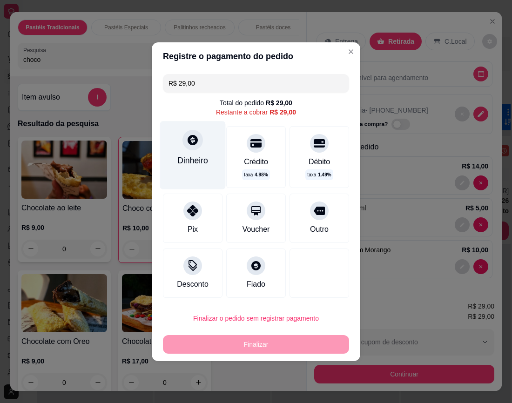
click at [196, 132] on div at bounding box center [193, 140] width 20 height 20
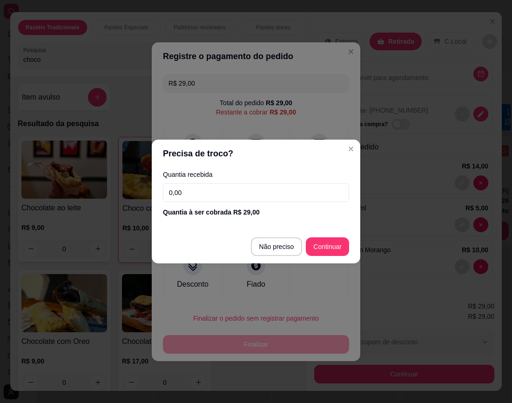
drag, startPoint x: 217, startPoint y: 191, endPoint x: 148, endPoint y: 186, distance: 69.1
click at [148, 186] on div "Precisa de troco? Quantia recebida 0,00 Quantia à ser cobrada R$ 29,00 Não prec…" at bounding box center [256, 201] width 512 height 403
type input "50,00"
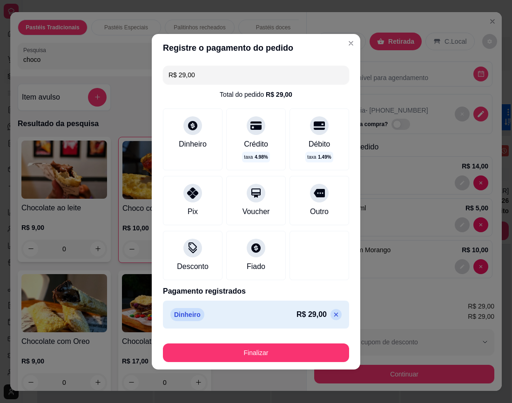
type input "R$ 0,00"
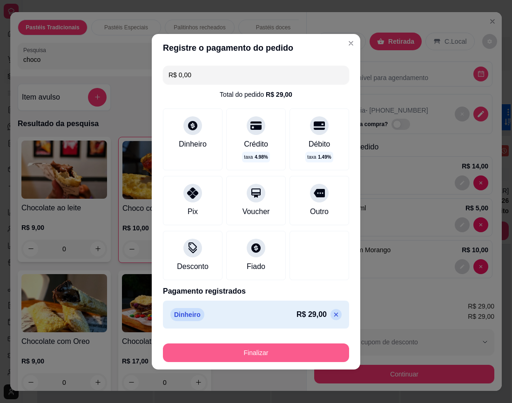
click at [295, 346] on button "Finalizar" at bounding box center [256, 353] width 186 height 19
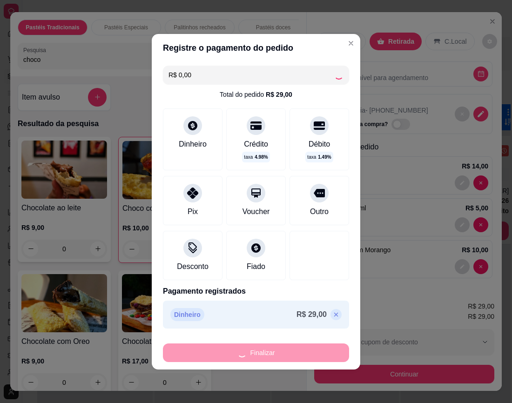
type input "0"
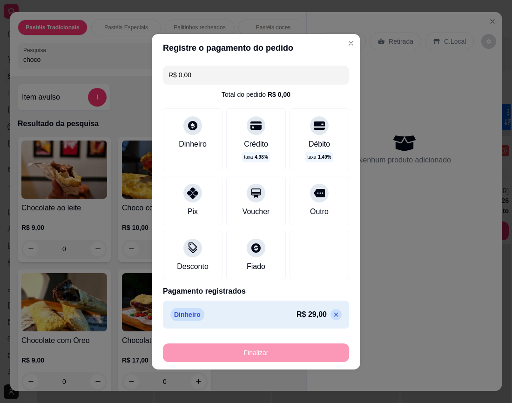
type input "-R$ 29,00"
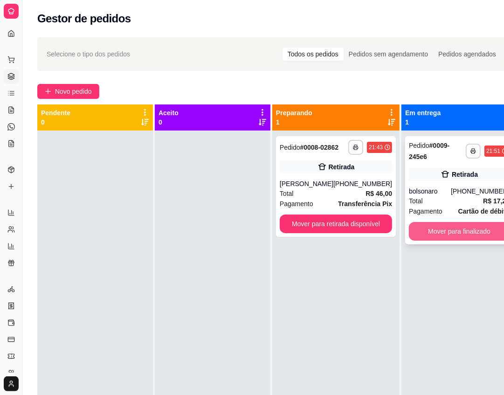
click at [430, 232] on button "Mover para finalizado" at bounding box center [459, 231] width 101 height 19
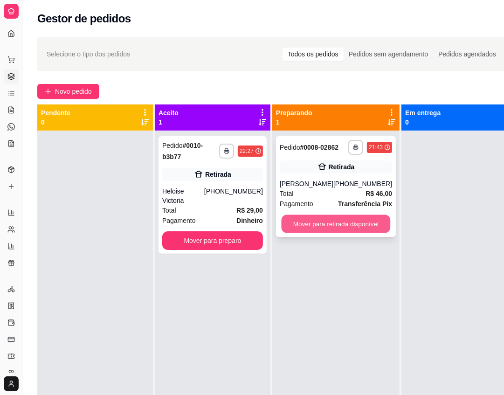
click at [325, 233] on button "Mover para retirada disponível" at bounding box center [335, 224] width 109 height 18
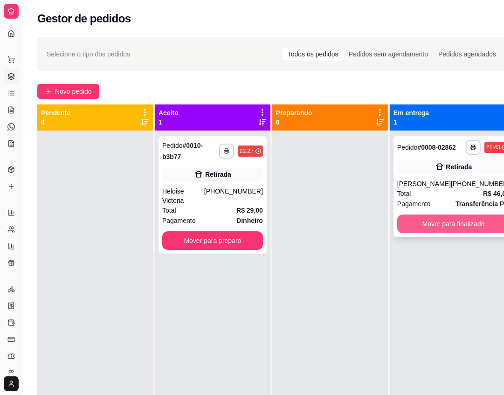
click at [424, 232] on button "Mover para finalizado" at bounding box center [453, 223] width 112 height 19
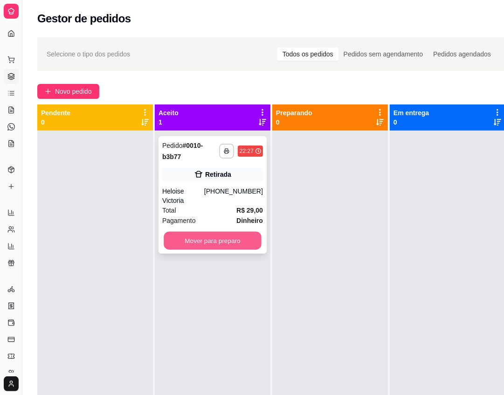
click at [231, 232] on button "Mover para preparo" at bounding box center [213, 241] width 98 height 18
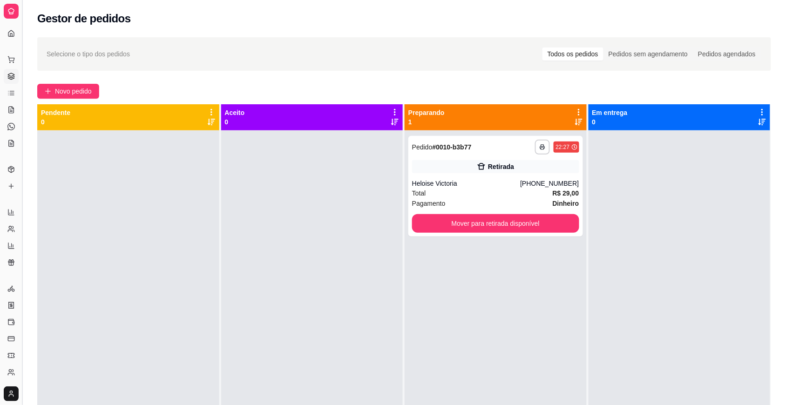
click at [22, 112] on button "Toggle Sidebar" at bounding box center [21, 202] width 7 height 405
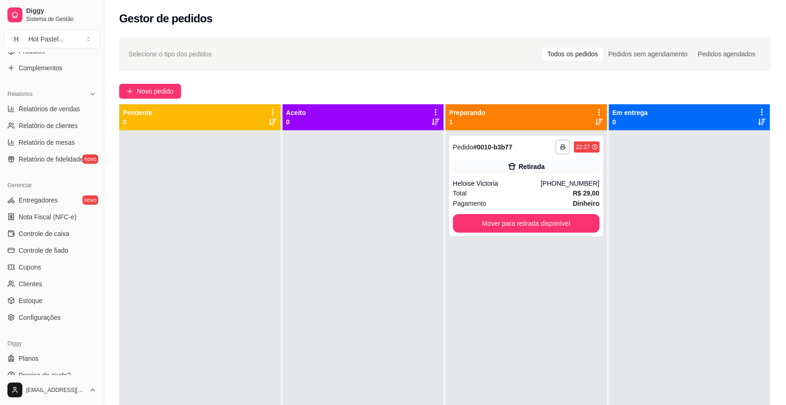
scroll to position [265, 0]
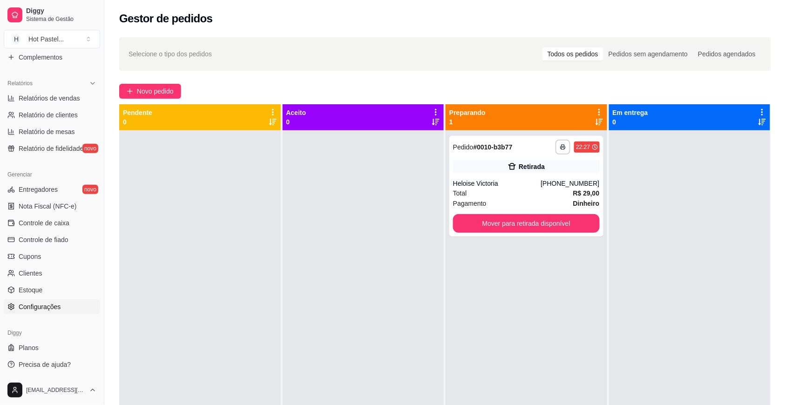
click at [57, 308] on span "Configurações" at bounding box center [40, 306] width 42 height 9
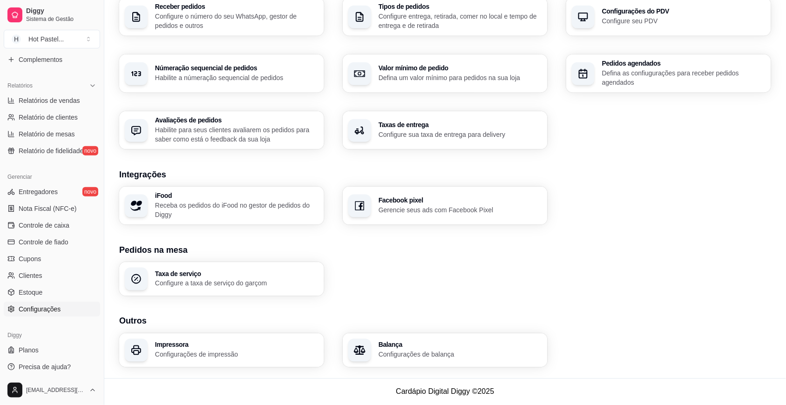
scroll to position [265, 0]
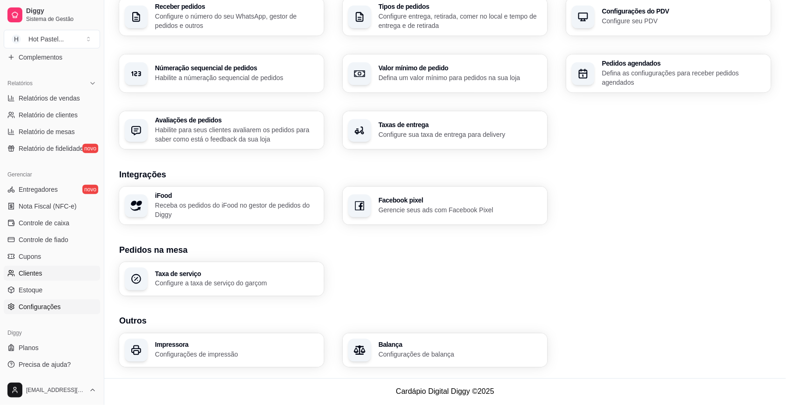
click at [52, 266] on link "Clientes" at bounding box center [52, 273] width 96 height 15
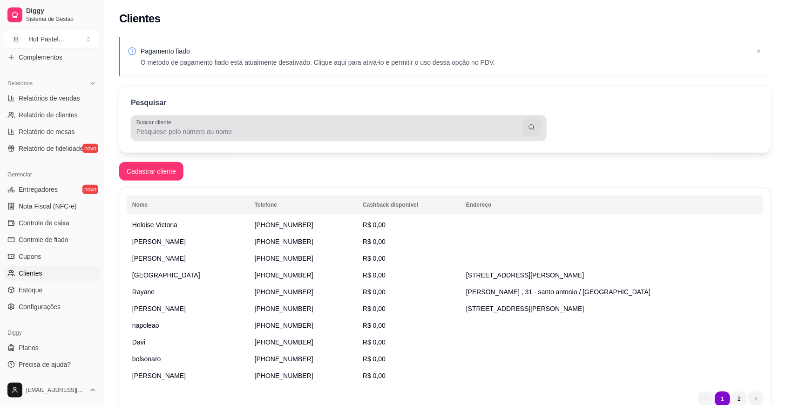
click at [306, 133] on input "Buscar cliente" at bounding box center [329, 131] width 386 height 9
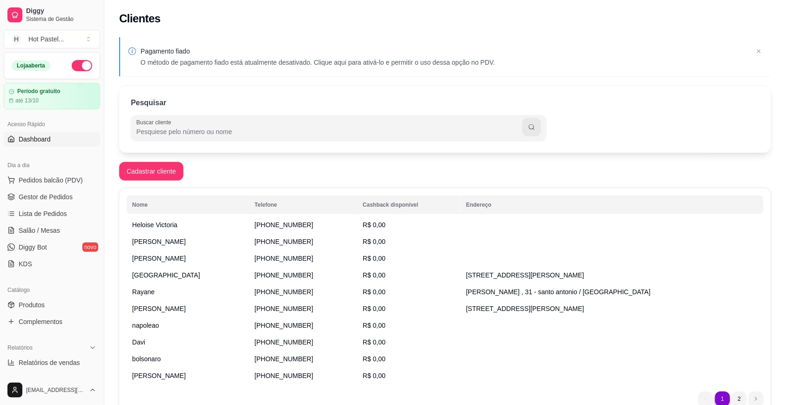
click at [63, 139] on link "Dashboard" at bounding box center [52, 139] width 96 height 15
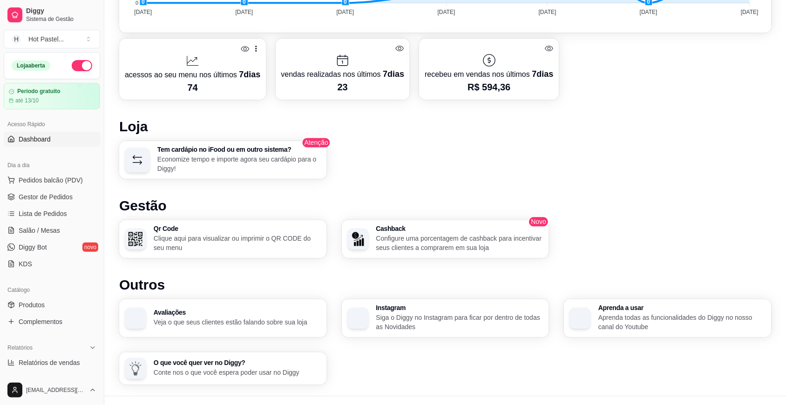
scroll to position [460, 0]
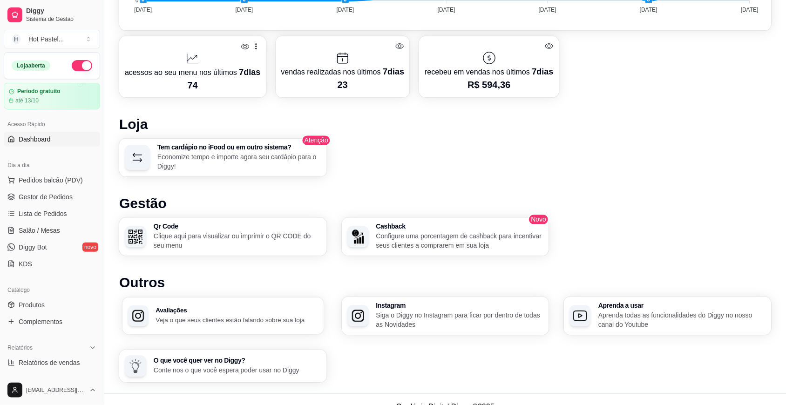
click at [262, 320] on p "Veja o que seus clientes estão falando sobre sua loja" at bounding box center [237, 320] width 163 height 9
click at [238, 307] on h3 "Avaliações" at bounding box center [238, 310] width 168 height 7
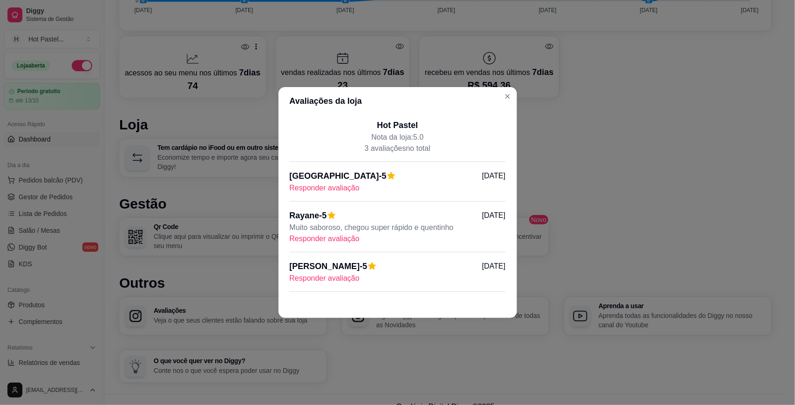
click at [338, 242] on p "Responder avaliação" at bounding box center [398, 238] width 216 height 11
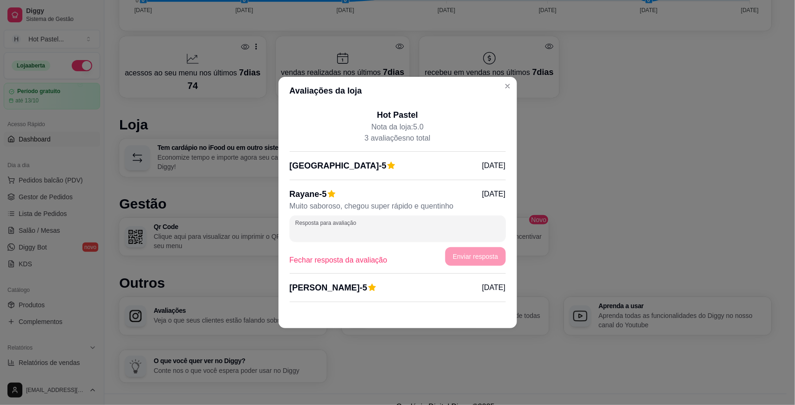
click at [358, 229] on input "Resposta para avaliação" at bounding box center [397, 232] width 205 height 9
type input "Muito obrigado, Rayane!"
click at [430, 258] on button "Enviar resposta" at bounding box center [475, 256] width 60 height 19
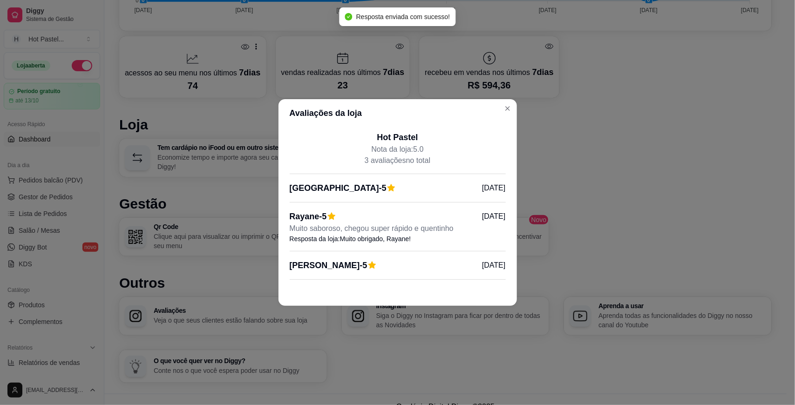
click at [334, 155] on p "3 avaliações no total" at bounding box center [398, 160] width 216 height 11
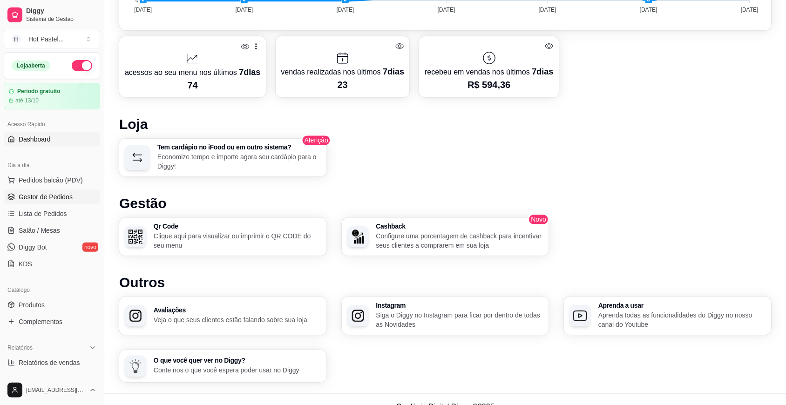
click at [57, 196] on span "Gestor de Pedidos" at bounding box center [46, 196] width 54 height 9
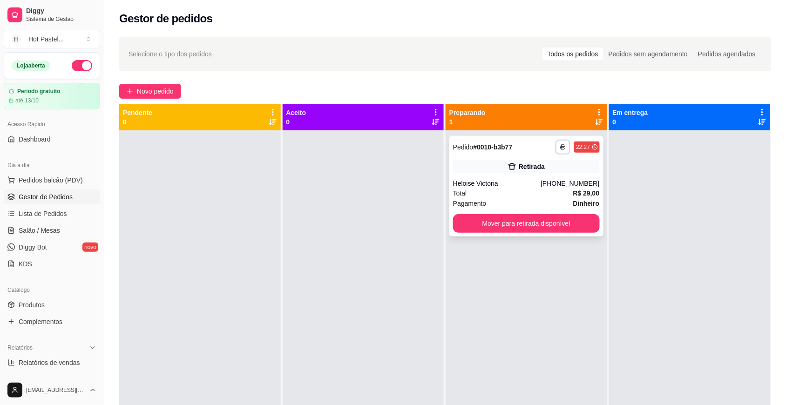
click at [430, 165] on div "Retirada" at bounding box center [526, 166] width 147 height 13
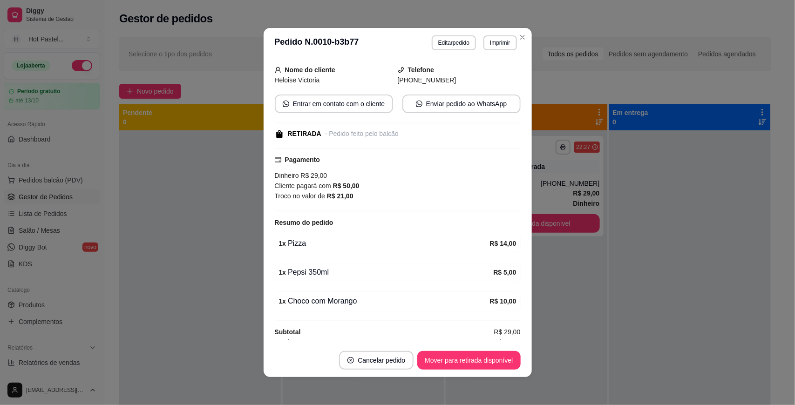
scroll to position [51, 0]
